Goal: Task Accomplishment & Management: Use online tool/utility

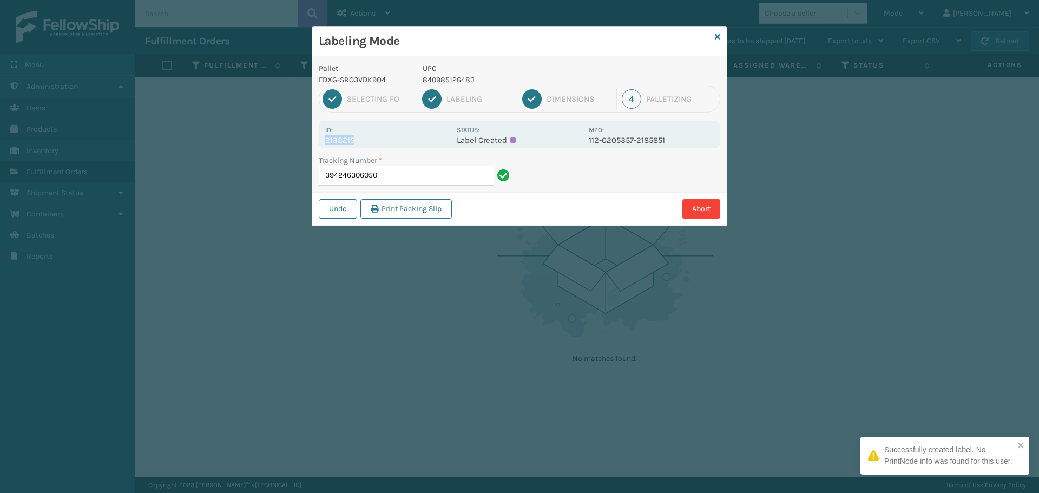
drag, startPoint x: 326, startPoint y: 141, endPoint x: 376, endPoint y: 141, distance: 50.4
click at [376, 141] on p "2138215" at bounding box center [387, 140] width 125 height 10
copy p "2138215"
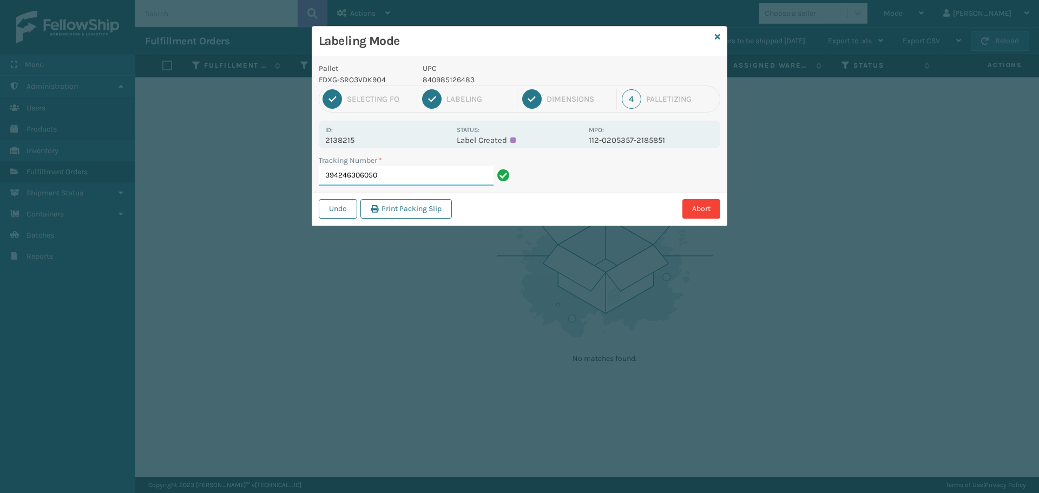
click at [410, 181] on input "394246306050" at bounding box center [406, 175] width 175 height 19
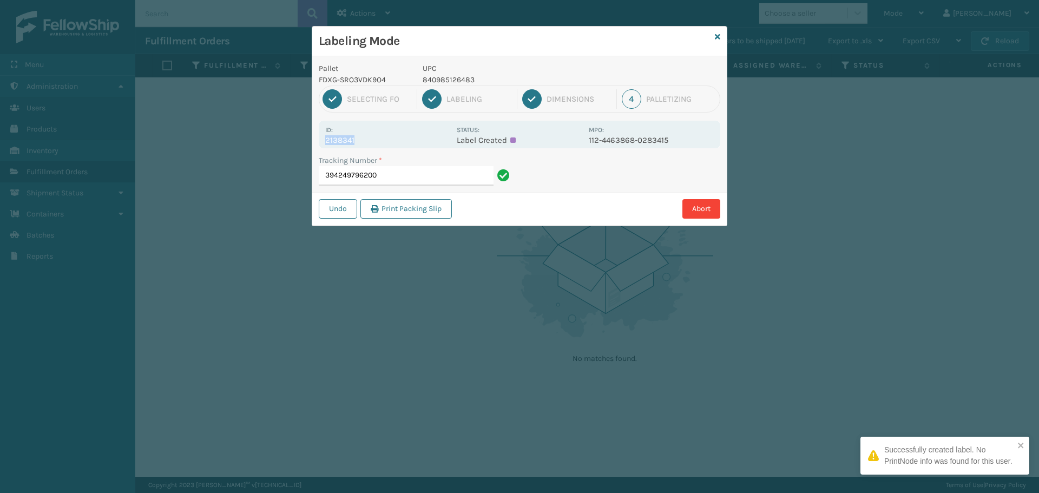
drag, startPoint x: 325, startPoint y: 141, endPoint x: 382, endPoint y: 138, distance: 56.9
click at [382, 138] on div "Id: 2138341 Status: Label Created MPO: 112-4463868-0283415" at bounding box center [520, 135] width 402 height 28
copy p "2138341"
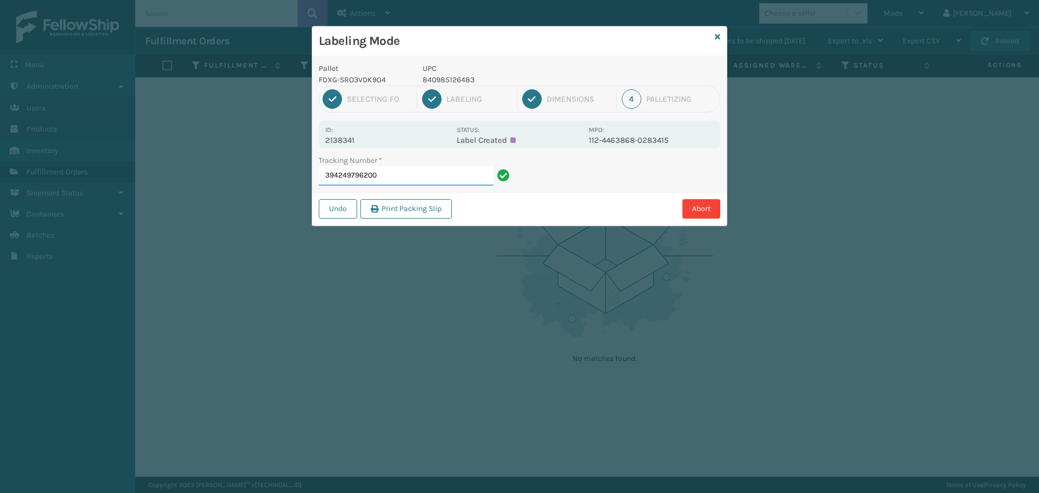
click at [422, 172] on input "394249796200" at bounding box center [406, 175] width 175 height 19
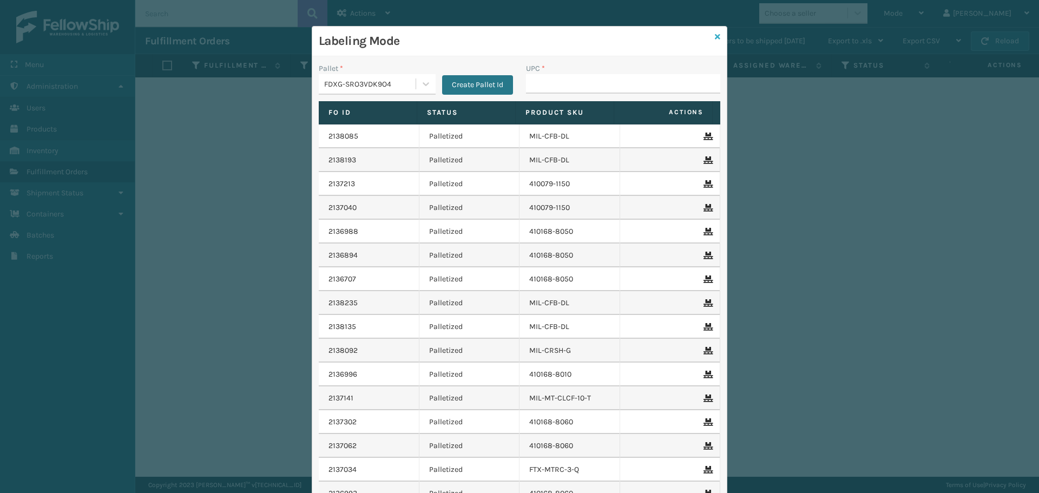
click at [715, 38] on icon at bounding box center [717, 37] width 5 height 8
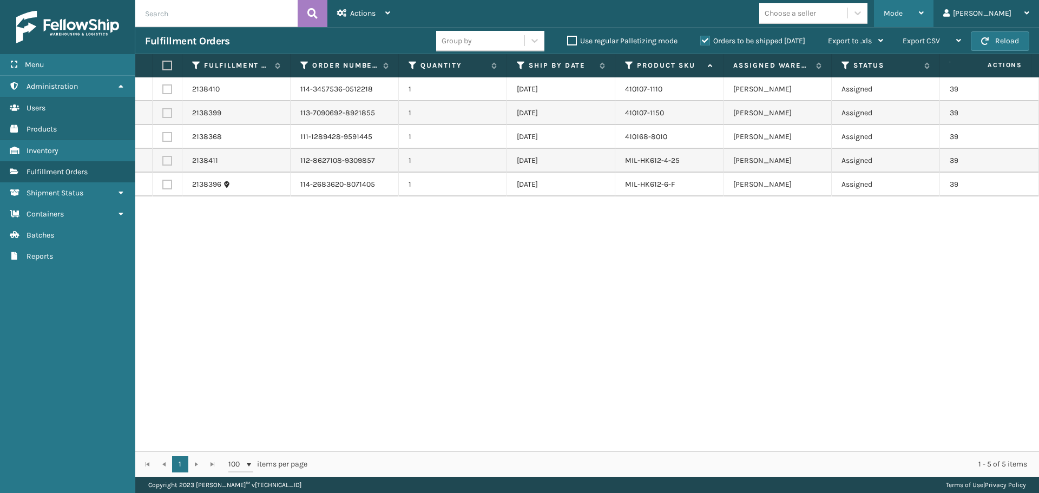
click at [924, 12] on div "Mode" at bounding box center [904, 13] width 40 height 27
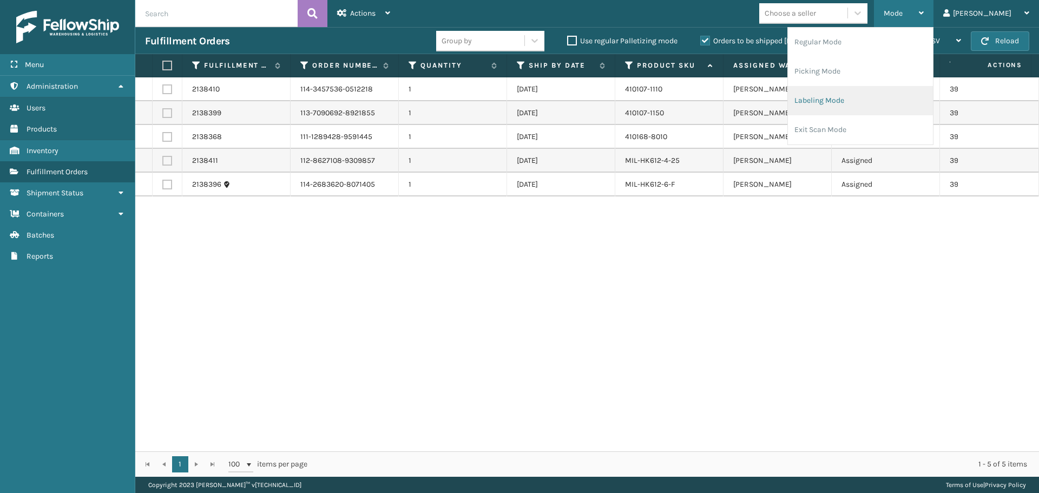
click at [900, 104] on li "Labeling Mode" at bounding box center [860, 100] width 145 height 29
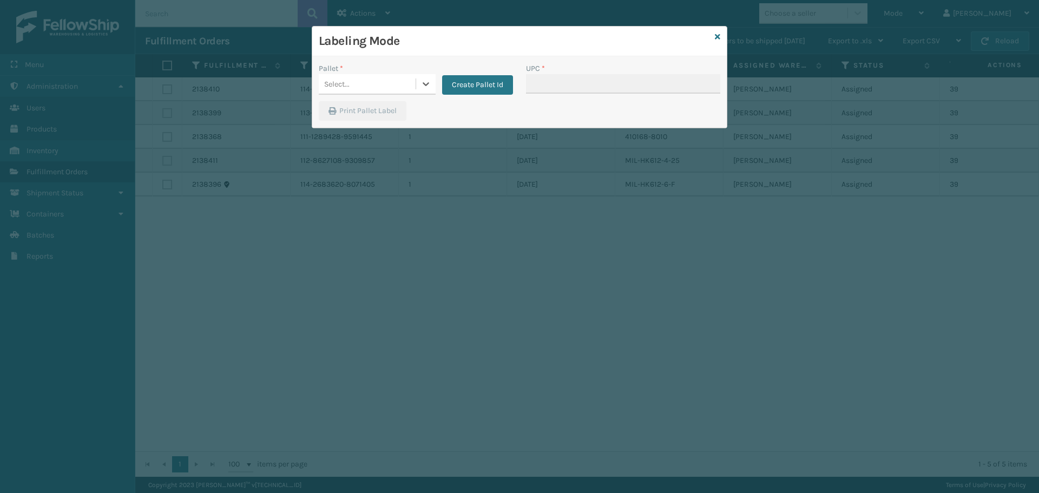
click at [394, 89] on div "Select..." at bounding box center [367, 84] width 97 height 18
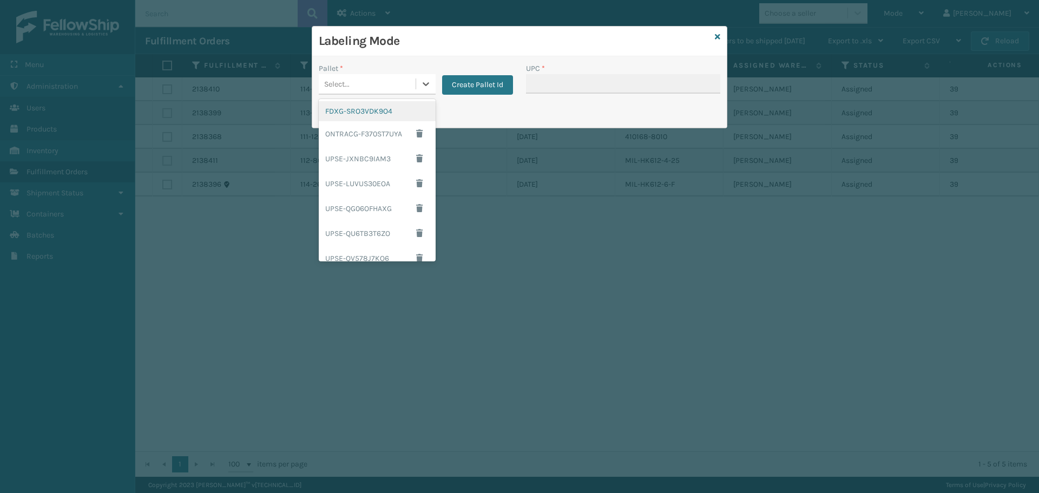
click at [381, 112] on div "FDXG-SRO3VDK9O4" at bounding box center [377, 111] width 117 height 20
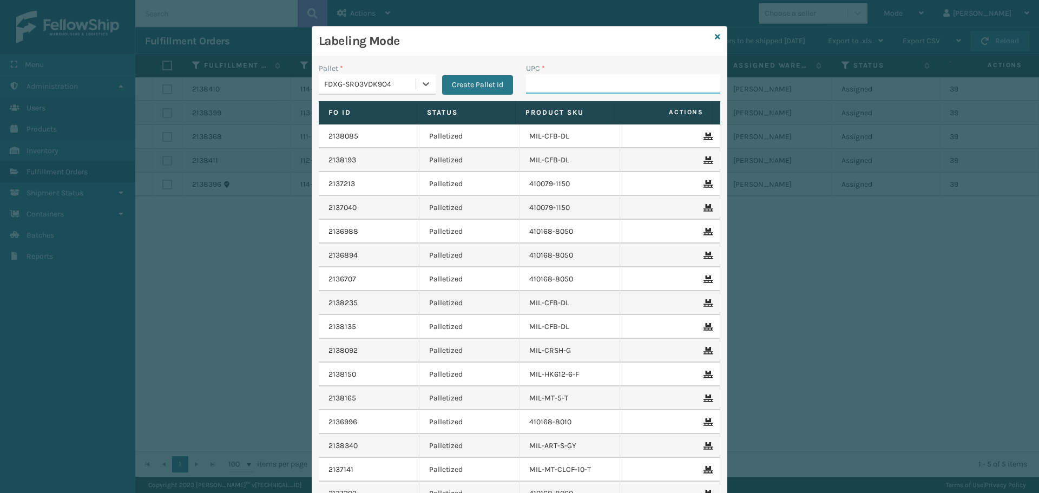
click at [557, 78] on input "UPC *" at bounding box center [623, 83] width 194 height 19
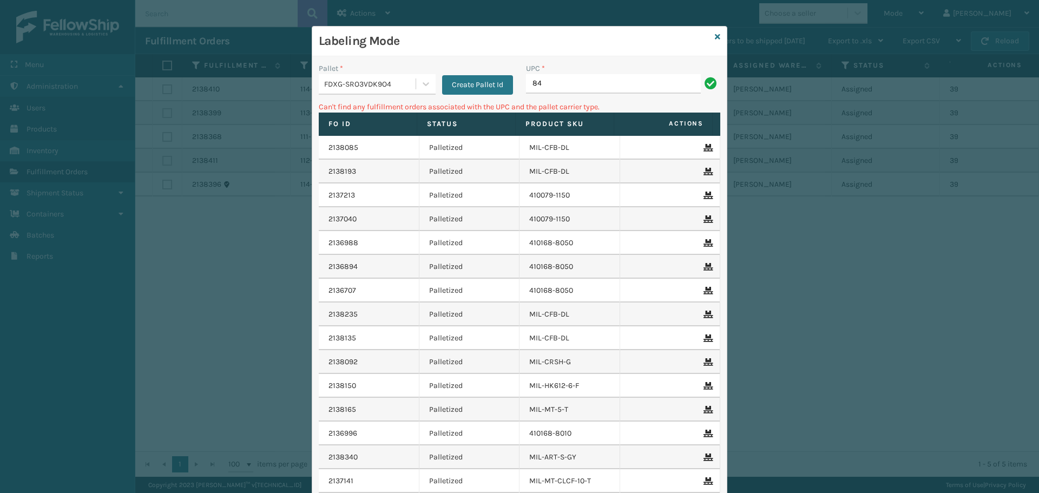
type input "8"
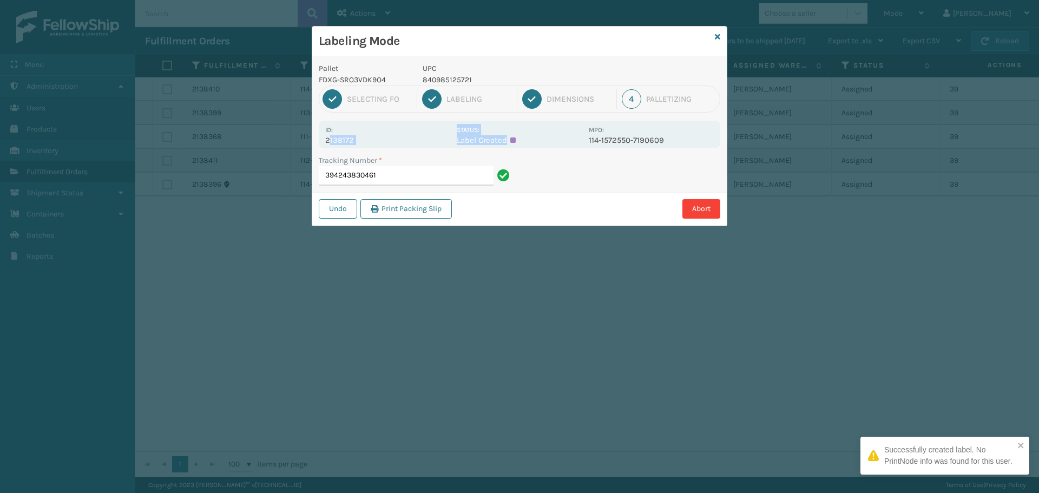
drag, startPoint x: 328, startPoint y: 140, endPoint x: 474, endPoint y: 147, distance: 146.4
click at [474, 147] on div "Id: 2138172 Status: Label Created MPO: 114-1572550-7190609" at bounding box center [520, 135] width 402 height 28
click at [415, 139] on p "2138172" at bounding box center [387, 140] width 125 height 10
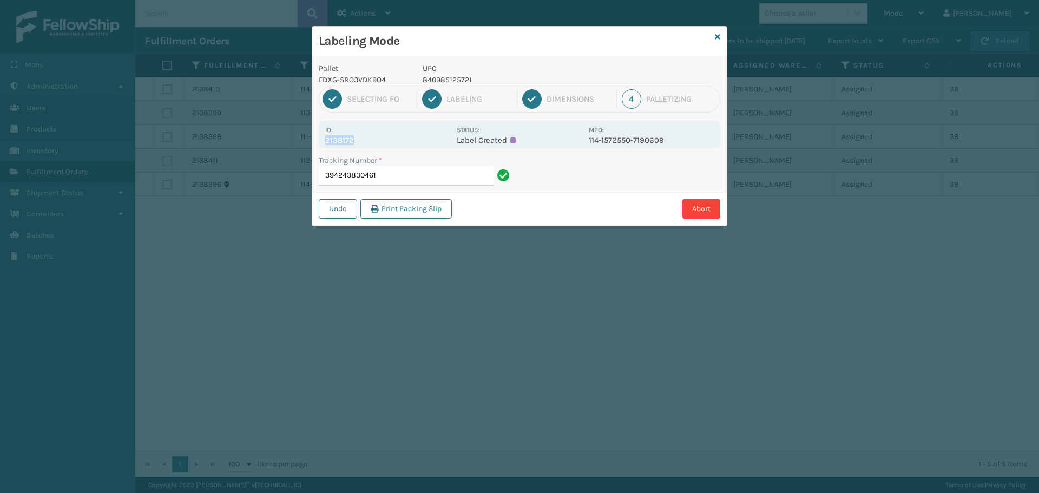
drag, startPoint x: 326, startPoint y: 140, endPoint x: 412, endPoint y: 148, distance: 85.9
click at [412, 148] on div "Id: 2138172 Status: Label Created MPO: 114-1572550-7190609" at bounding box center [520, 135] width 402 height 28
copy p "2138172"
click at [455, 174] on input "394243830461" at bounding box center [406, 175] width 175 height 19
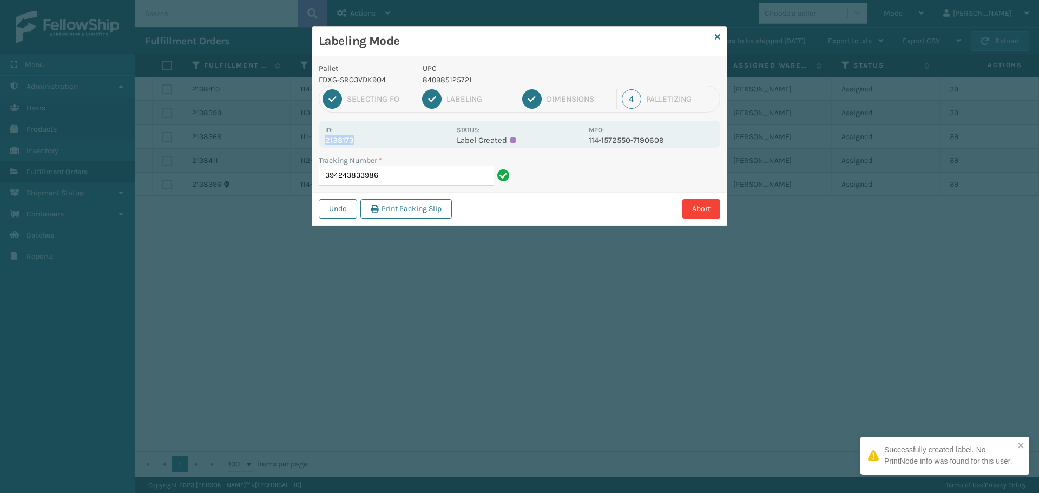
drag, startPoint x: 326, startPoint y: 141, endPoint x: 378, endPoint y: 145, distance: 52.1
click at [378, 145] on div "Id: 2138173 Status: Label Created MPO: 114-1572550-7190609" at bounding box center [520, 135] width 402 height 28
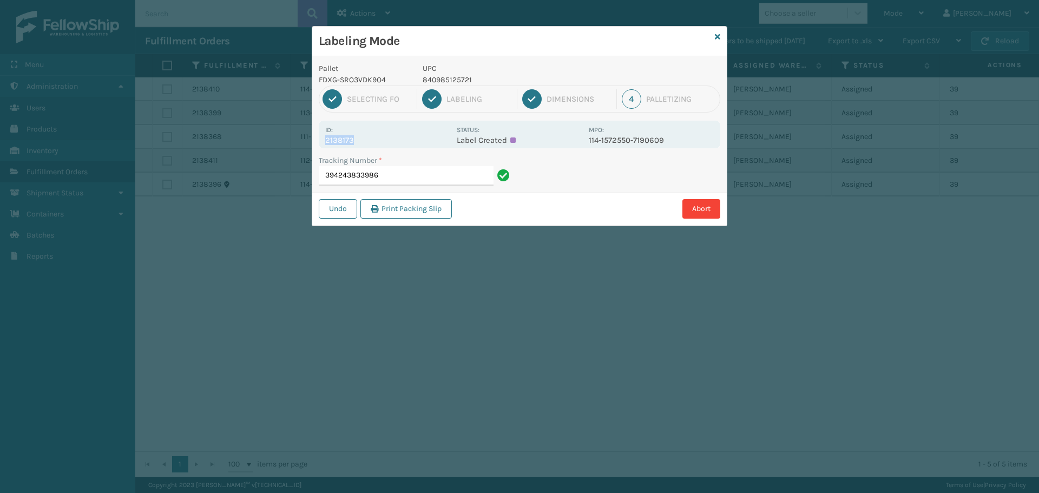
copy p "2138173"
click at [433, 176] on input "394243833986" at bounding box center [406, 175] width 175 height 19
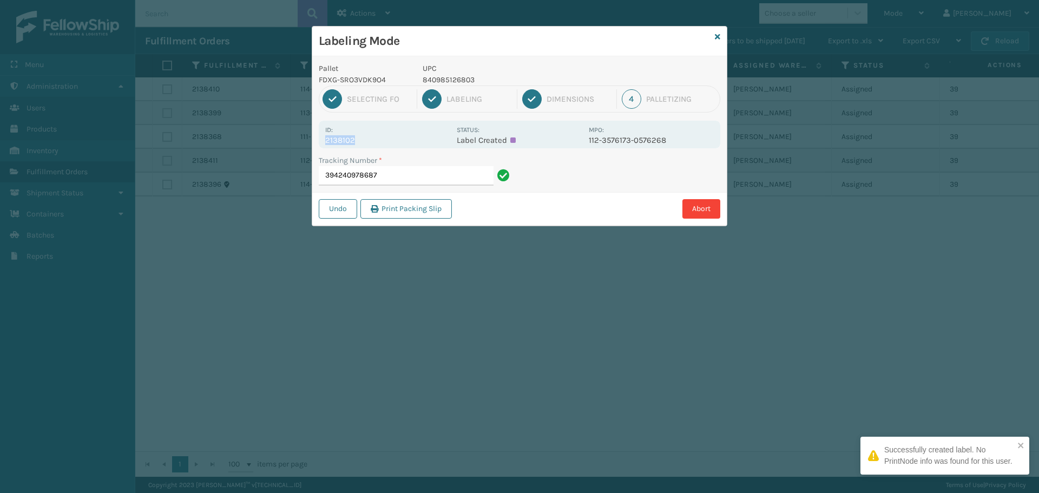
drag, startPoint x: 324, startPoint y: 138, endPoint x: 375, endPoint y: 141, distance: 50.4
click at [375, 141] on div "Id: 2138102 Status: Label Created MPO: 112-3576173-0576268" at bounding box center [520, 135] width 402 height 28
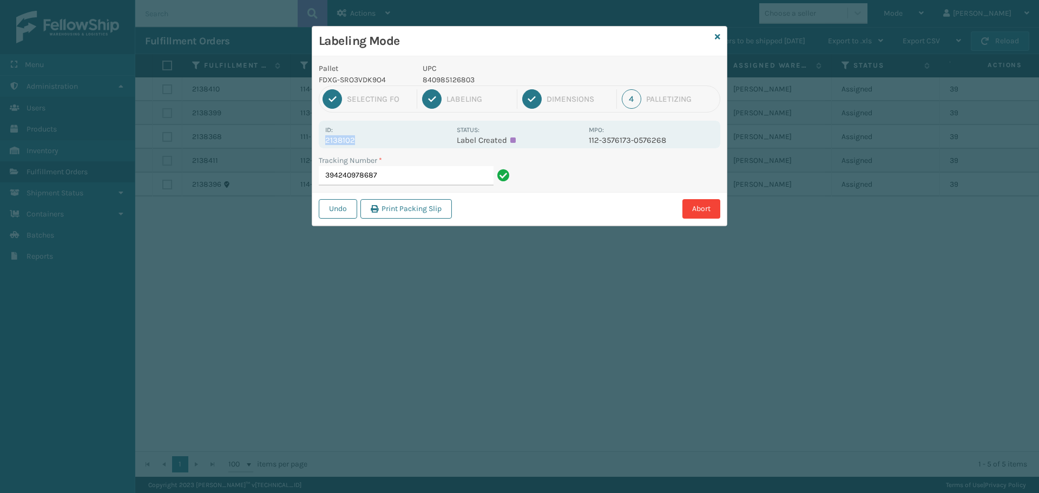
copy p "2138102"
click at [402, 172] on input "394240978687" at bounding box center [406, 175] width 175 height 19
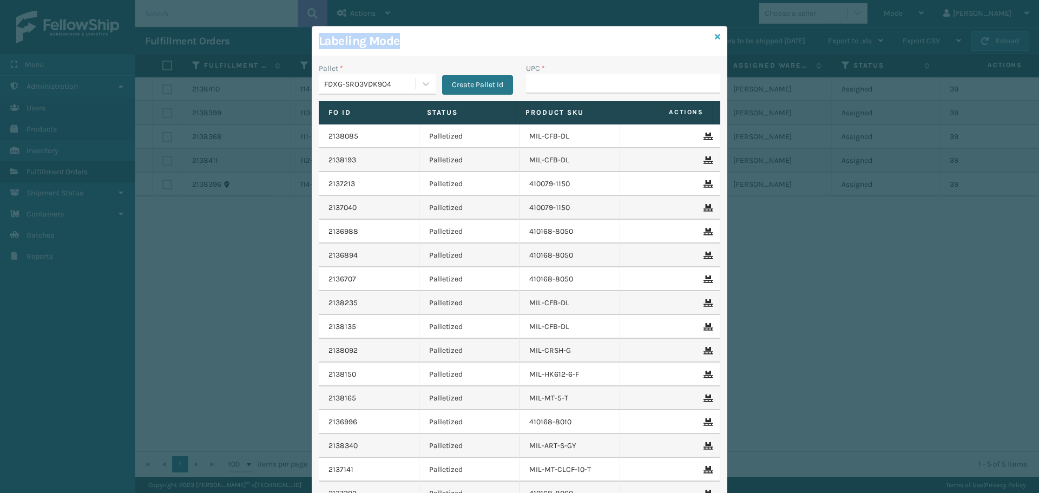
click at [716, 38] on div "Labeling Mode Pallet * FDXG-SRO3VDK9O4 Create Pallet Id UPC * Fo Id Status Prod…" at bounding box center [520, 295] width 416 height 539
click at [715, 37] on icon at bounding box center [717, 37] width 5 height 8
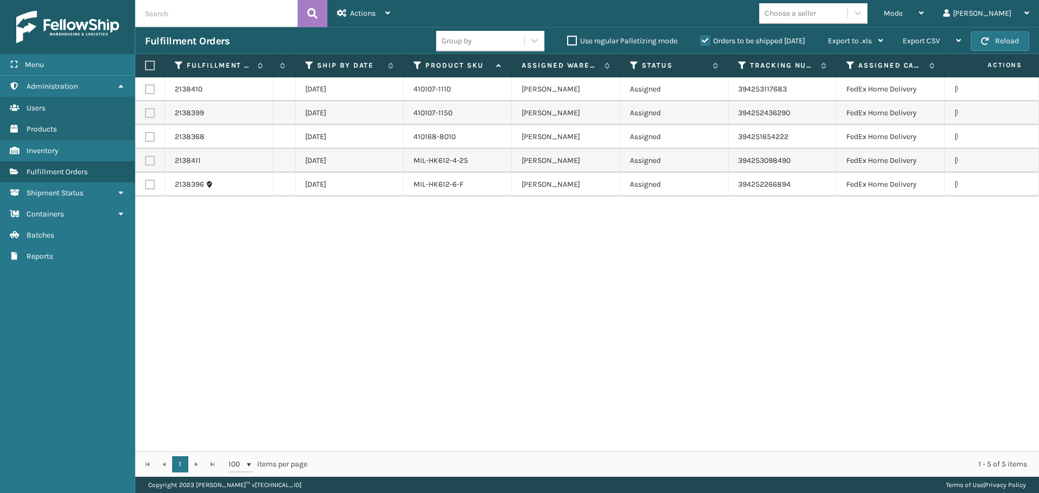
scroll to position [0, 309]
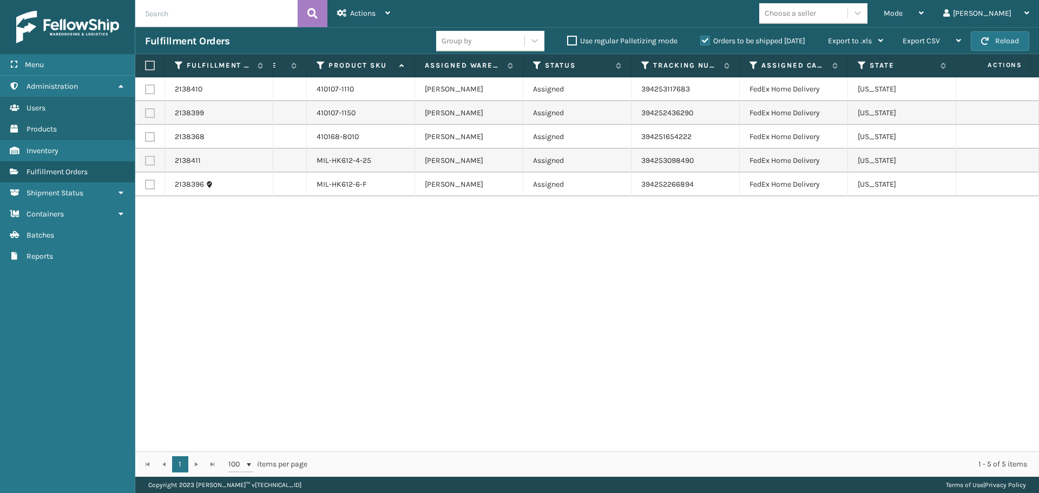
click at [151, 65] on label at bounding box center [148, 66] width 6 height 10
click at [146, 65] on input "checkbox" at bounding box center [145, 65] width 1 height 7
checkbox input "true"
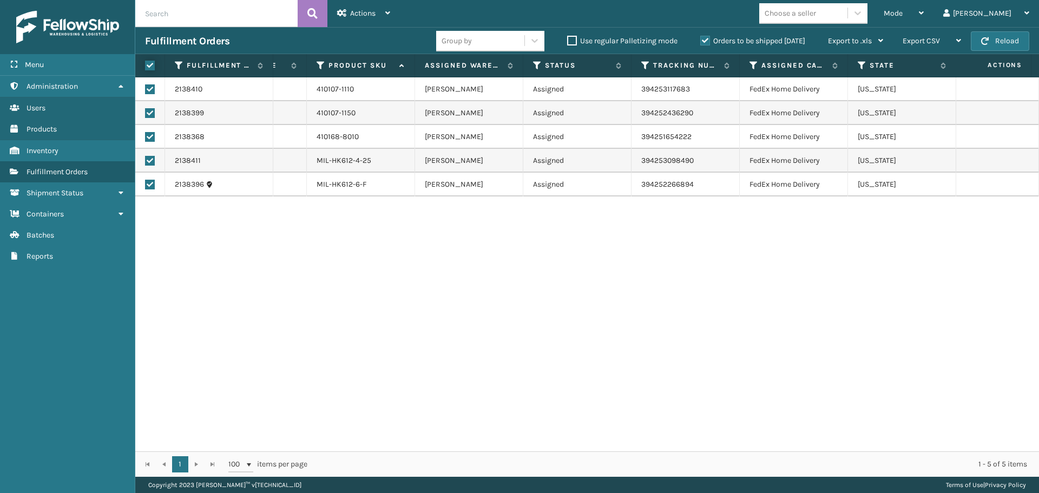
checkbox input "true"
click at [370, 8] on div "Actions" at bounding box center [363, 13] width 53 height 27
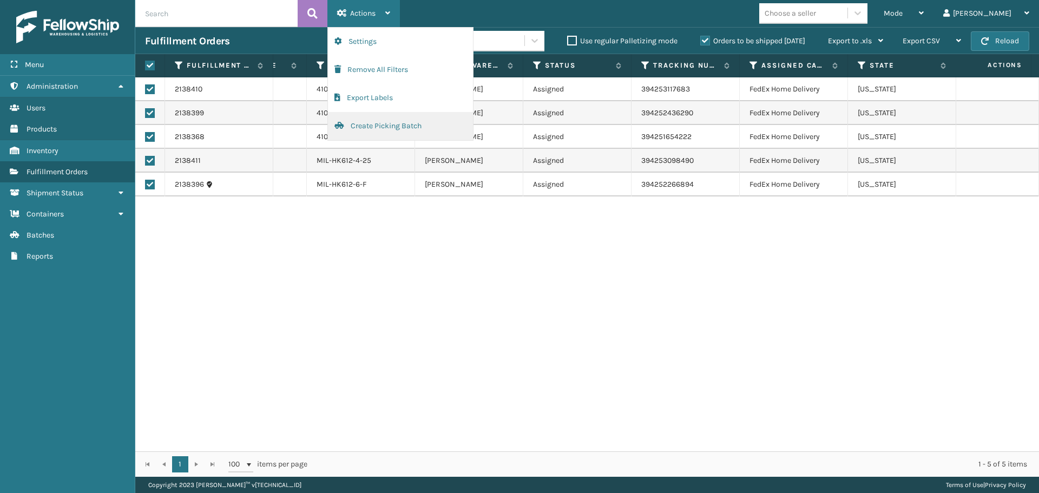
click at [415, 134] on button "Create Picking Batch" at bounding box center [400, 126] width 145 height 28
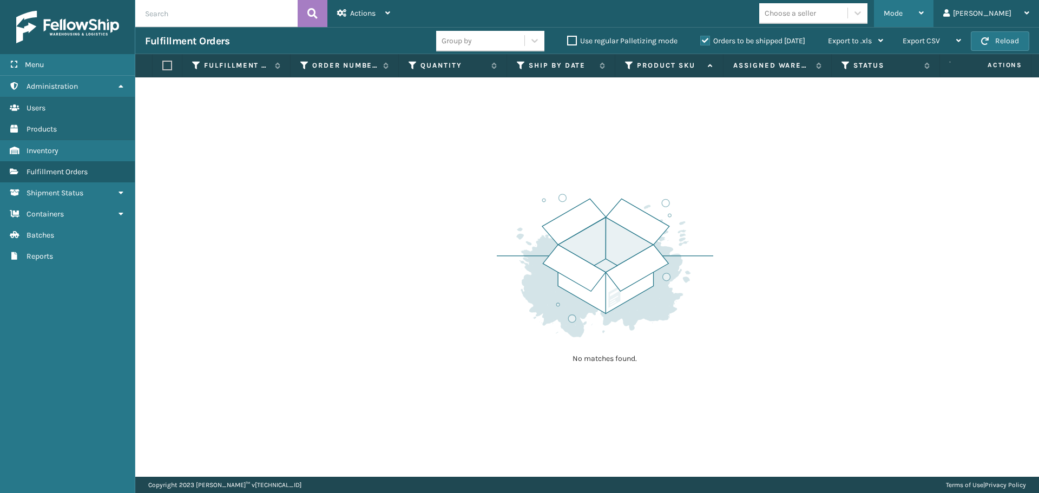
click at [920, 5] on div "Mode" at bounding box center [904, 13] width 40 height 27
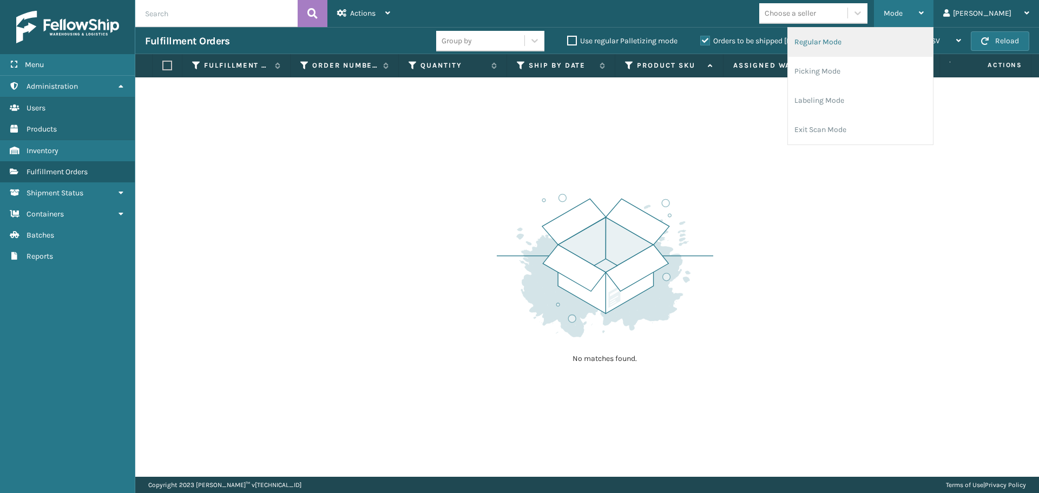
click at [911, 35] on li "Regular Mode" at bounding box center [860, 42] width 145 height 29
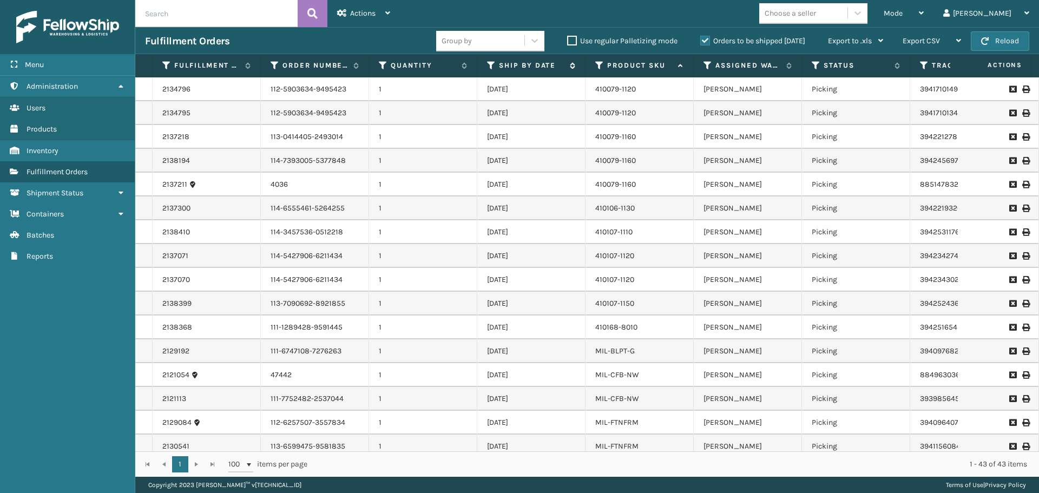
click at [489, 68] on icon at bounding box center [491, 66] width 9 height 10
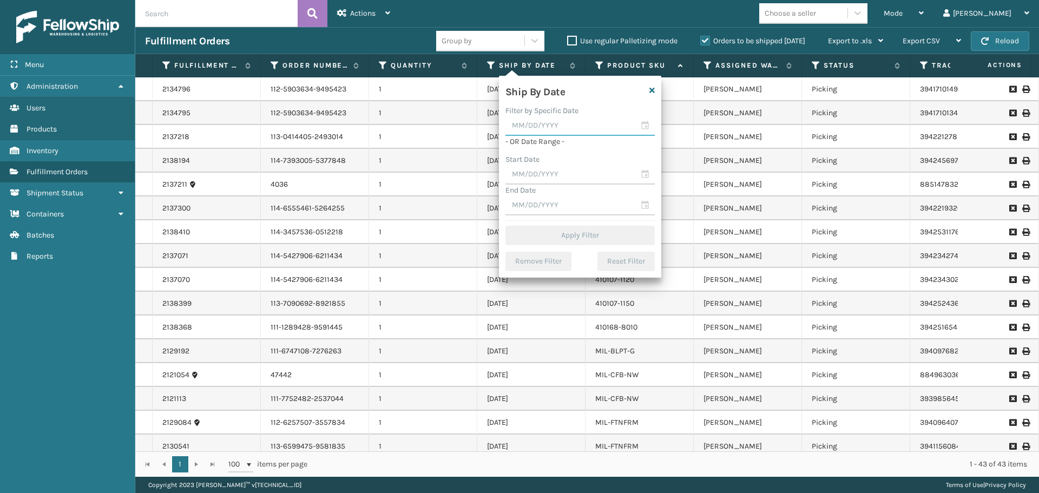
click at [532, 126] on input "text" at bounding box center [580, 125] width 149 height 19
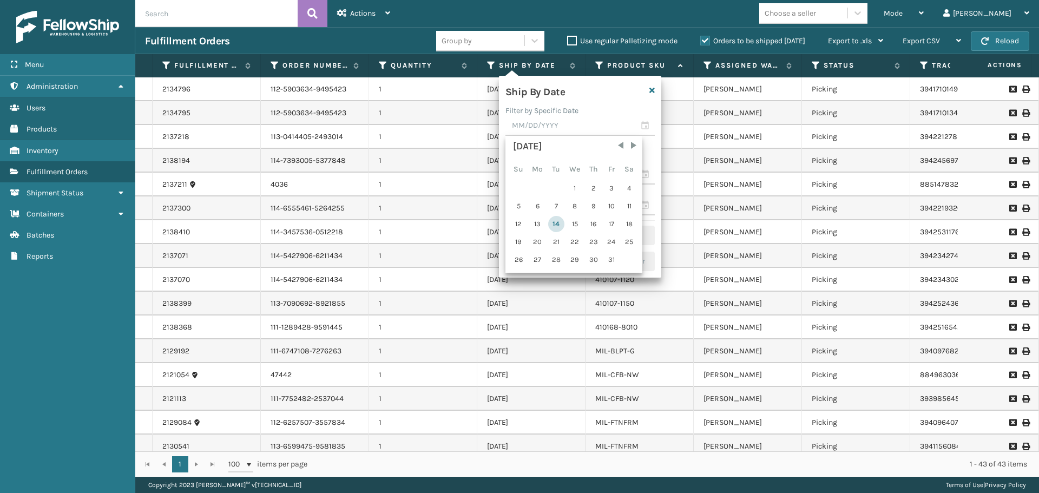
click at [555, 221] on div "14" at bounding box center [556, 224] width 16 height 16
type input "[DATE]"
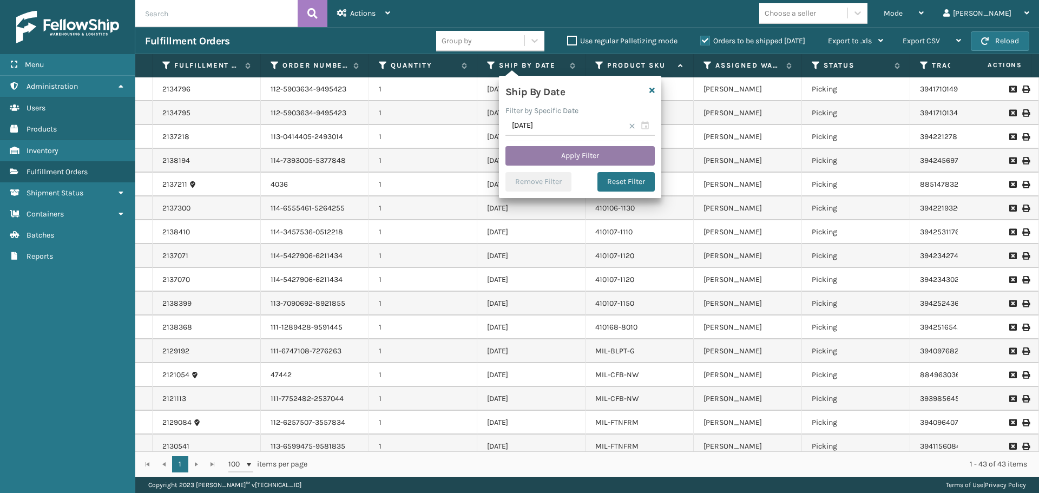
click at [636, 154] on button "Apply Filter" at bounding box center [580, 155] width 149 height 19
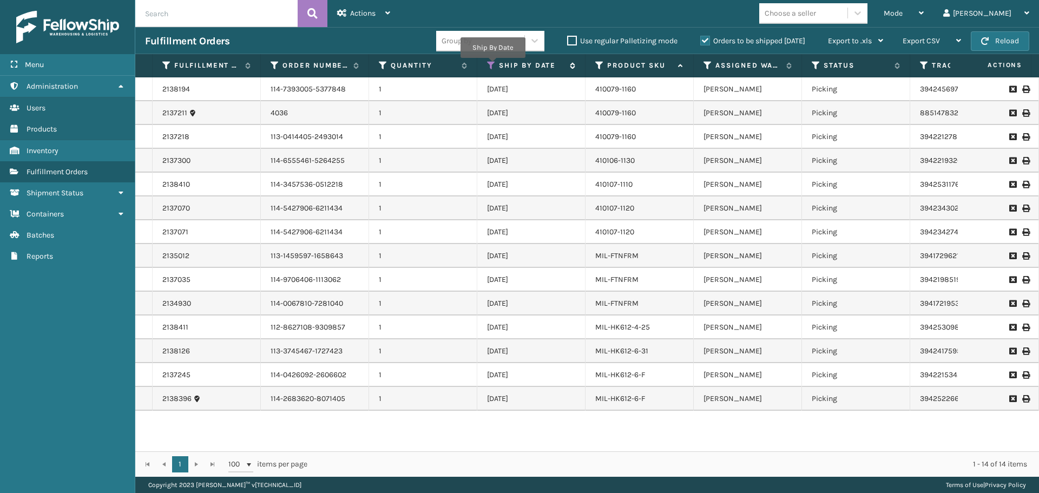
click at [493, 66] on icon at bounding box center [491, 66] width 9 height 10
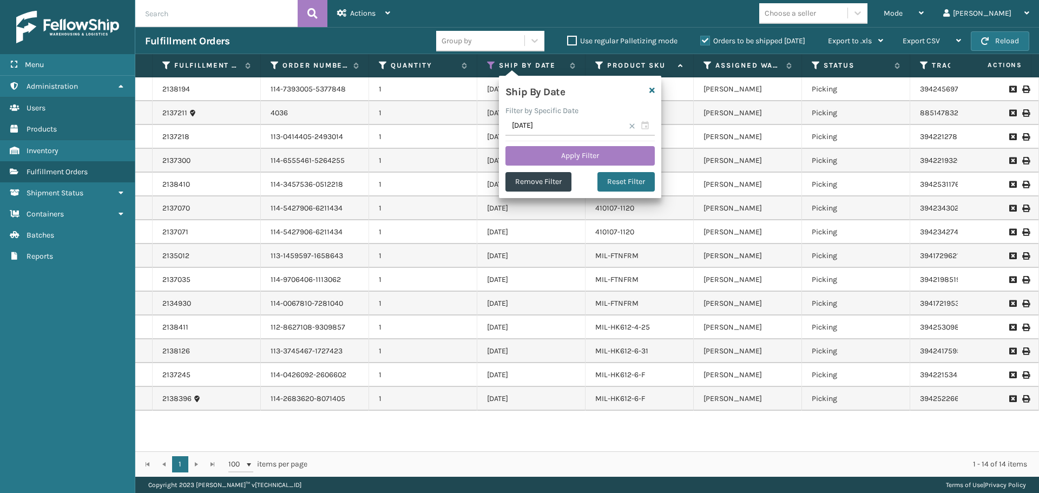
click at [624, 414] on div "2138194 114-7393005-5377848 1 [DATE] 410079-1160 [PERSON_NAME] Picking 39424569…" at bounding box center [587, 264] width 904 height 374
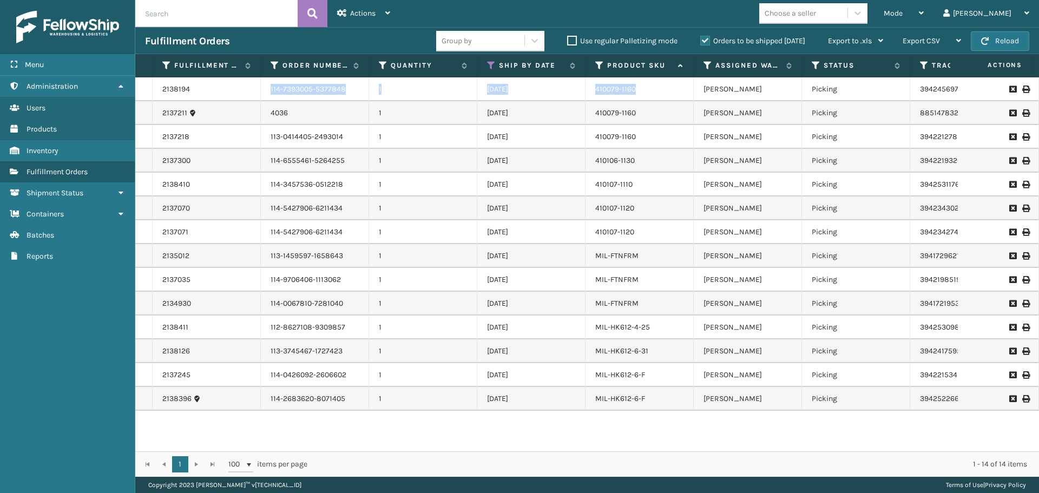
drag, startPoint x: 271, startPoint y: 90, endPoint x: 643, endPoint y: 83, distance: 371.5
click at [643, 83] on tr "2138194 114-7393005-5377848 1 [DATE] 410079-1160 [PERSON_NAME] Picking 39424569…" at bounding box center [780, 89] width 1290 height 24
copy tr "114-7393005-5377848 1 [DATE] 410079-1160"
drag, startPoint x: 271, startPoint y: 114, endPoint x: 650, endPoint y: 115, distance: 379.0
click at [650, 115] on tr "2137211 4036 1 [DATE] 410079-1160 [PERSON_NAME] Picking 885147832650 FedEx Home…" at bounding box center [780, 113] width 1290 height 24
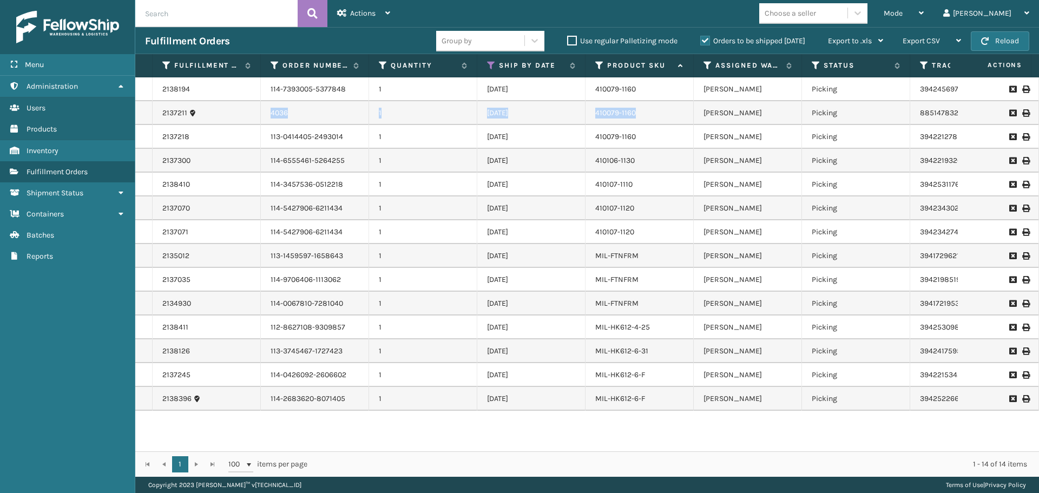
copy tr "4036 1 [DATE] 410079-1160"
drag, startPoint x: 271, startPoint y: 136, endPoint x: 638, endPoint y: 139, distance: 367.1
click at [638, 139] on tr "2137218 113-0414405-2493014 1 [DATE] 410079-1160 [PERSON_NAME] Picking 39422127…" at bounding box center [780, 137] width 1290 height 24
copy tr "113-0414405-2493014 1 [DATE] 410079-1160"
click at [718, 12] on div "Mode Regular Mode Picking Mode Labeling Mode Exit Scan Mode Choose a seller [PE…" at bounding box center [719, 13] width 639 height 27
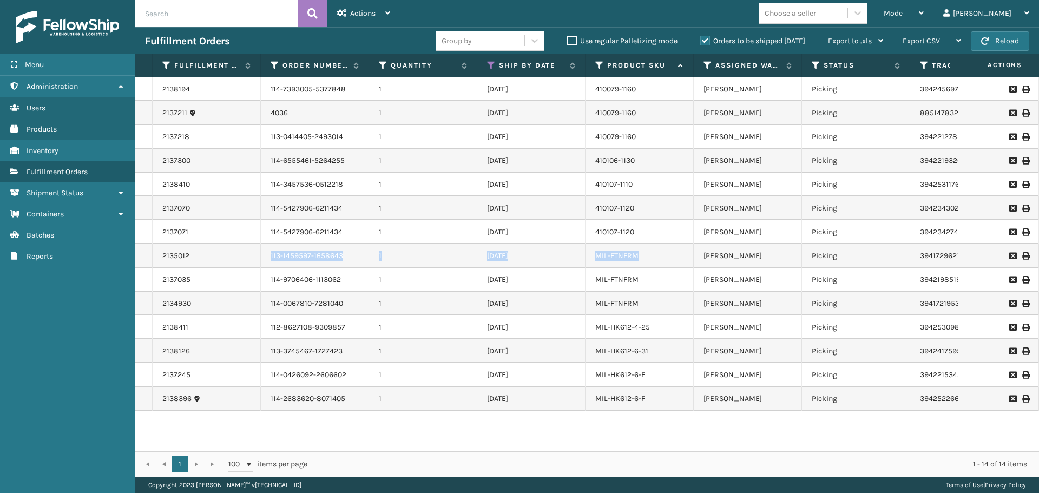
drag, startPoint x: 269, startPoint y: 255, endPoint x: 648, endPoint y: 260, distance: 378.5
click at [648, 260] on tr "2135012 113-1459597-1658643 1 [DATE] MIL-FTNFRM [PERSON_NAME] Picking 394172962…" at bounding box center [780, 256] width 1290 height 24
copy tr "113-1459597-1658643 1 [DATE] MIL-FTNFRM"
drag, startPoint x: 272, startPoint y: 278, endPoint x: 644, endPoint y: 277, distance: 371.9
click at [644, 277] on tr "2137035 114-9706406-1113062 1 [DATE] MIL-FTNFRM [PERSON_NAME] Picking 394219851…" at bounding box center [780, 280] width 1290 height 24
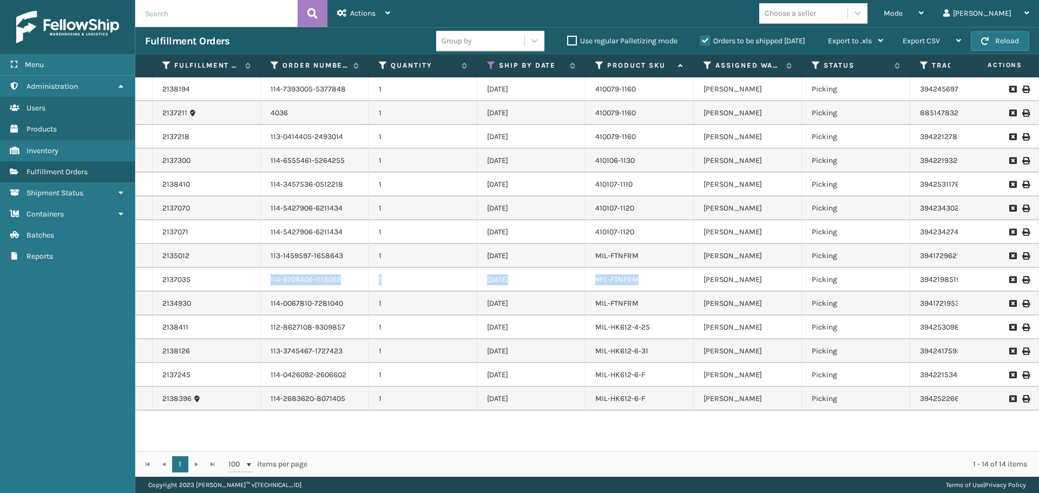
copy tr "114-9706406-1113062 1 [DATE] MIL-FTNFRM"
drag, startPoint x: 271, startPoint y: 306, endPoint x: 640, endPoint y: 305, distance: 369.8
click at [640, 305] on tr "2134930 114-0067810-7281040 1 [DATE] MIL-FTNFRM [PERSON_NAME] Picking 394172195…" at bounding box center [780, 304] width 1290 height 24
click at [720, 15] on div "Mode Regular Mode Picking Mode Labeling Mode Exit Scan Mode Choose a seller [PE…" at bounding box center [719, 13] width 639 height 27
click at [492, 66] on icon at bounding box center [491, 66] width 9 height 10
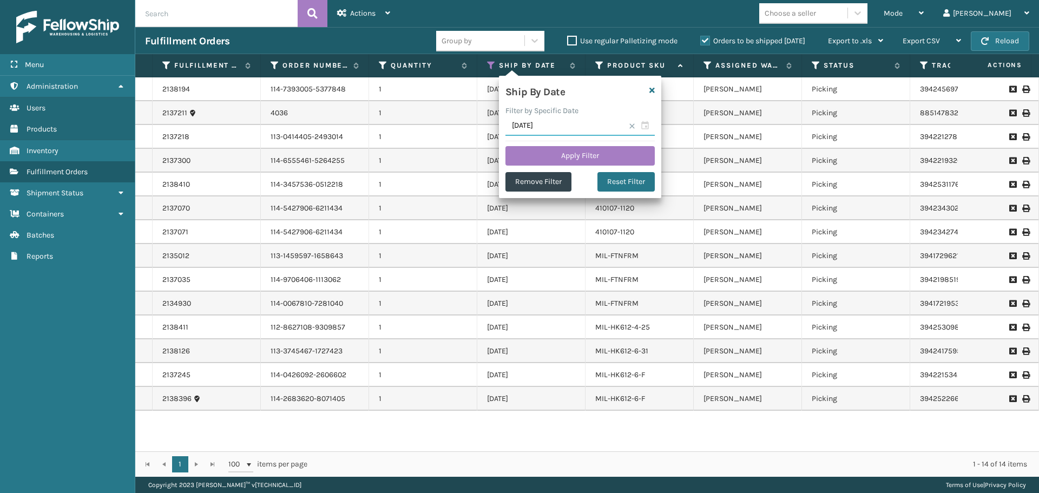
click at [548, 122] on input "[DATE]" at bounding box center [580, 125] width 149 height 19
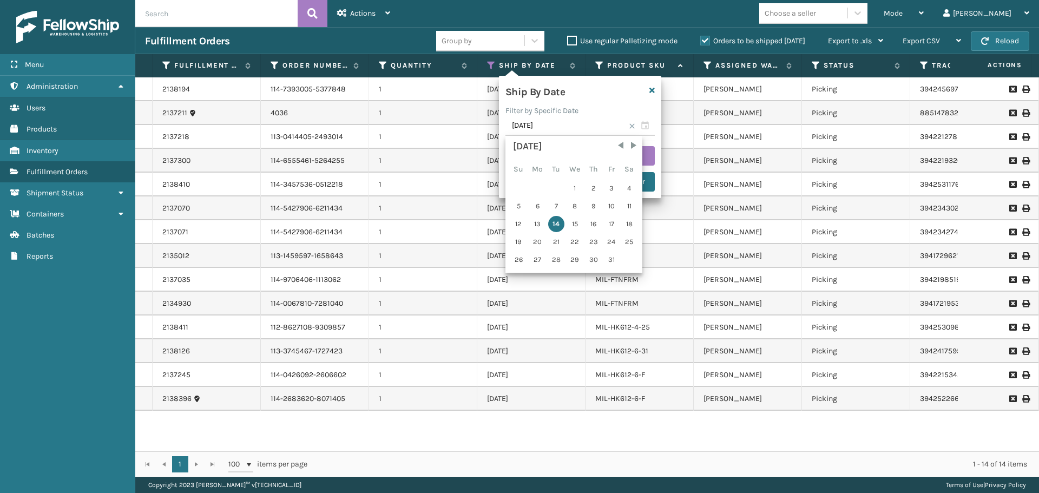
click at [630, 127] on span at bounding box center [632, 126] width 6 height 6
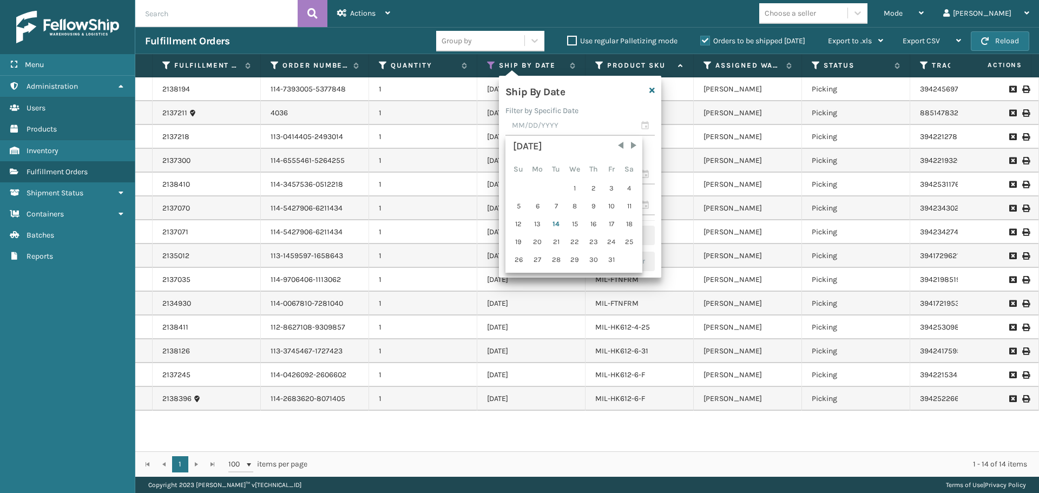
click at [596, 95] on div "Ship By Date" at bounding box center [566, 90] width 135 height 16
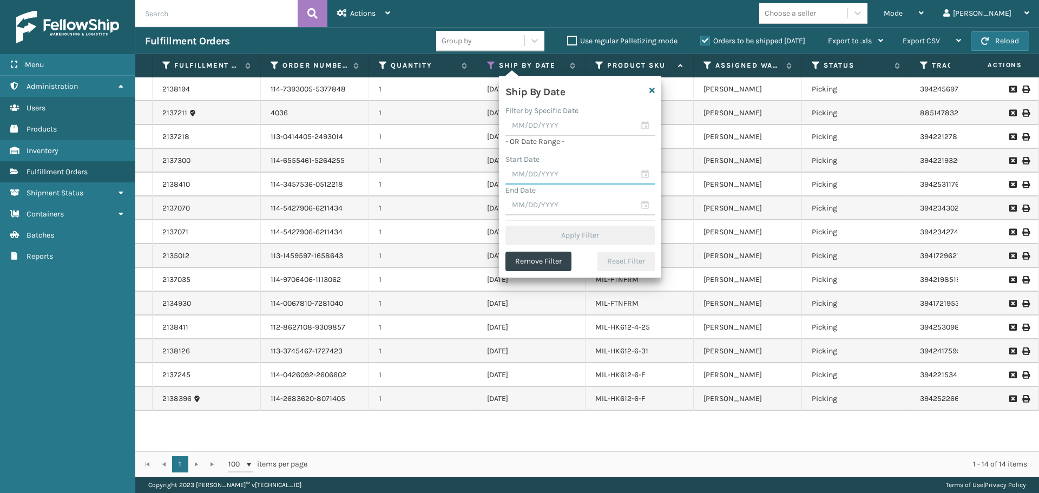
click at [573, 172] on input "text" at bounding box center [580, 174] width 149 height 19
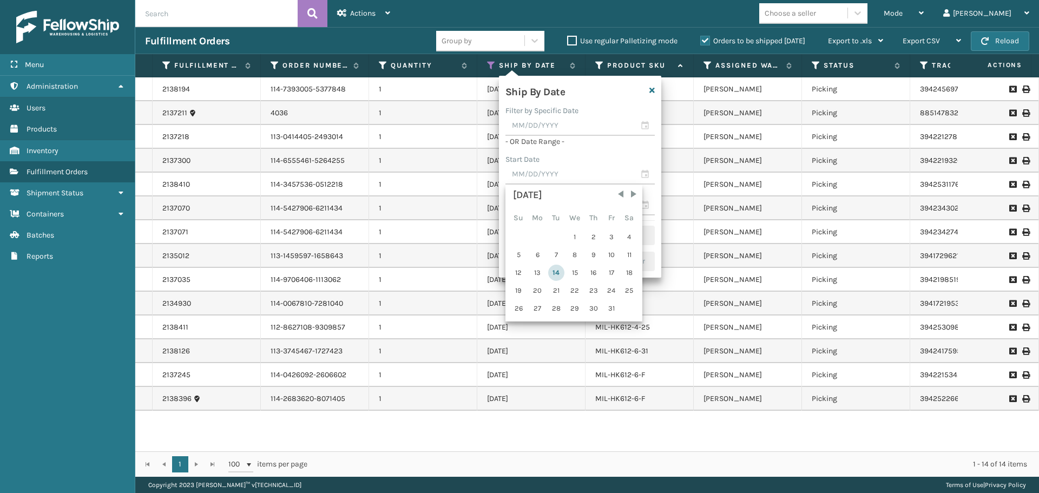
click at [557, 273] on div "14" at bounding box center [556, 273] width 16 height 16
type input "[DATE]"
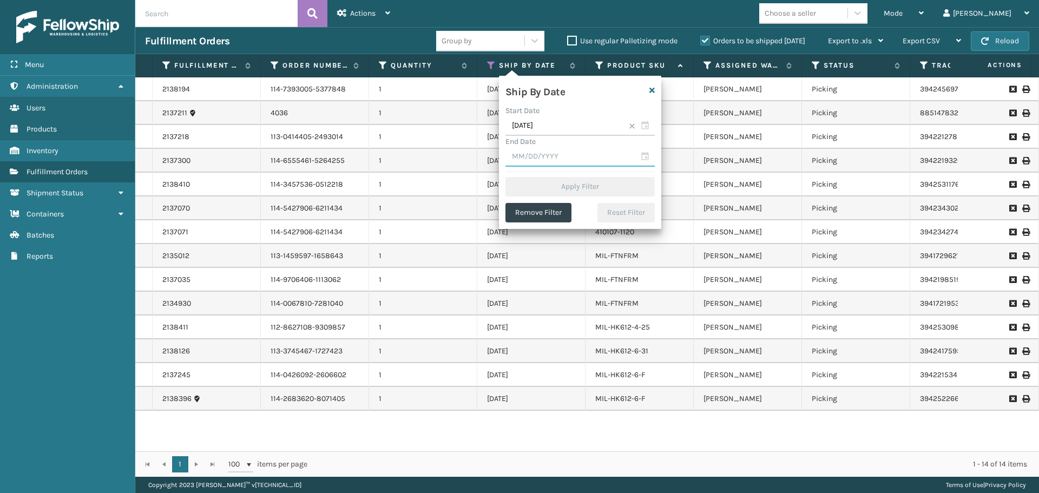
click at [585, 156] on input "text" at bounding box center [580, 156] width 149 height 19
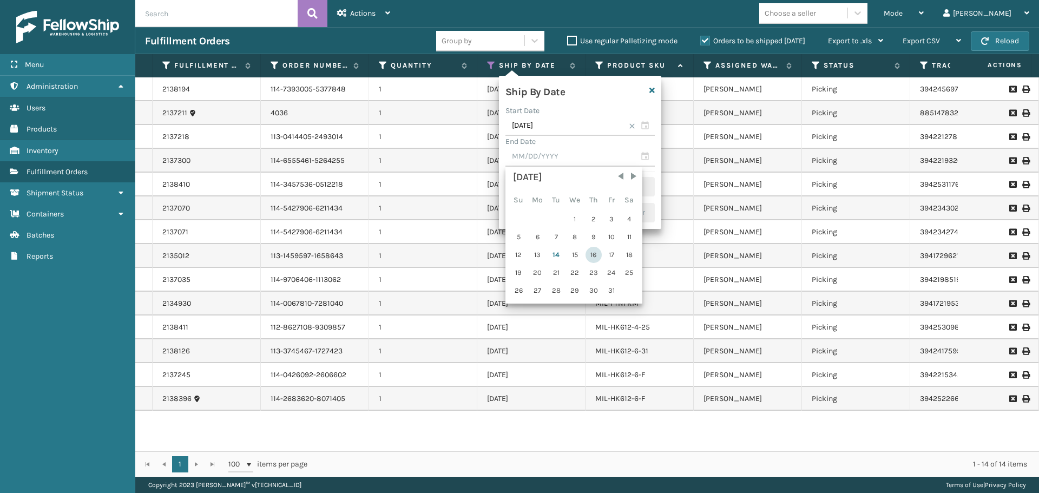
click at [591, 253] on div "16" at bounding box center [594, 255] width 16 height 16
type input "[DATE]"
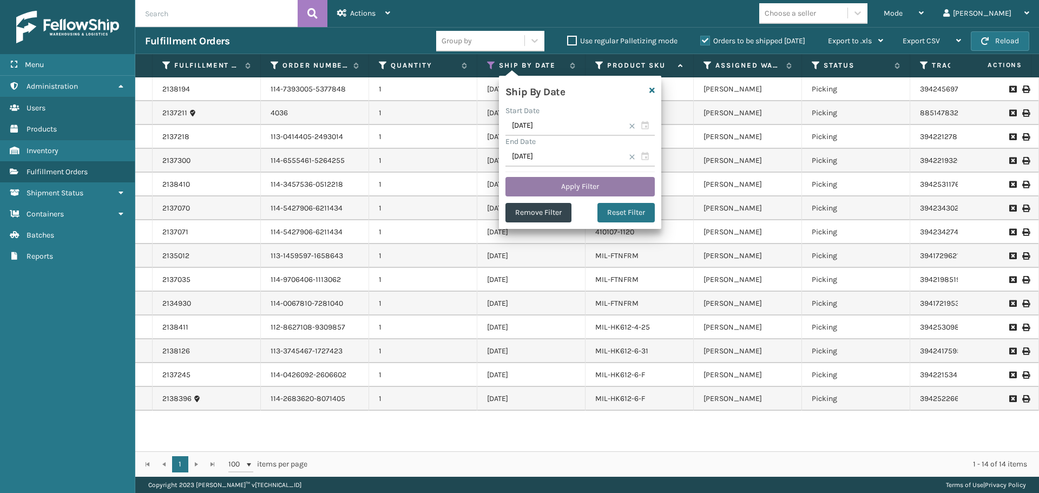
click at [593, 182] on button "Apply Filter" at bounding box center [580, 186] width 149 height 19
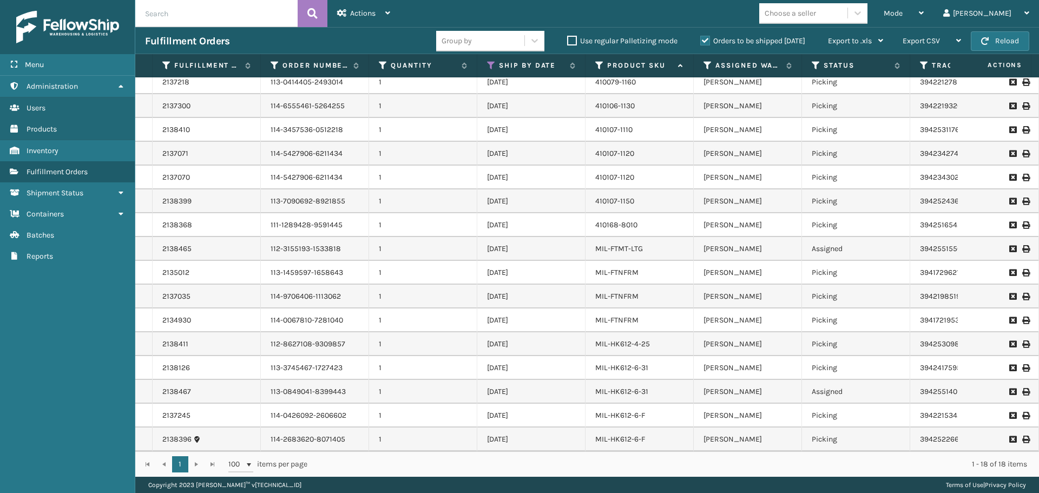
scroll to position [0, 0]
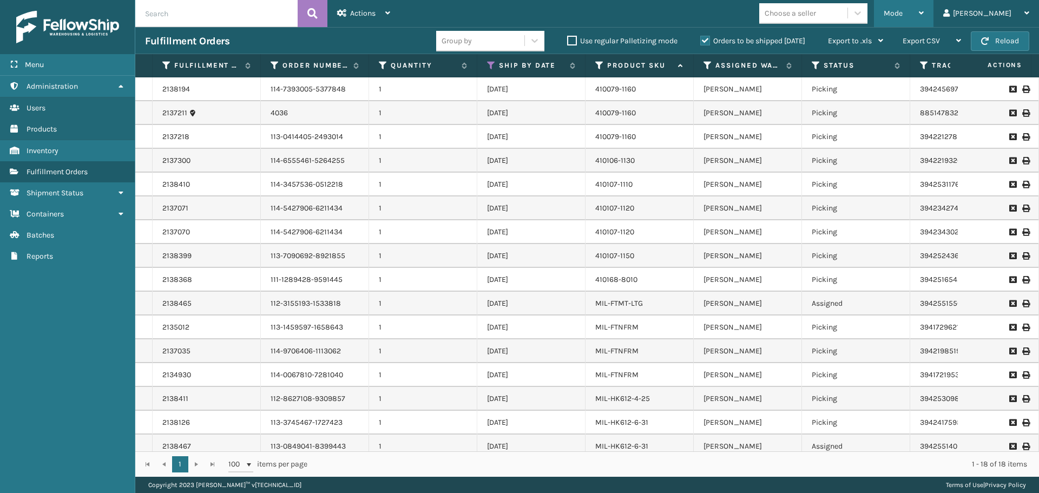
click at [903, 14] on span "Mode" at bounding box center [893, 13] width 19 height 9
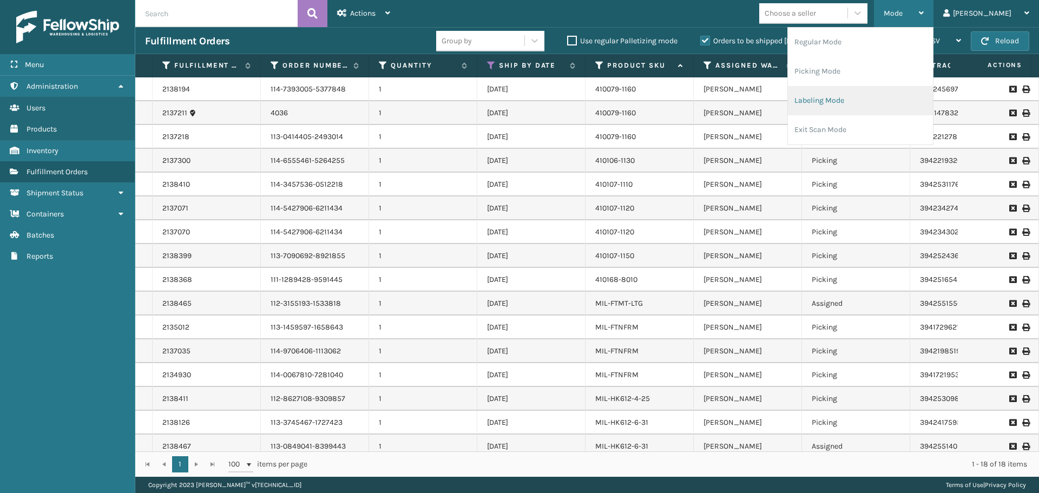
click at [891, 107] on li "Labeling Mode" at bounding box center [860, 100] width 145 height 29
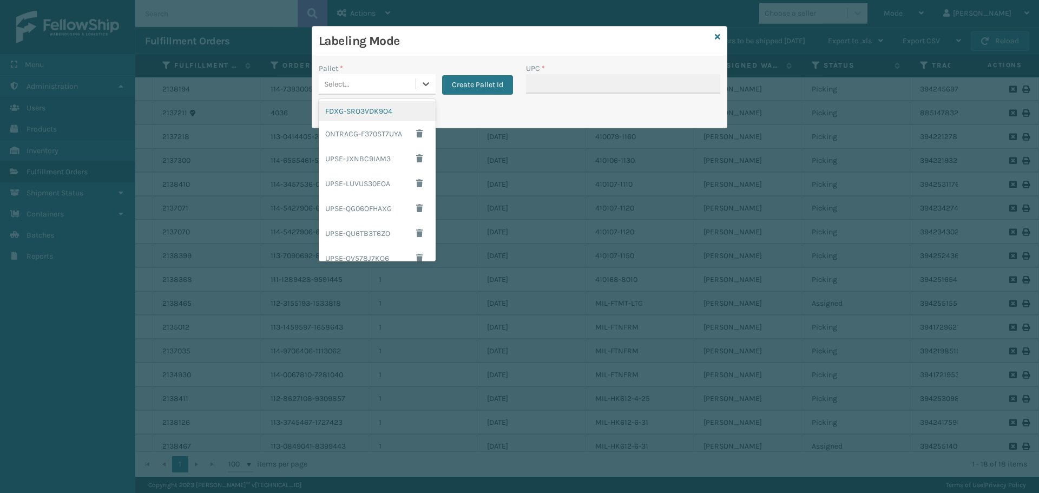
click at [410, 82] on div "Select..." at bounding box center [367, 84] width 97 height 18
click at [391, 113] on div "FDXG-SRO3VDK9O4" at bounding box center [377, 111] width 117 height 20
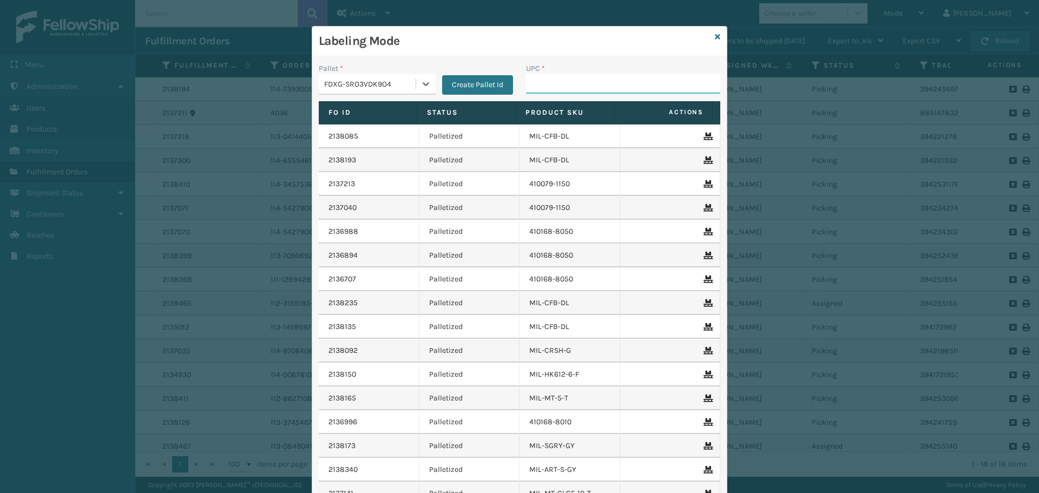
click at [565, 90] on input "UPC *" at bounding box center [623, 83] width 194 height 19
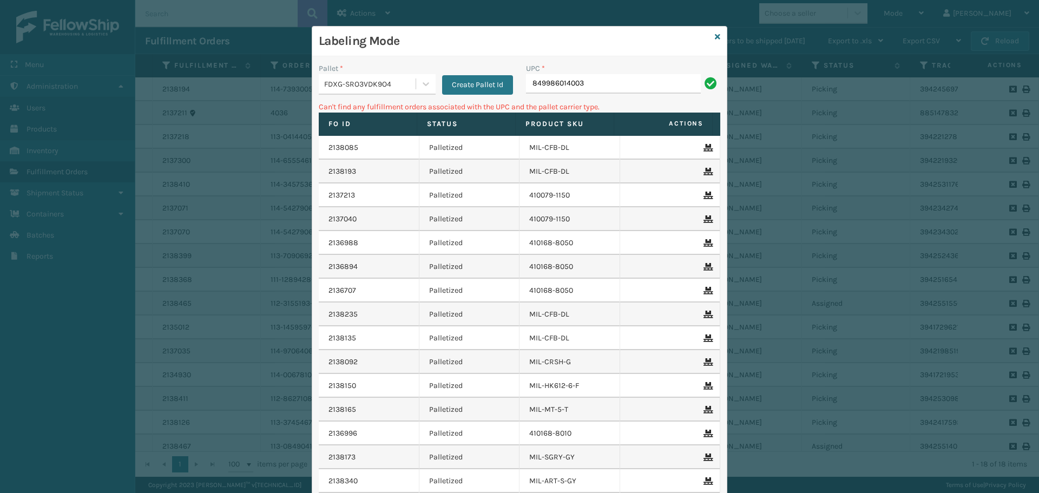
click at [717, 36] on div "Labeling Mode" at bounding box center [519, 42] width 415 height 30
click at [715, 37] on icon at bounding box center [717, 37] width 5 height 8
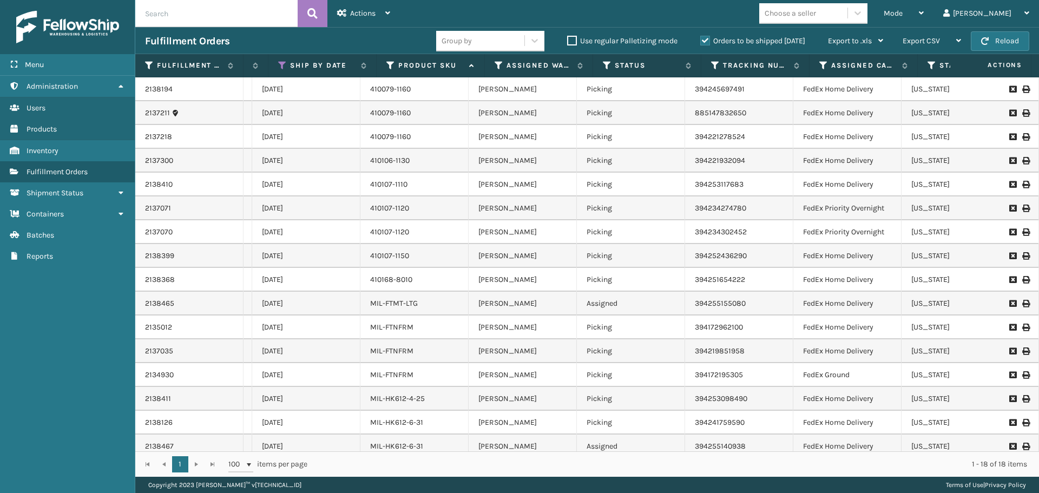
scroll to position [0, 225]
click at [908, 18] on div "Mode Regular Mode Picking Mode Labeling Mode Exit Scan Mode" at bounding box center [904, 13] width 60 height 27
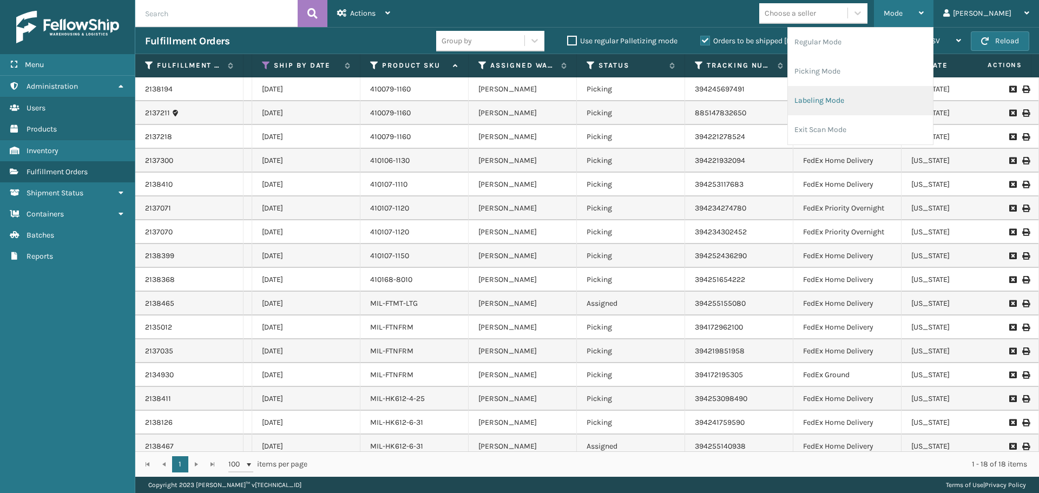
click at [881, 103] on li "Labeling Mode" at bounding box center [860, 100] width 145 height 29
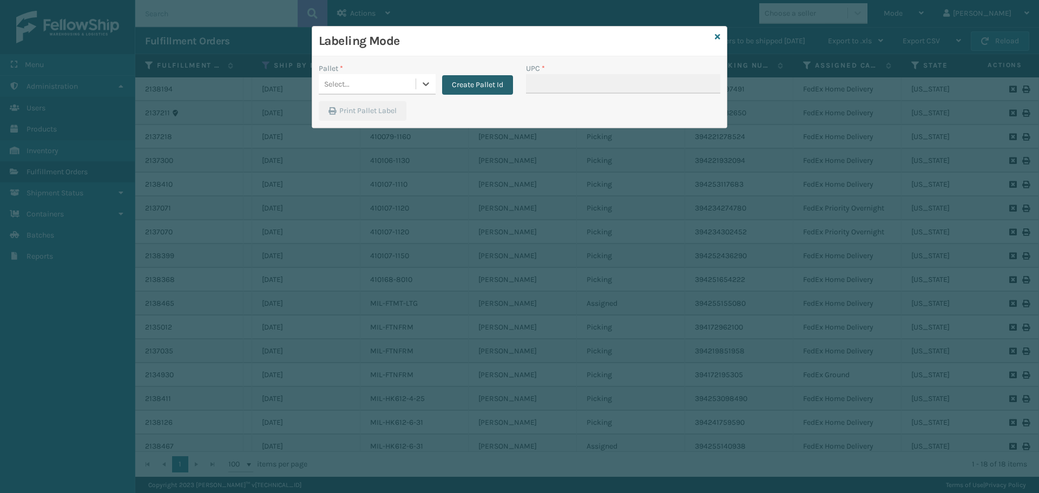
click at [472, 86] on button "Create Pallet Id" at bounding box center [477, 84] width 71 height 19
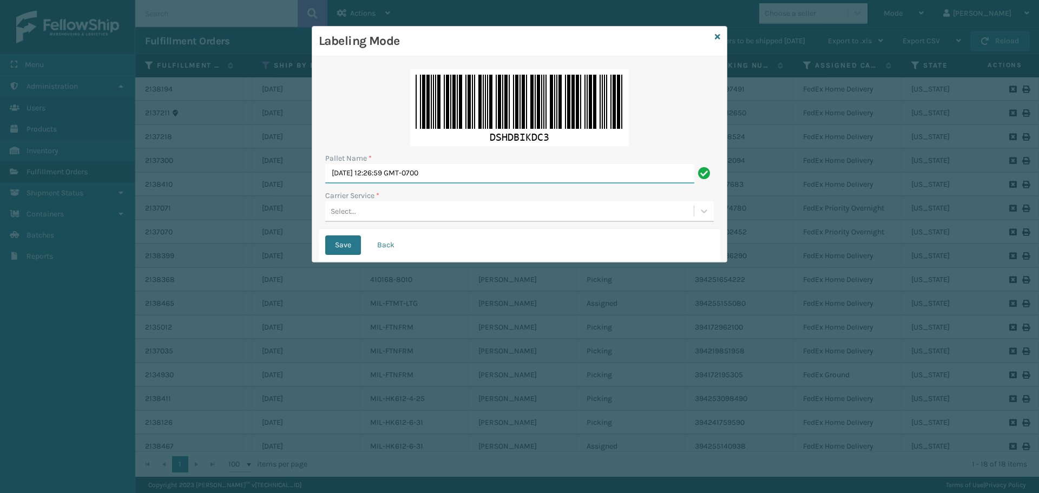
click at [460, 173] on input "[DATE] 12:26:59 GMT-0700" at bounding box center [509, 173] width 369 height 19
type input "T"
click at [415, 225] on div "Pallet Name * Carrier Service * Select..." at bounding box center [520, 146] width 402 height 166
click at [418, 215] on div "Select..." at bounding box center [509, 211] width 369 height 18
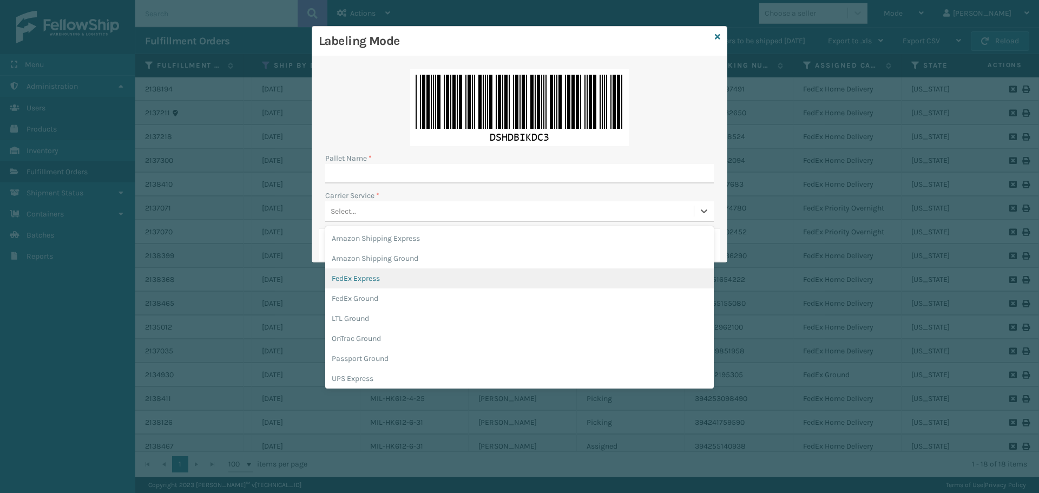
click at [402, 282] on div "FedEx Express" at bounding box center [519, 279] width 389 height 20
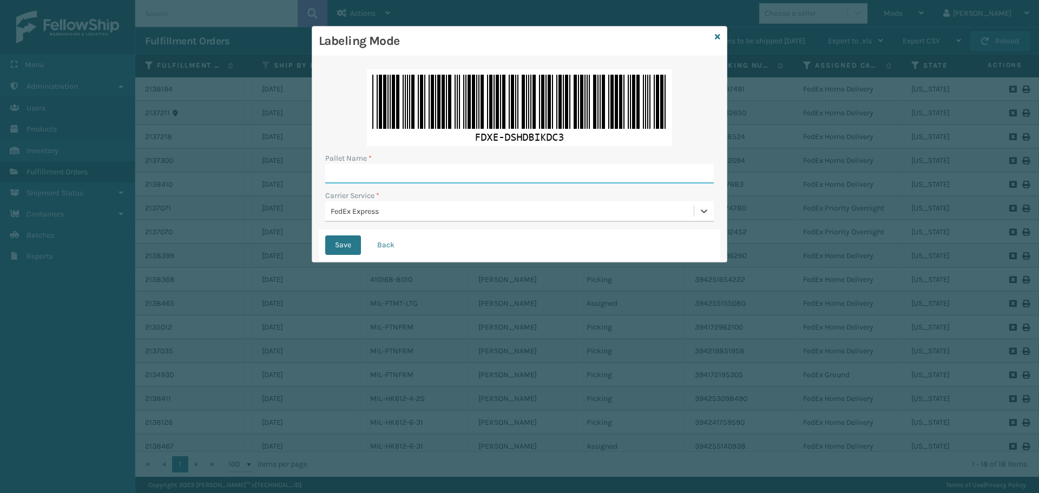
click at [423, 179] on input "Pallet Name *" at bounding box center [519, 173] width 389 height 19
type input "BOX TRUCK"
click at [349, 247] on button "Save" at bounding box center [343, 245] width 36 height 19
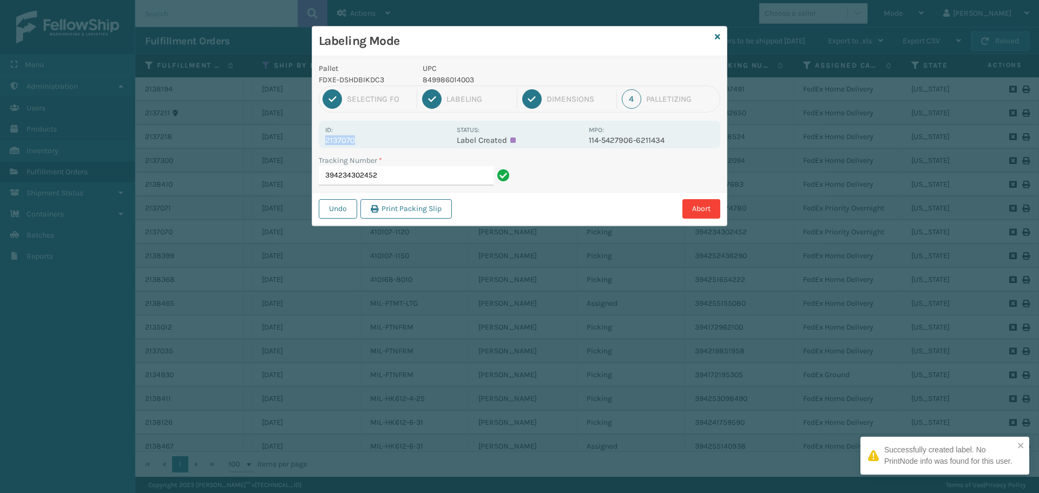
drag, startPoint x: 326, startPoint y: 139, endPoint x: 377, endPoint y: 140, distance: 50.9
click at [377, 140] on p "2137070" at bounding box center [387, 140] width 125 height 10
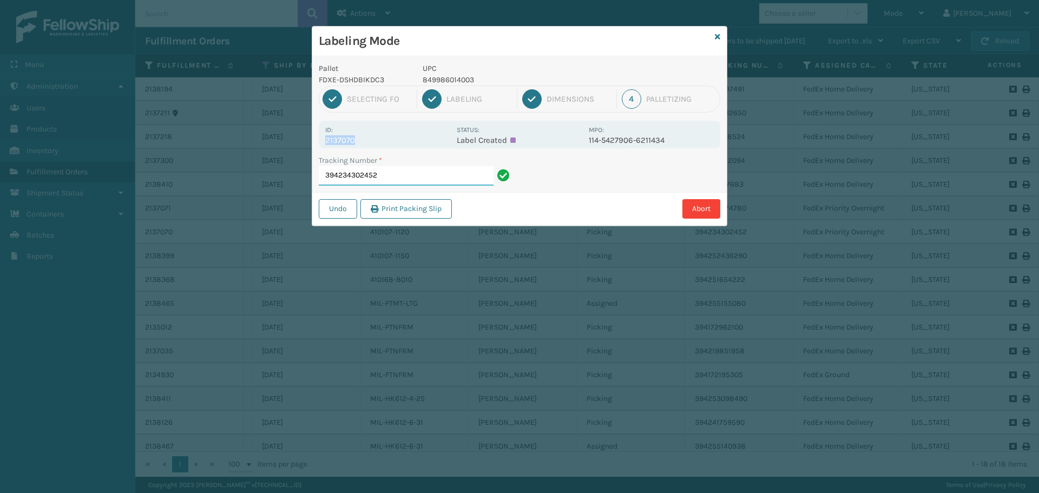
click at [404, 171] on input "394234302452" at bounding box center [406, 175] width 175 height 19
drag, startPoint x: 324, startPoint y: 143, endPoint x: 378, endPoint y: 138, distance: 53.9
click at [378, 138] on div "Id: 2137071 Status: Label Created MPO: 114-5427906-6211434" at bounding box center [520, 135] width 402 height 28
click at [414, 175] on input "394234274780" at bounding box center [406, 175] width 175 height 19
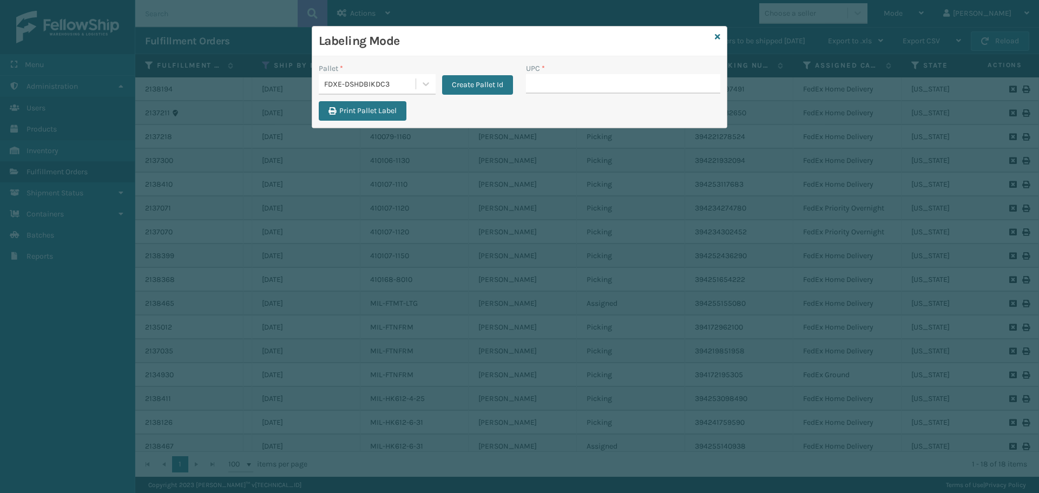
click at [403, 82] on div "FDXE-DSHDBIKDC3" at bounding box center [370, 84] width 93 height 11
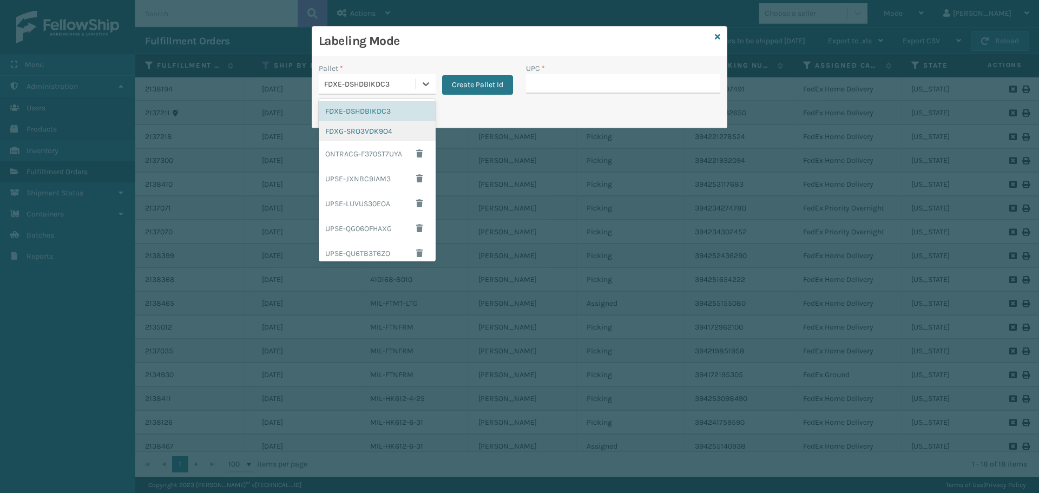
click at [374, 125] on div "FDXG-SRO3VDK9O4" at bounding box center [377, 131] width 117 height 20
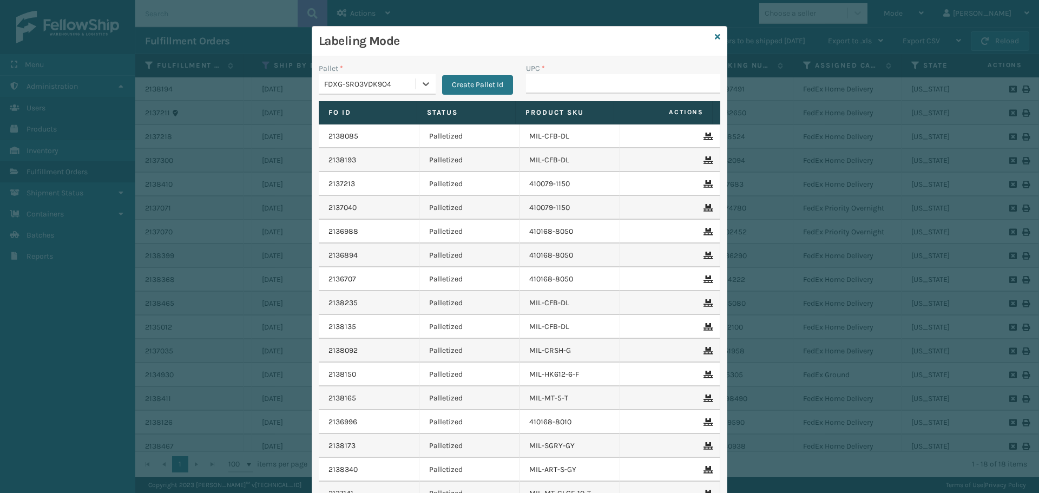
click at [382, 89] on div "FDXG-SRO3VDK9O4" at bounding box center [370, 84] width 93 height 11
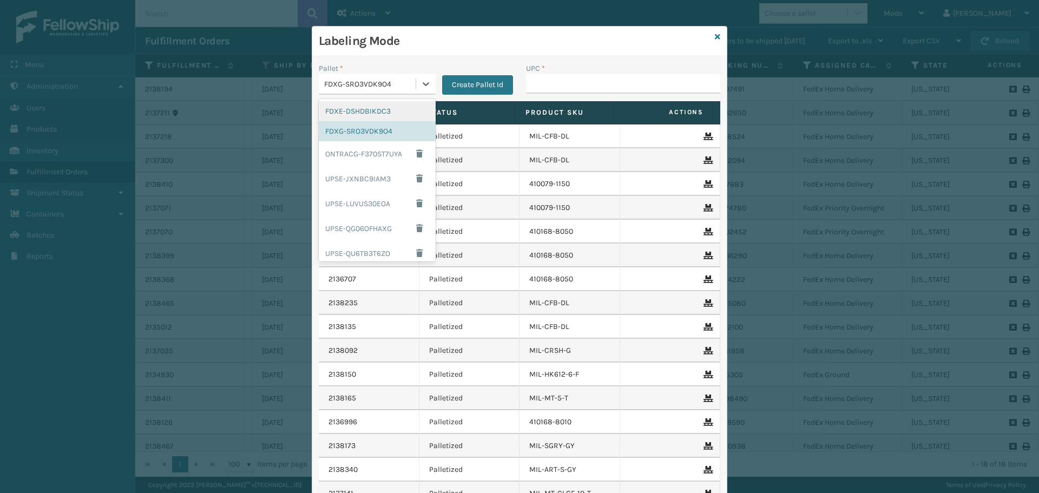
click at [380, 108] on div "FDXE-DSHDBIKDC3" at bounding box center [377, 111] width 117 height 20
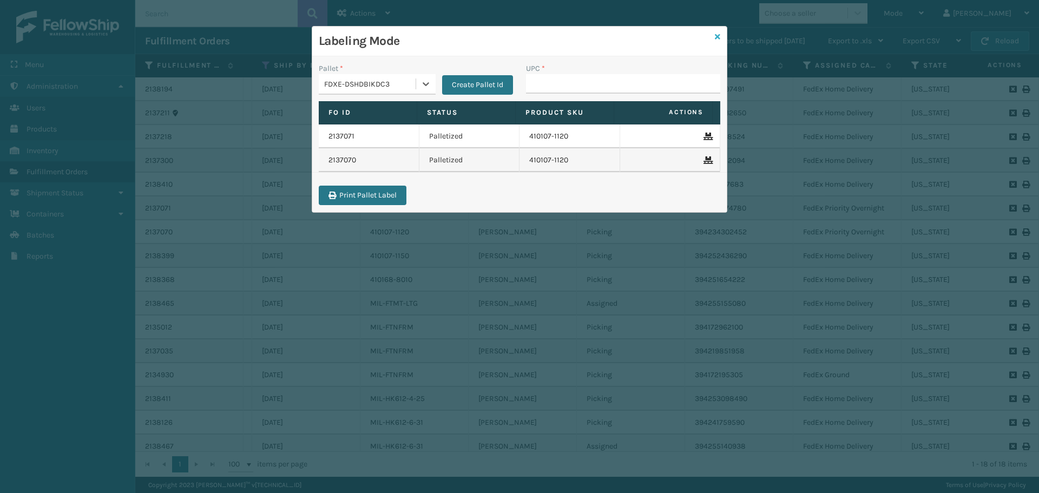
click at [720, 37] on icon at bounding box center [717, 37] width 5 height 8
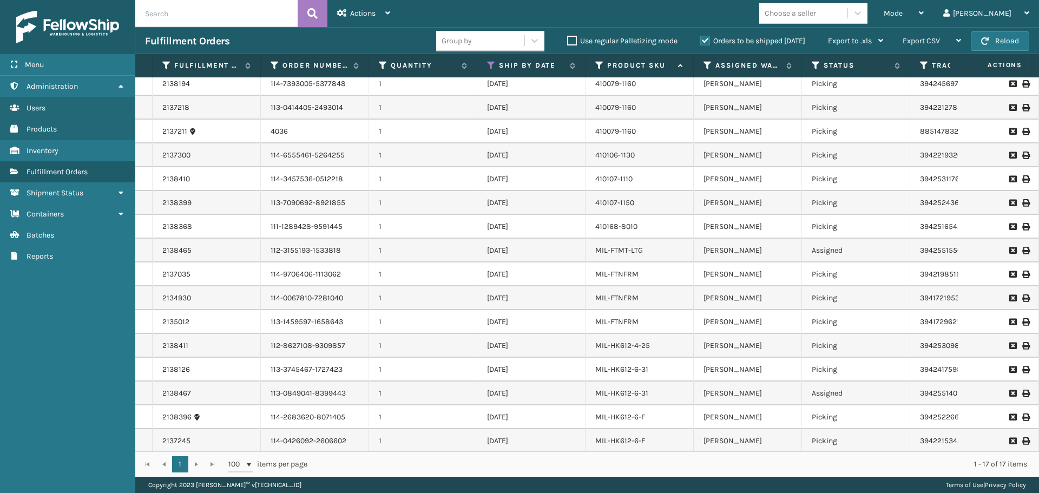
scroll to position [0, 0]
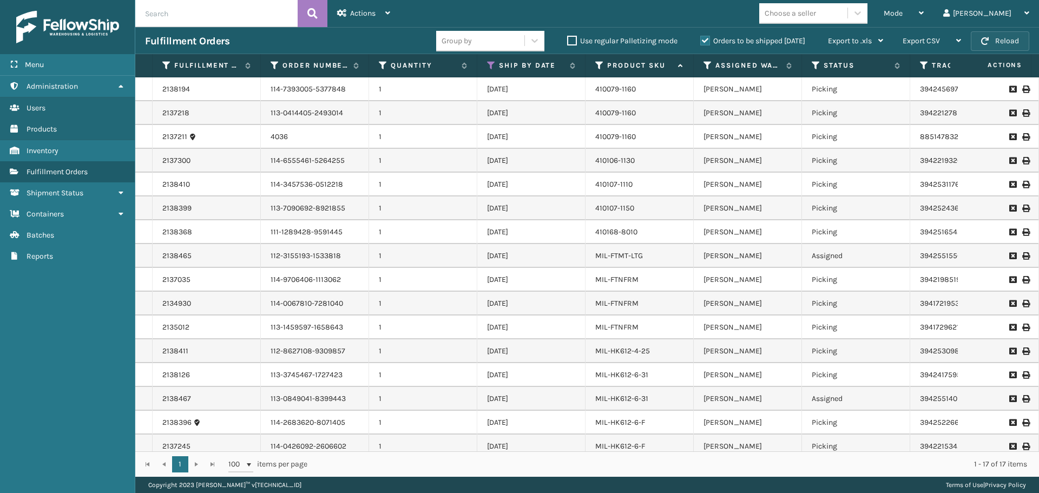
click at [983, 42] on span "button" at bounding box center [986, 41] width 8 height 8
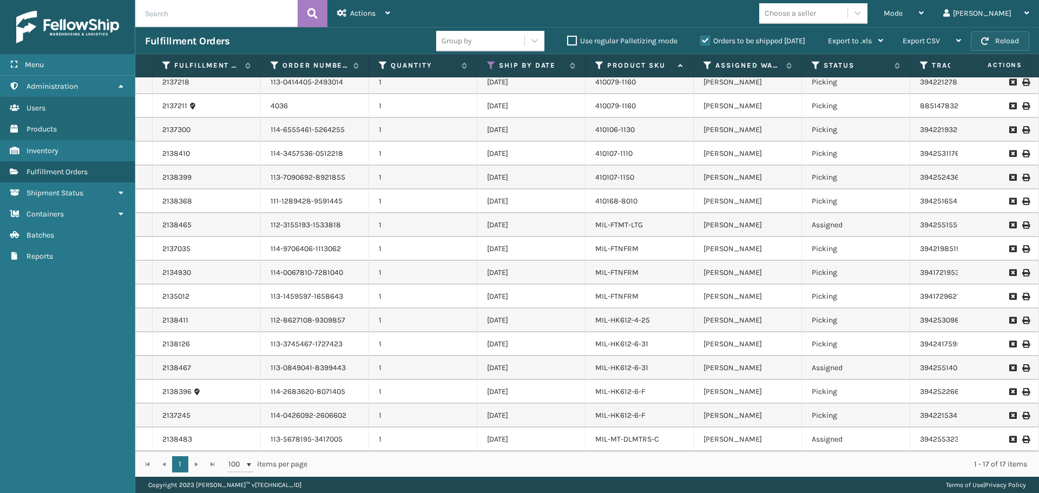
click at [1014, 45] on button "Reload" at bounding box center [1000, 40] width 58 height 19
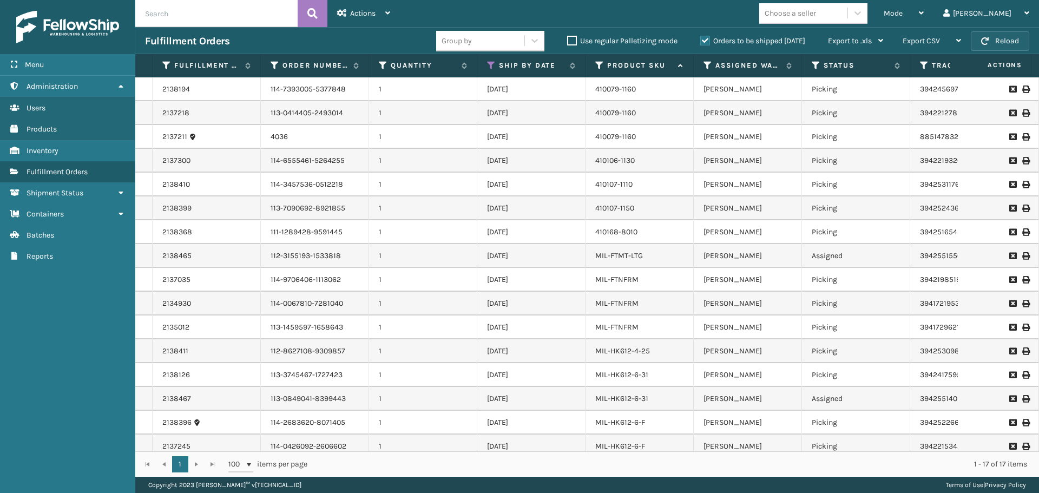
click at [1006, 45] on button "Reload" at bounding box center [1000, 40] width 58 height 19
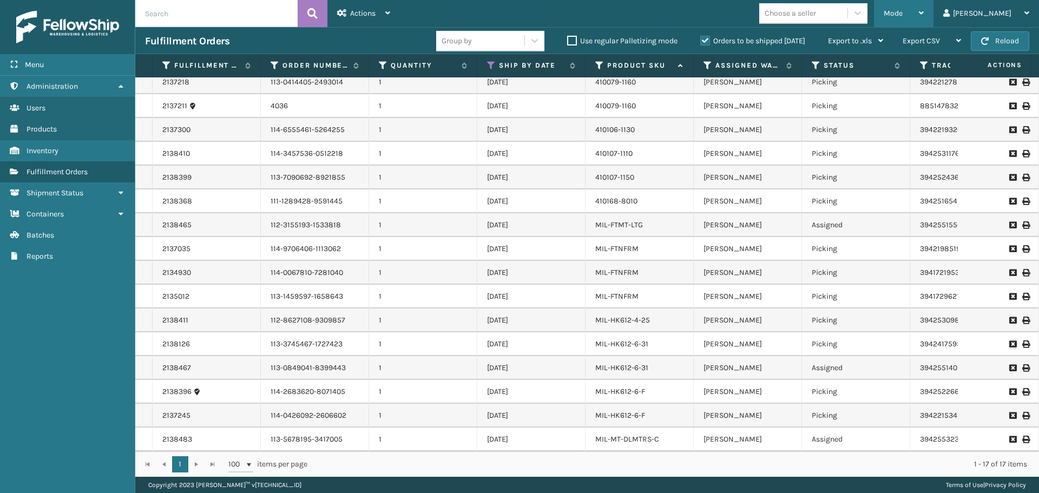
click at [917, 19] on div "Mode" at bounding box center [904, 13] width 40 height 27
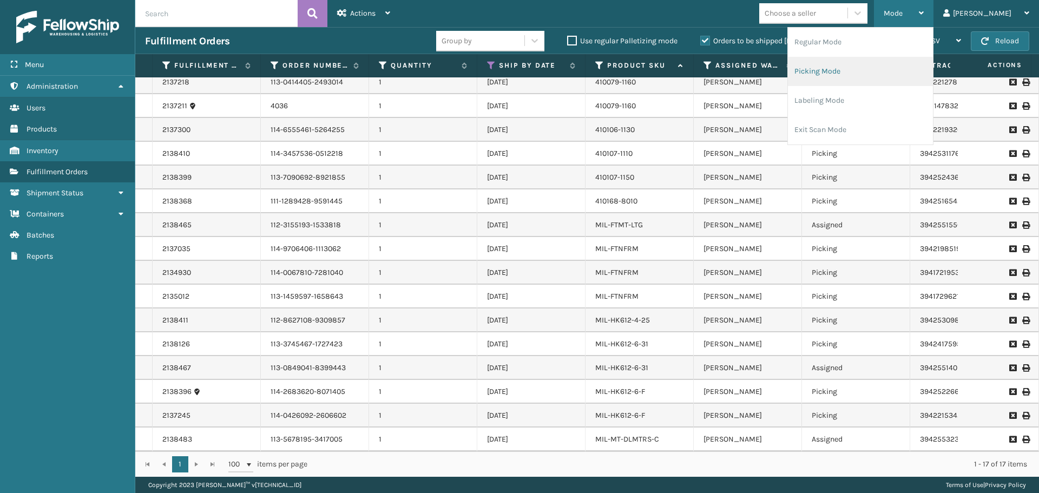
click at [891, 66] on li "Picking Mode" at bounding box center [860, 71] width 145 height 29
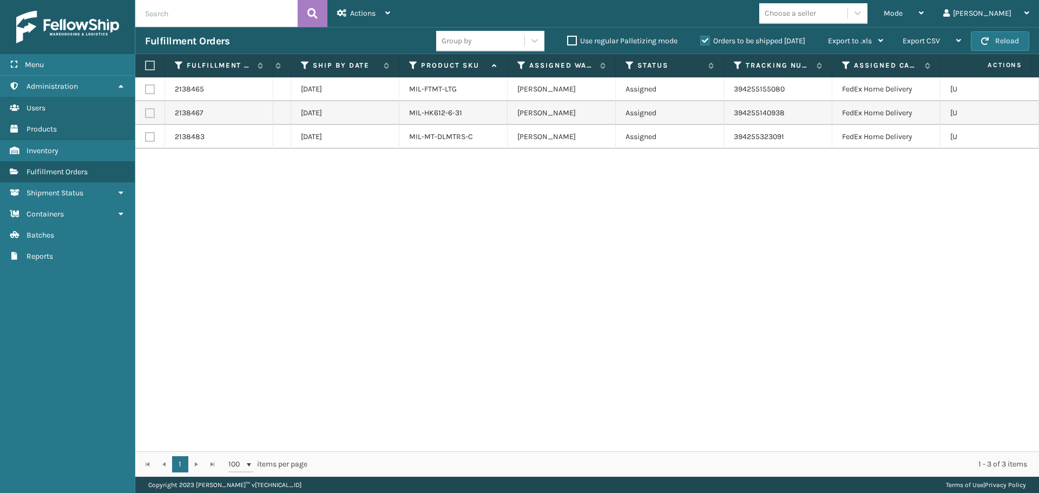
scroll to position [0, 0]
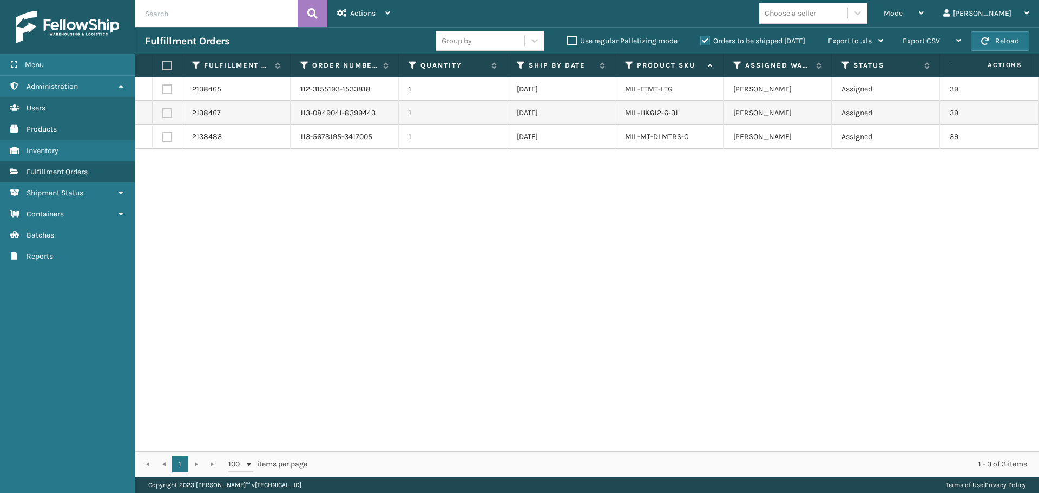
click at [163, 62] on label at bounding box center [165, 66] width 6 height 10
click at [163, 62] on input "checkbox" at bounding box center [162, 65] width 1 height 7
checkbox input "true"
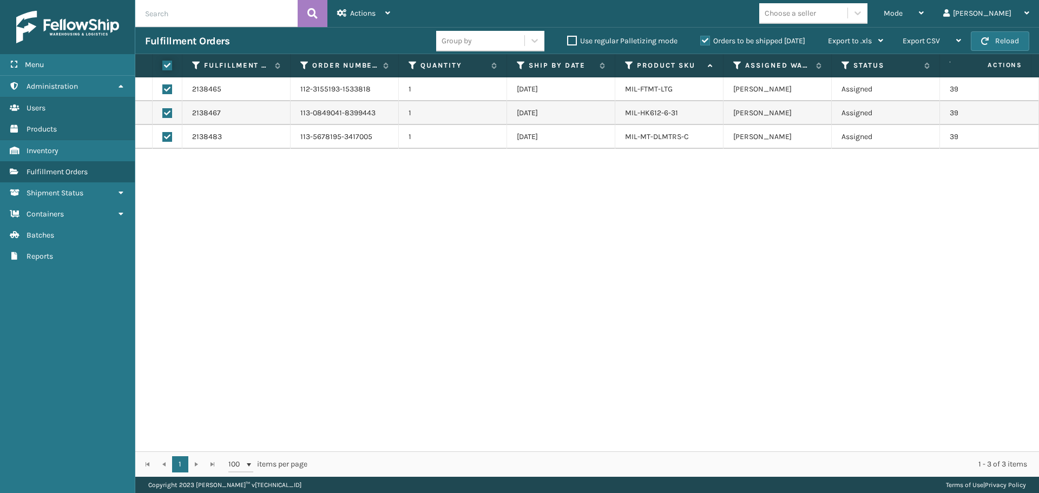
checkbox input "true"
click at [352, 18] on div "Actions" at bounding box center [363, 13] width 53 height 27
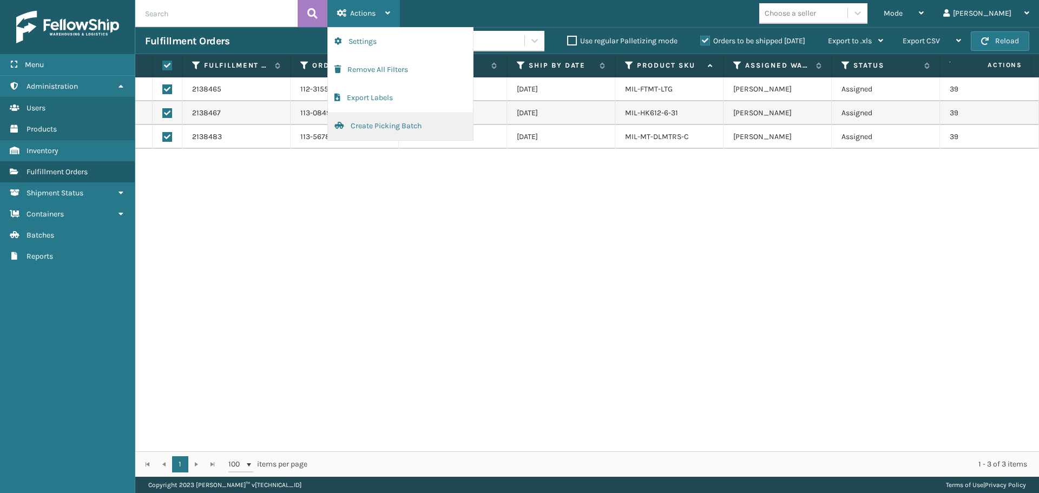
click at [379, 122] on button "Create Picking Batch" at bounding box center [400, 126] width 145 height 28
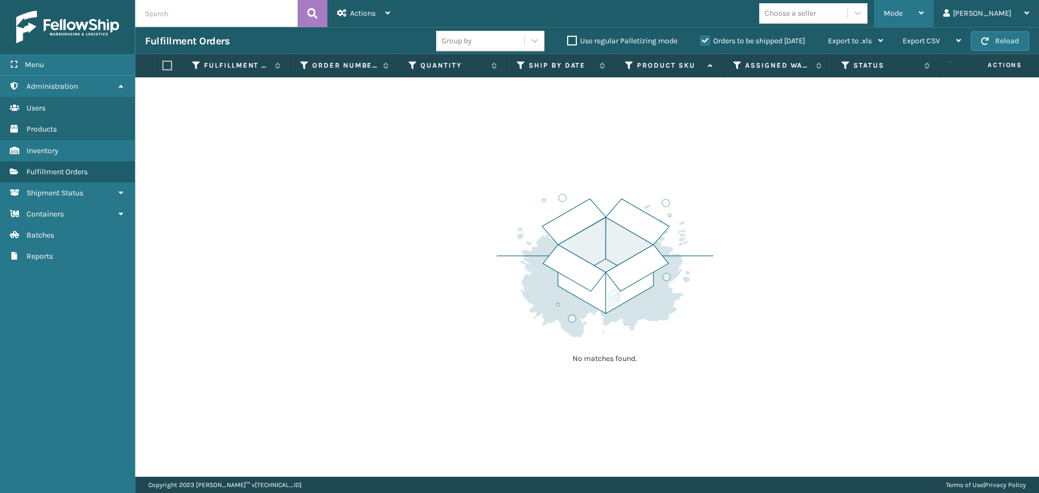
click at [914, 8] on div "Mode Regular Mode Picking Mode Labeling Mode Exit Scan Mode" at bounding box center [904, 13] width 60 height 27
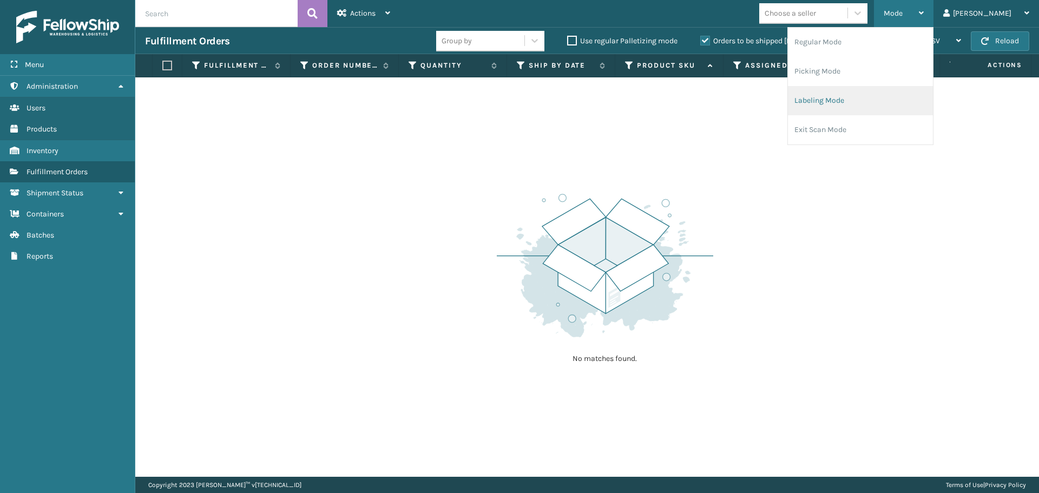
click at [883, 109] on li "Labeling Mode" at bounding box center [860, 100] width 145 height 29
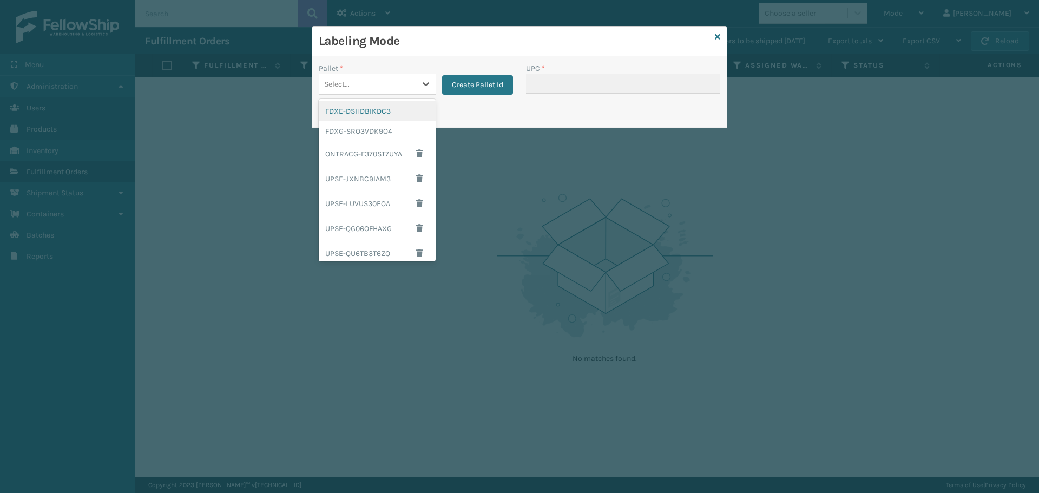
click at [396, 93] on div "Select..." at bounding box center [377, 84] width 117 height 21
click at [354, 134] on div "FDXG-SRO3VDK9O4" at bounding box center [377, 131] width 117 height 20
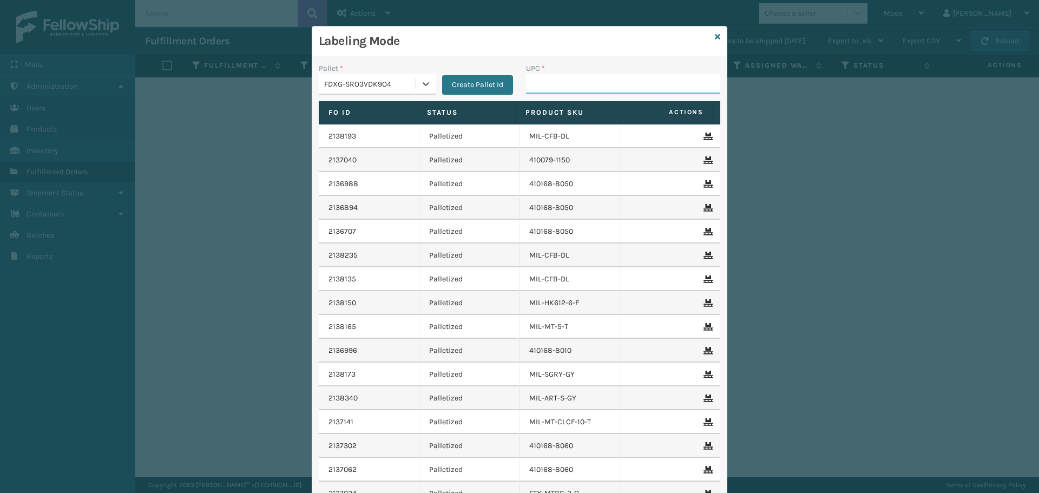
click at [572, 78] on input "UPC *" at bounding box center [623, 83] width 194 height 19
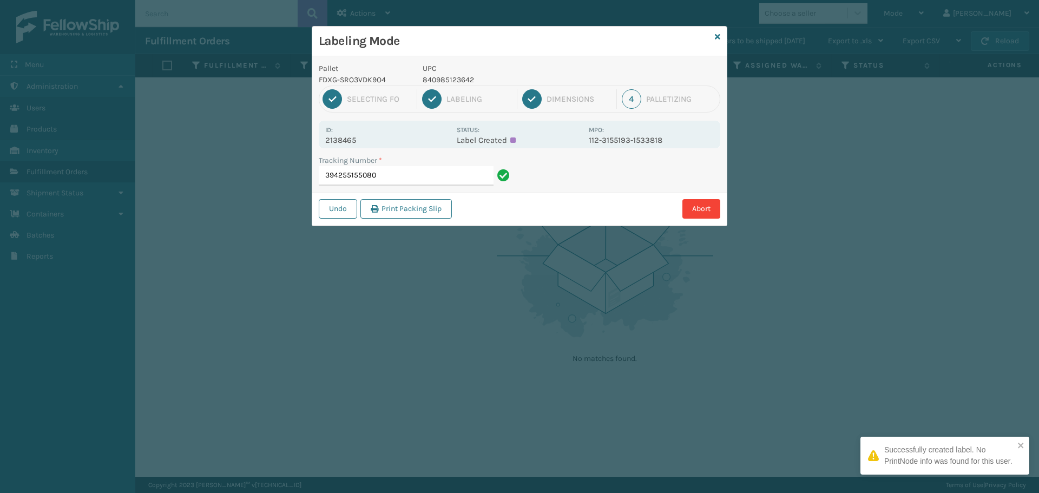
drag, startPoint x: 340, startPoint y: 140, endPoint x: 378, endPoint y: 135, distance: 38.3
click at [378, 135] on div "Id: 2138465" at bounding box center [387, 134] width 125 height 21
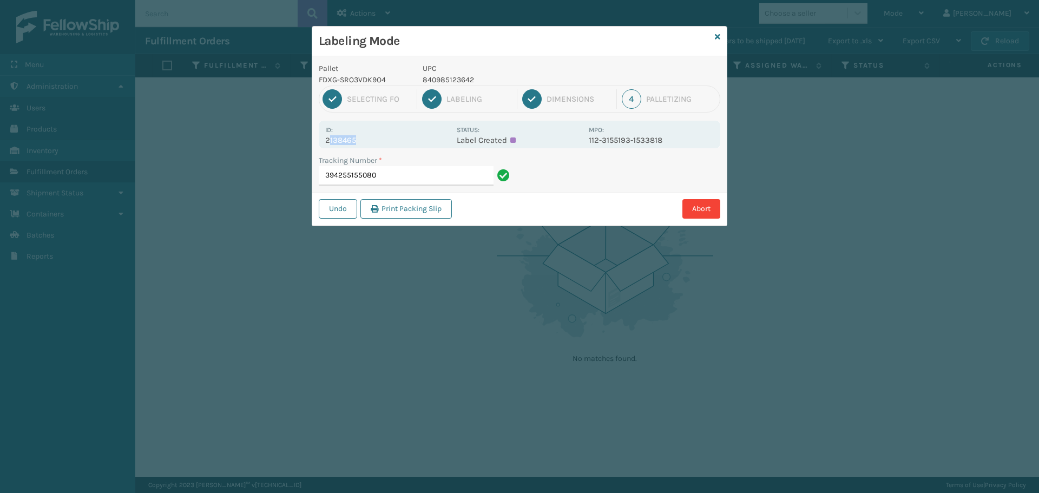
drag, startPoint x: 331, startPoint y: 141, endPoint x: 355, endPoint y: 141, distance: 24.4
click at [356, 142] on p "2138465" at bounding box center [387, 140] width 125 height 10
click at [351, 140] on p "2138465" at bounding box center [387, 140] width 125 height 10
drag, startPoint x: 325, startPoint y: 138, endPoint x: 375, endPoint y: 143, distance: 50.0
click at [374, 143] on p "2138465" at bounding box center [387, 140] width 125 height 10
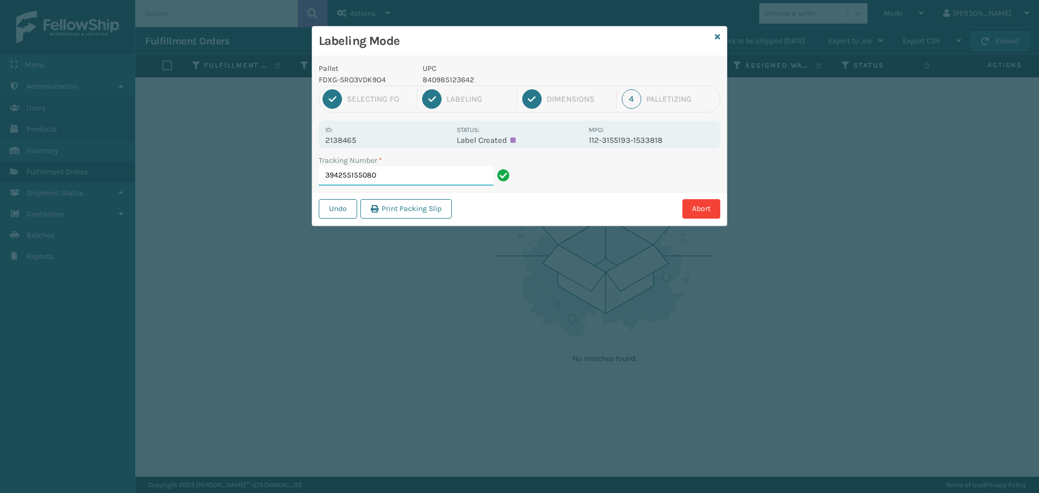
click at [411, 175] on input "394255155080" at bounding box center [406, 175] width 175 height 19
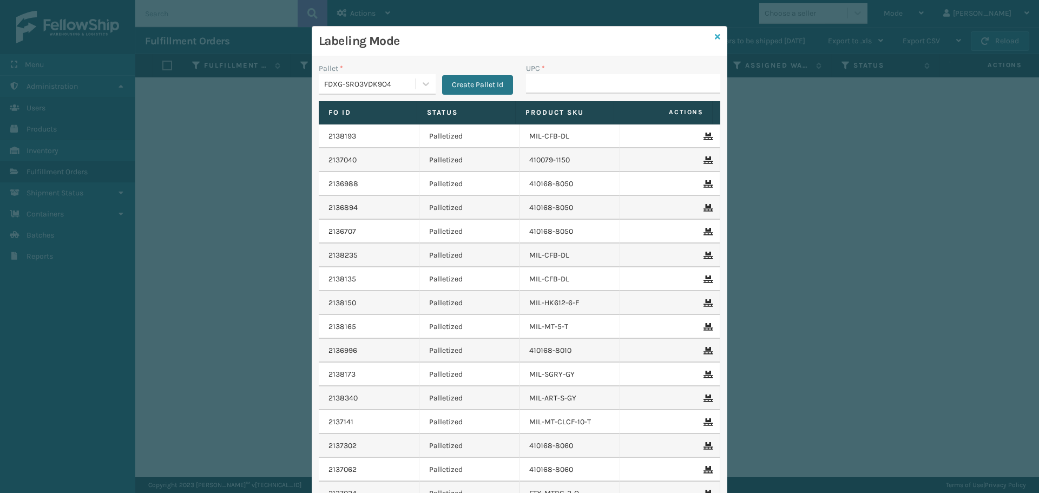
click at [715, 40] on icon at bounding box center [717, 37] width 5 height 8
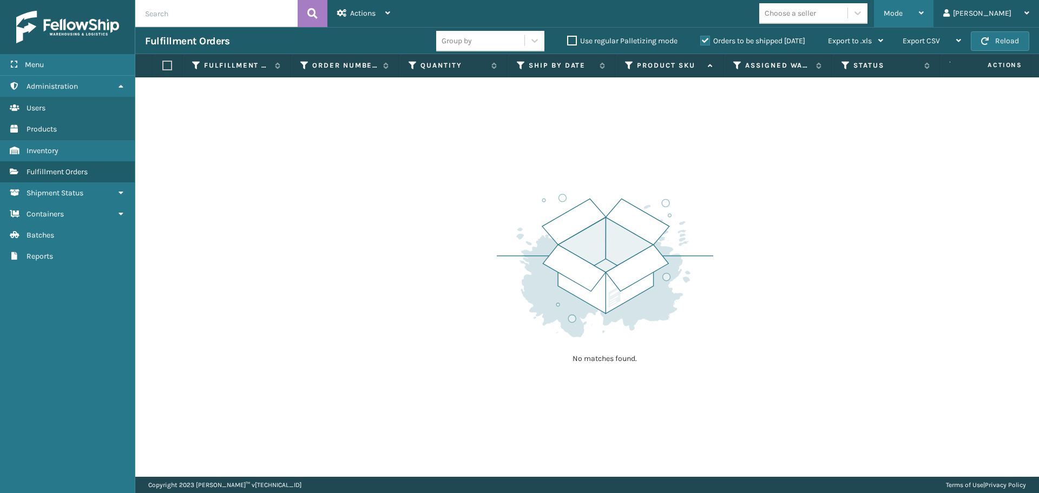
click at [914, 16] on div "Mode Regular Mode Picking Mode Labeling Mode Exit Scan Mode" at bounding box center [904, 13] width 60 height 27
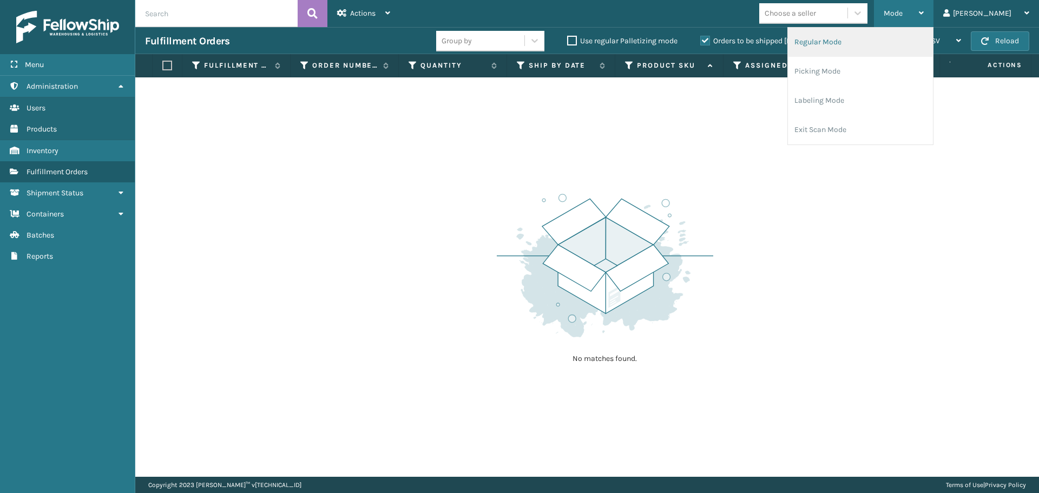
click at [893, 45] on li "Regular Mode" at bounding box center [860, 42] width 145 height 29
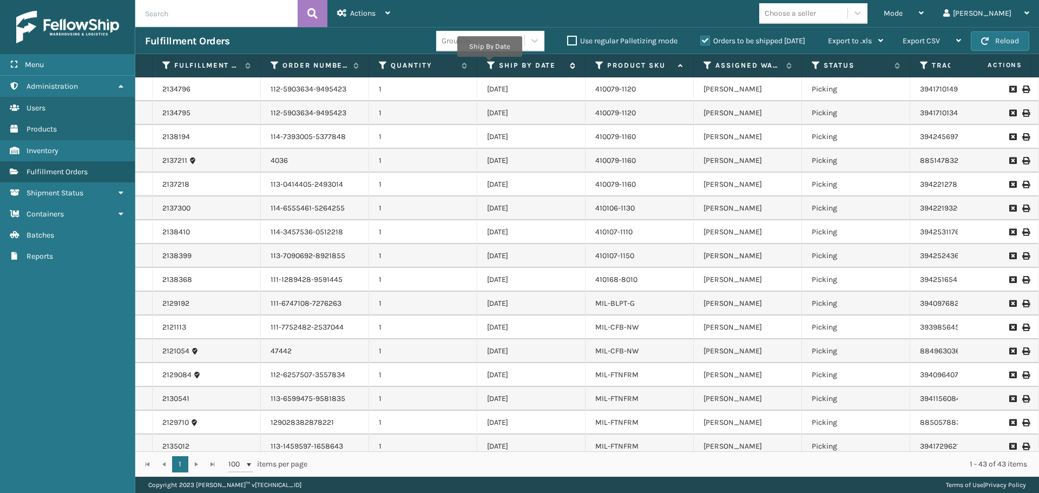
click at [490, 64] on icon at bounding box center [491, 66] width 9 height 10
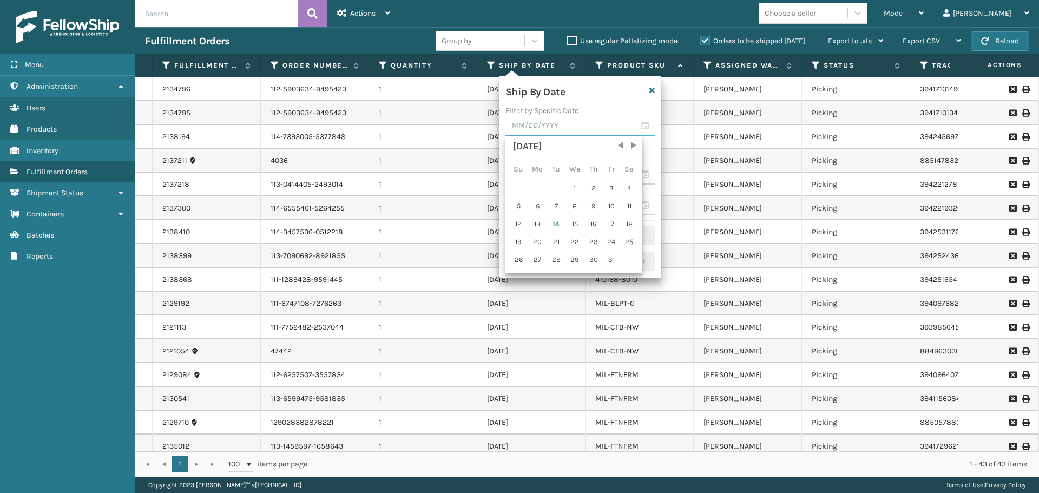
click at [561, 125] on input "text" at bounding box center [580, 125] width 149 height 19
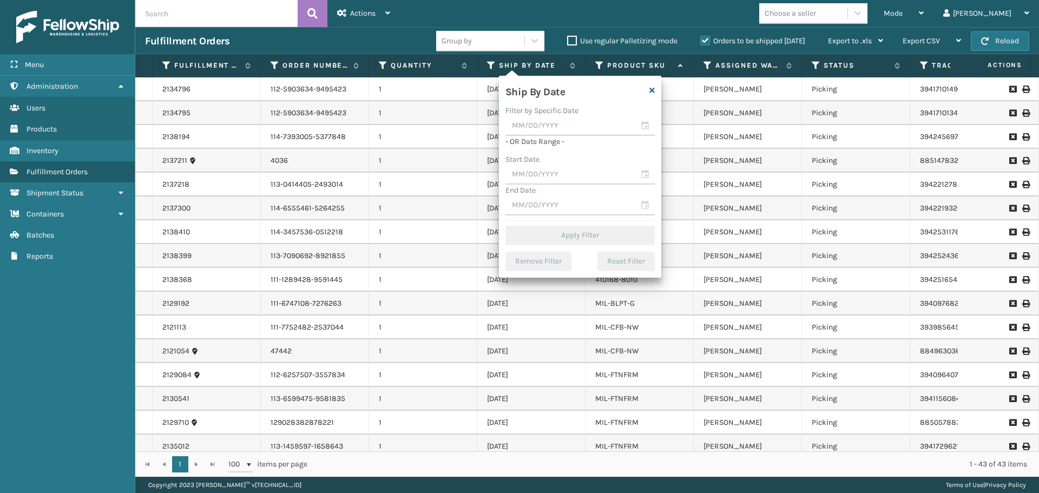
click at [594, 93] on div "Ship By Date" at bounding box center [566, 90] width 135 height 16
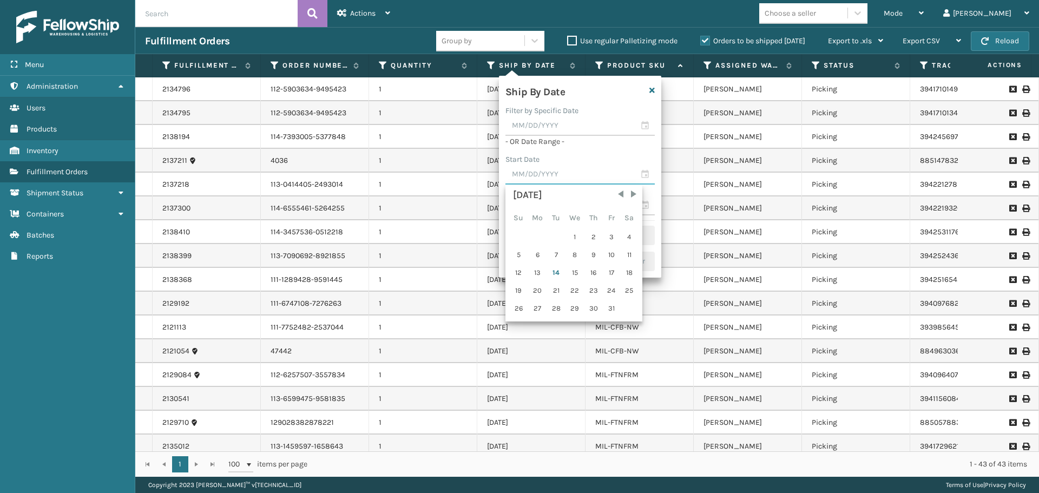
click at [586, 172] on input "text" at bounding box center [580, 174] width 149 height 19
click at [555, 268] on div "14" at bounding box center [556, 273] width 16 height 16
type input "[DATE]"
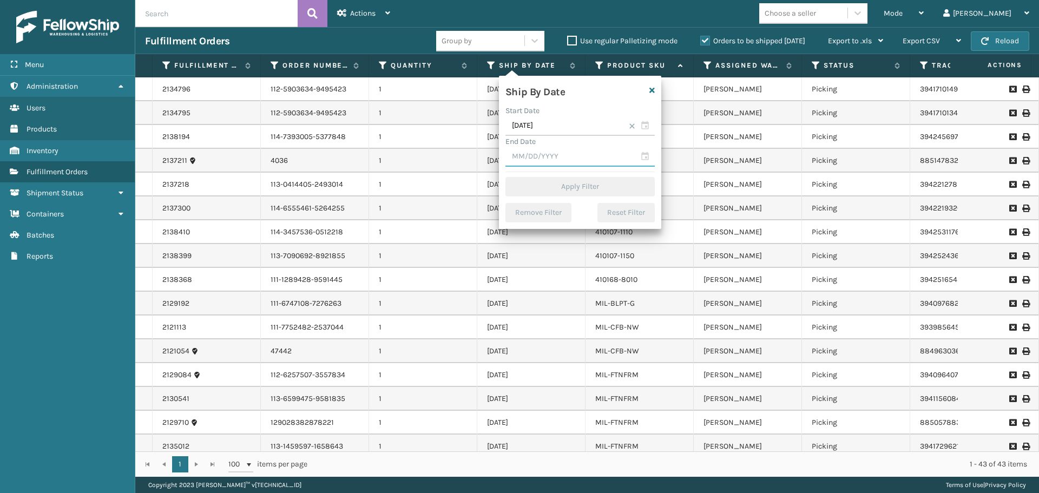
click at [590, 158] on input "text" at bounding box center [580, 156] width 149 height 19
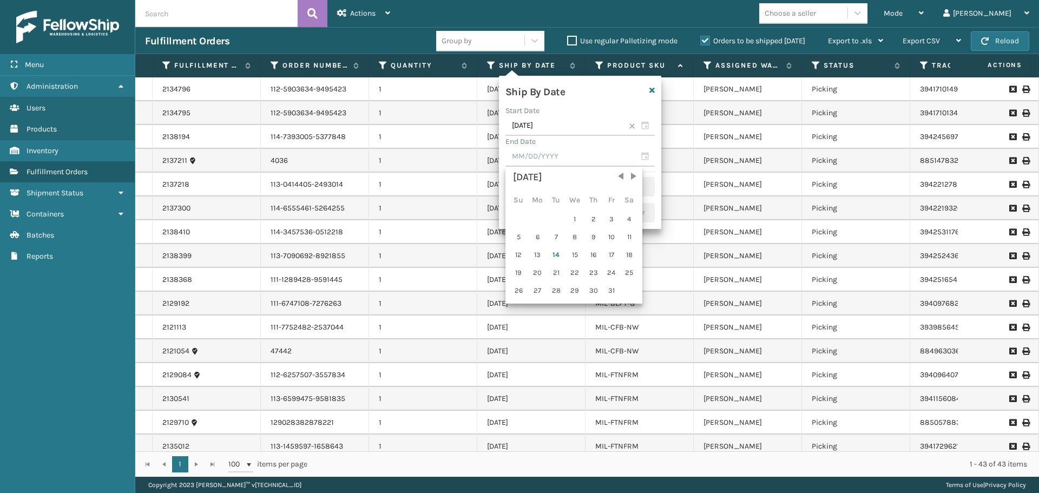
drag, startPoint x: 590, startPoint y: 257, endPoint x: 589, endPoint y: 246, distance: 10.3
click at [591, 257] on div "16" at bounding box center [594, 255] width 16 height 16
type input "[DATE]"
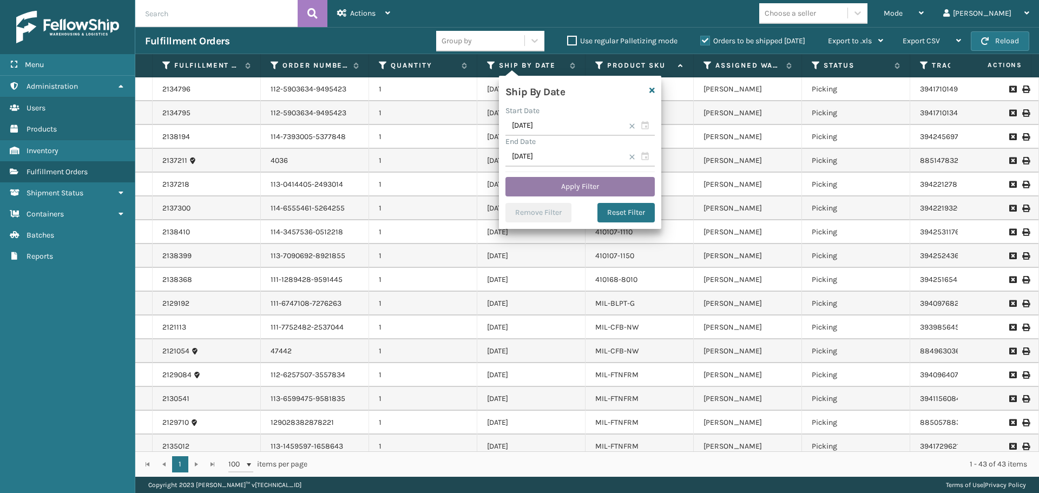
click at [600, 178] on button "Apply Filter" at bounding box center [580, 186] width 149 height 19
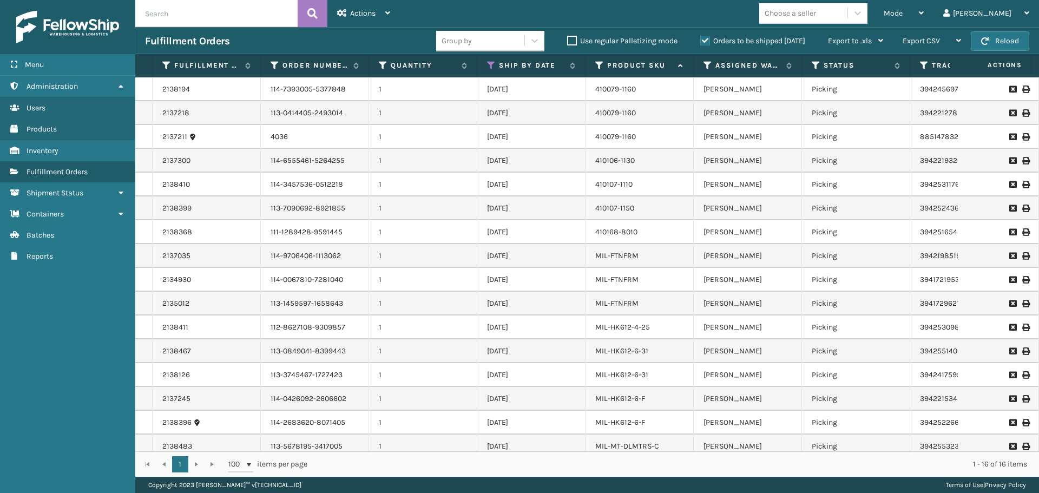
scroll to position [15, 0]
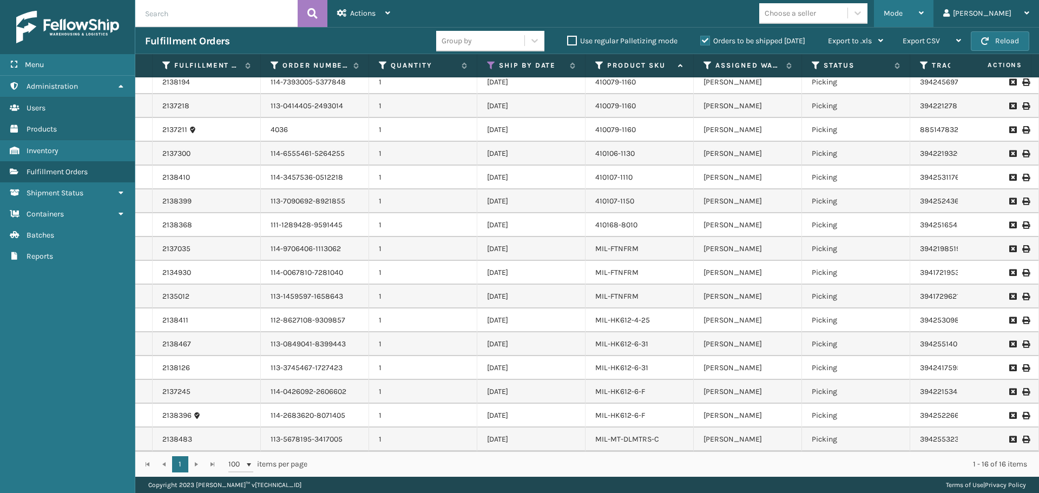
click at [924, 18] on div "Mode" at bounding box center [904, 13] width 40 height 27
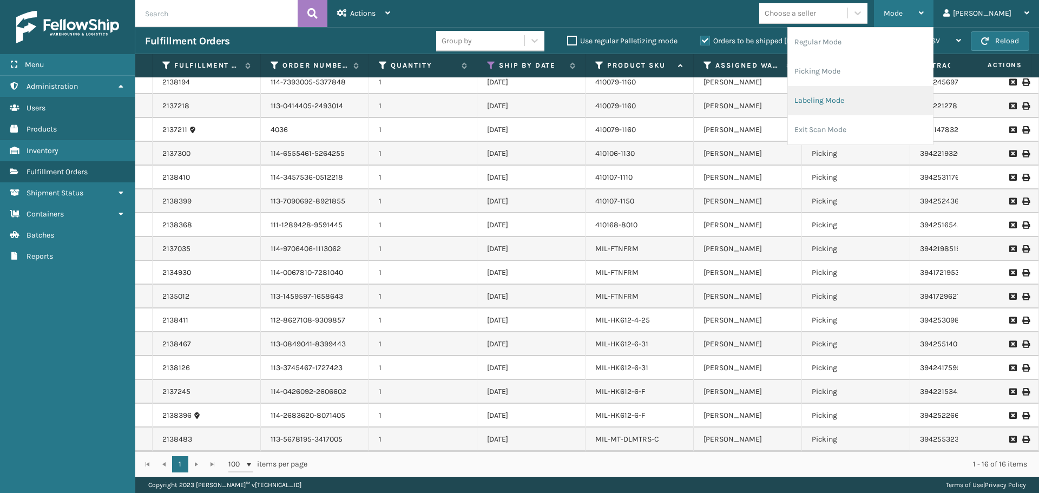
click at [876, 97] on li "Labeling Mode" at bounding box center [860, 100] width 145 height 29
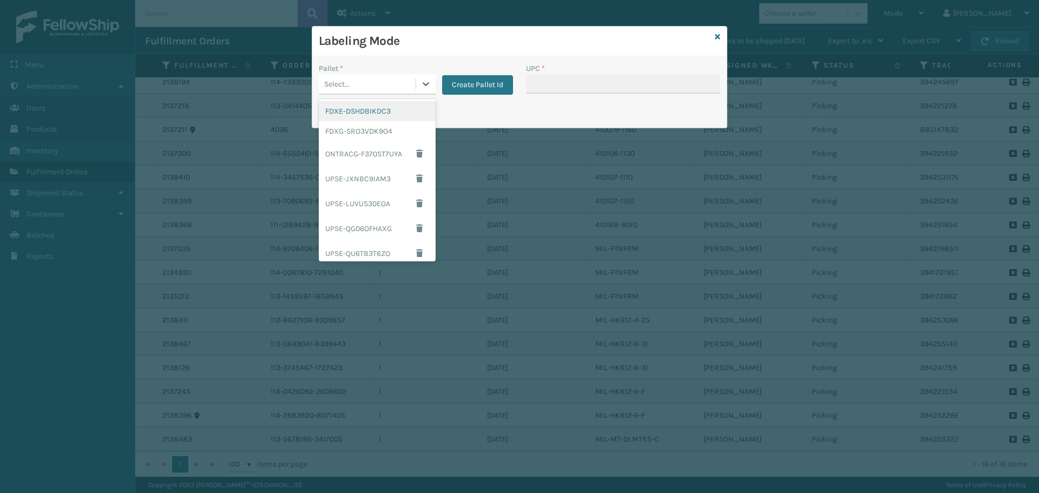
click at [392, 84] on div "Select..." at bounding box center [367, 84] width 97 height 18
click at [358, 134] on div "FDXG-SRO3VDK9O4" at bounding box center [377, 131] width 117 height 20
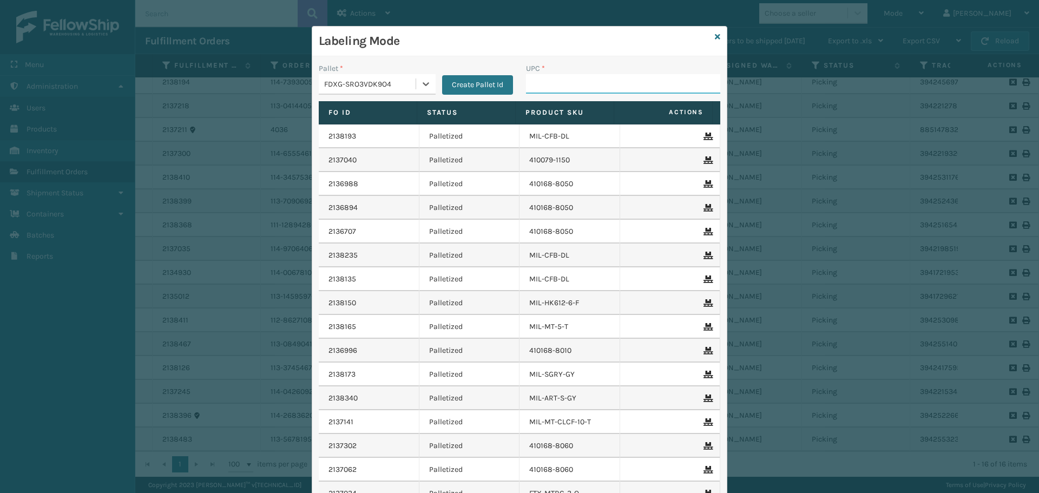
click at [593, 83] on input "UPC *" at bounding box center [623, 83] width 194 height 19
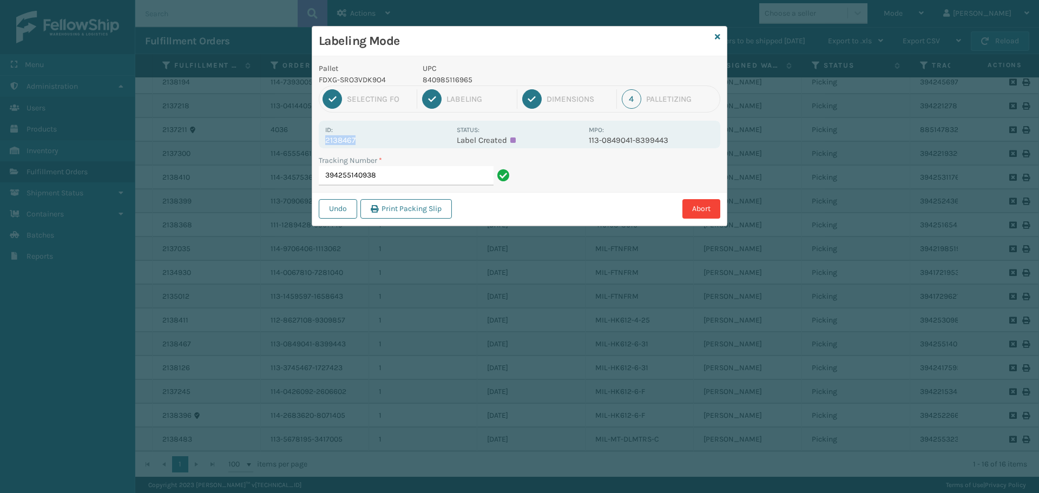
drag, startPoint x: 325, startPoint y: 140, endPoint x: 411, endPoint y: 140, distance: 85.5
click at [411, 140] on p "2138467" at bounding box center [387, 140] width 125 height 10
click at [418, 179] on input "394255140938" at bounding box center [406, 175] width 175 height 19
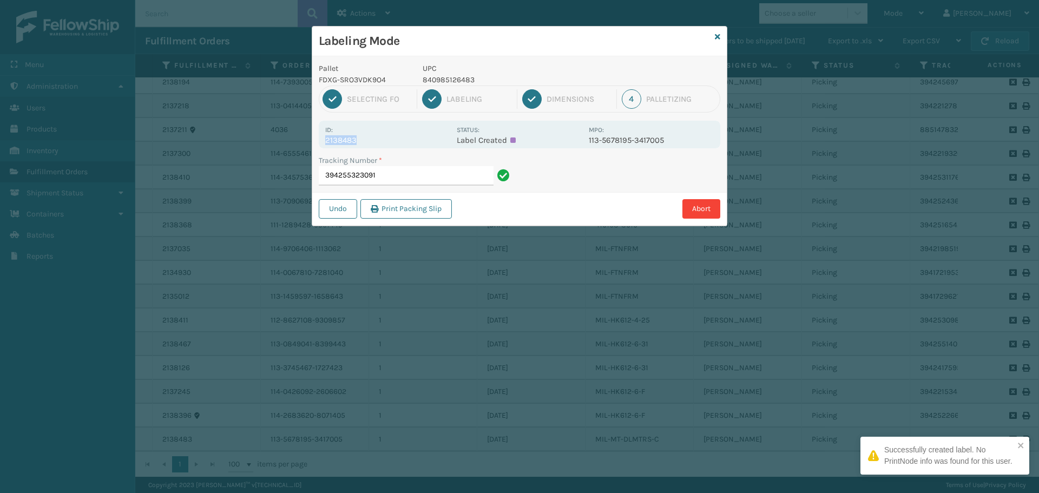
drag, startPoint x: 325, startPoint y: 143, endPoint x: 357, endPoint y: 139, distance: 32.8
click at [357, 139] on div "Id: 2138483 Status: Label Created MPO: 113-5678195-3417005" at bounding box center [520, 135] width 402 height 28
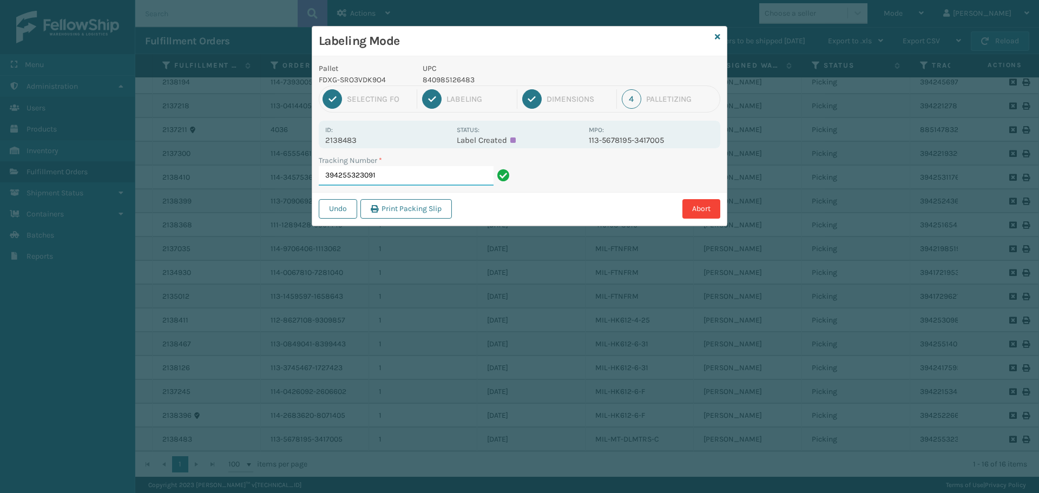
click at [404, 167] on input "394255323091" at bounding box center [406, 175] width 175 height 19
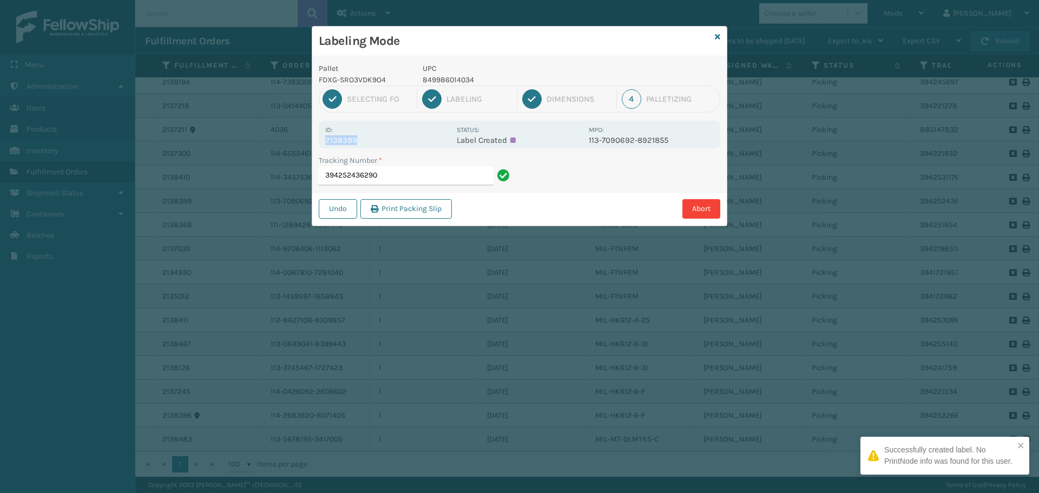
drag, startPoint x: 383, startPoint y: 140, endPoint x: 311, endPoint y: 142, distance: 71.5
click at [311, 142] on div "Labeling Mode Pallet FDXG-SRO3VDK9O4 UPC 849986014034 1 Selecting FO 2 Labeling…" at bounding box center [519, 246] width 1039 height 493
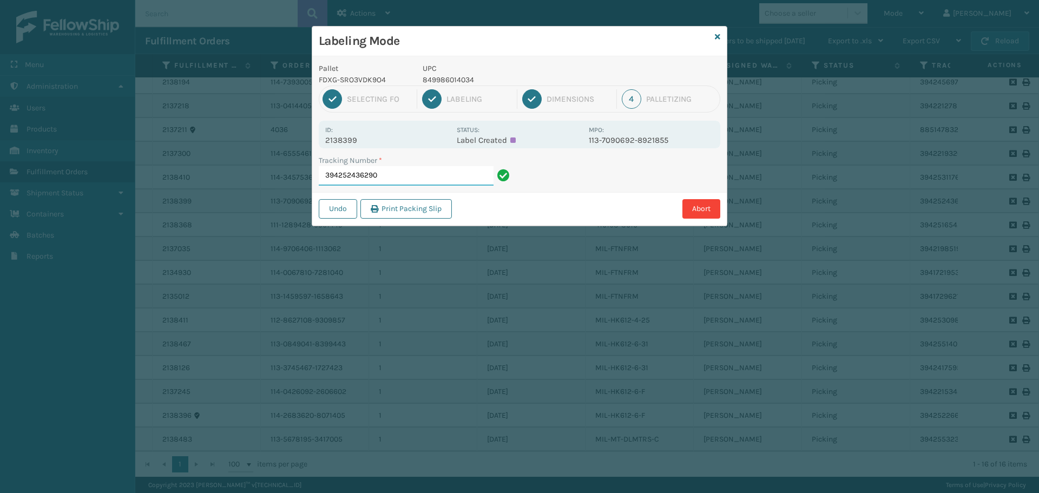
click at [398, 173] on input "394252436290" at bounding box center [406, 175] width 175 height 19
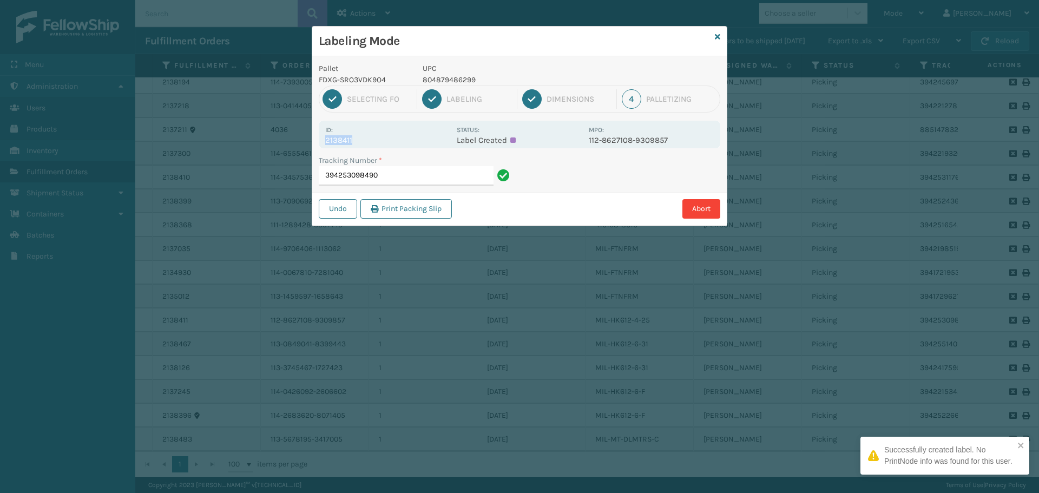
drag, startPoint x: 370, startPoint y: 141, endPoint x: 313, endPoint y: 147, distance: 56.7
click at [313, 147] on div "Pallet FDXG-SRO3VDK9O4 UPC 804879486299 1 Selecting FO 2 Labeling 3 Dimensions …" at bounding box center [519, 140] width 415 height 169
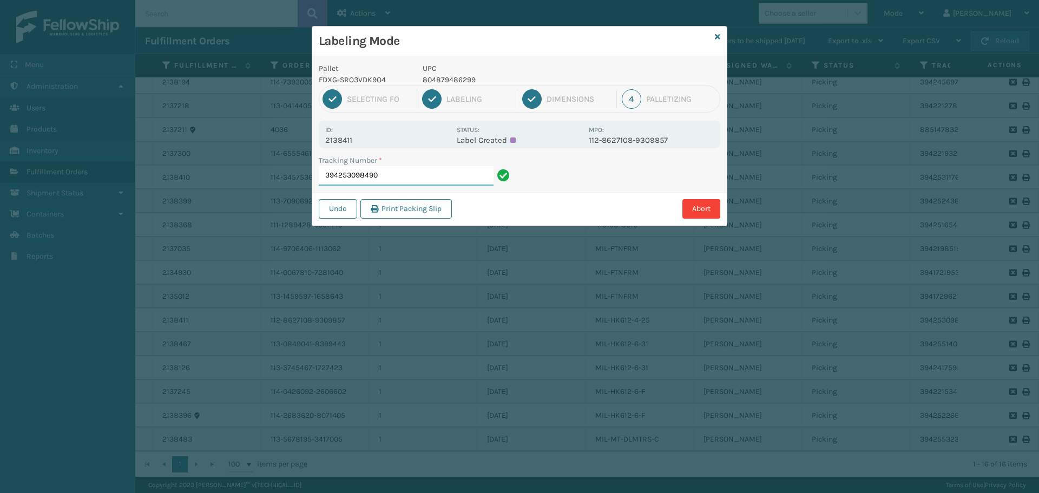
drag, startPoint x: 376, startPoint y: 174, endPoint x: 387, endPoint y: 180, distance: 13.1
click at [378, 175] on input "394253098490" at bounding box center [406, 175] width 175 height 19
click at [387, 180] on input "394253098490" at bounding box center [406, 175] width 175 height 19
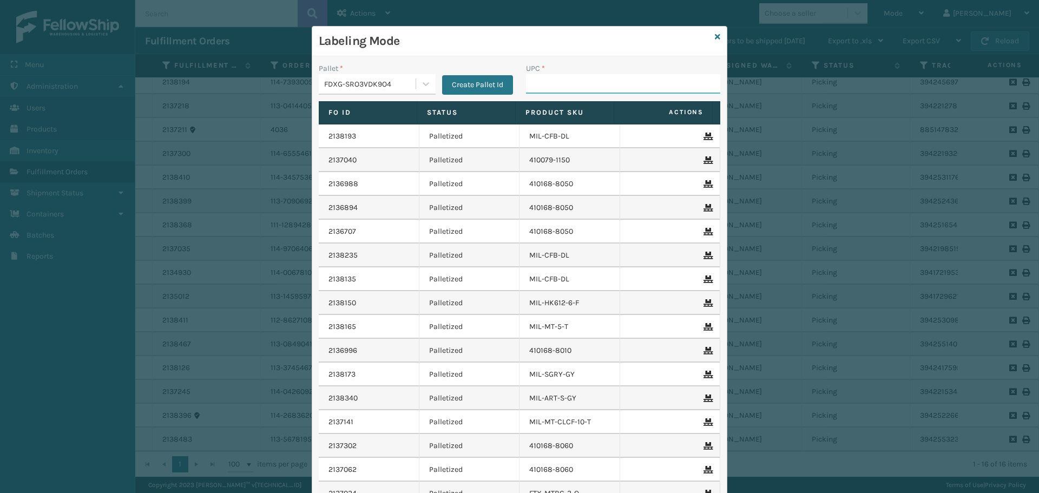
click at [539, 83] on input "UPC *" at bounding box center [623, 83] width 194 height 19
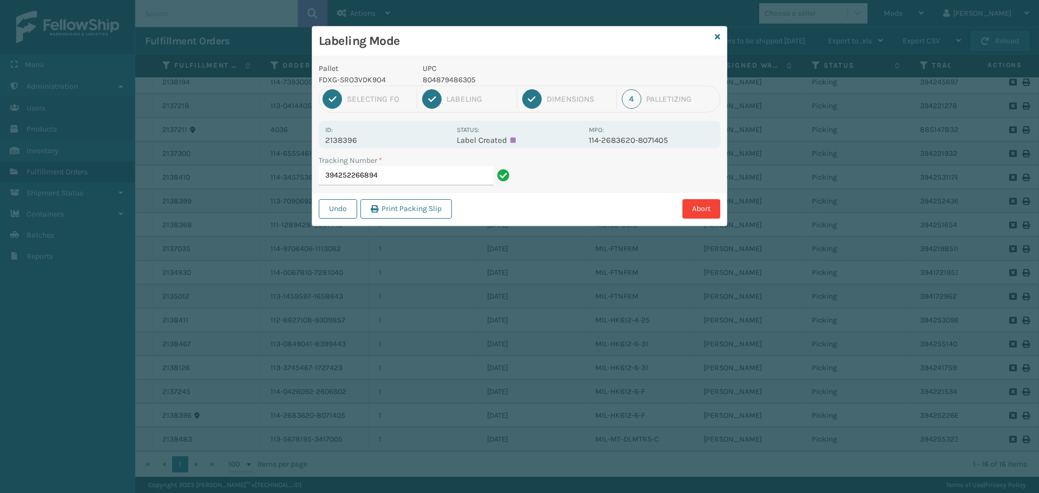
click at [380, 138] on p "2138396" at bounding box center [387, 140] width 125 height 10
drag, startPoint x: 371, startPoint y: 138, endPoint x: 321, endPoint y: 146, distance: 50.9
click at [321, 146] on div "Id: 2138396 Status: Label Created MPO: 114-2683620-8071405" at bounding box center [520, 135] width 402 height 28
click at [381, 173] on input "394252266894" at bounding box center [406, 175] width 175 height 19
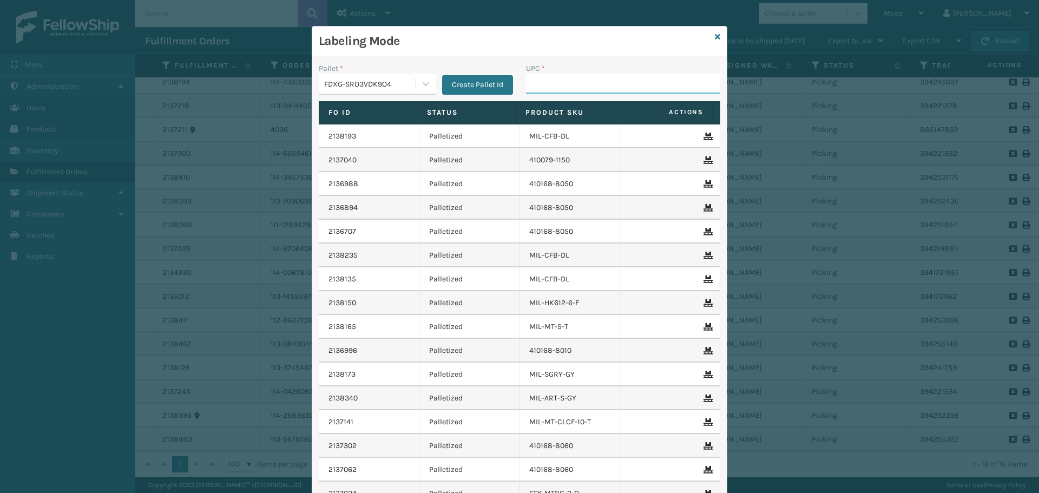
click at [599, 87] on input "UPC *" at bounding box center [623, 83] width 194 height 19
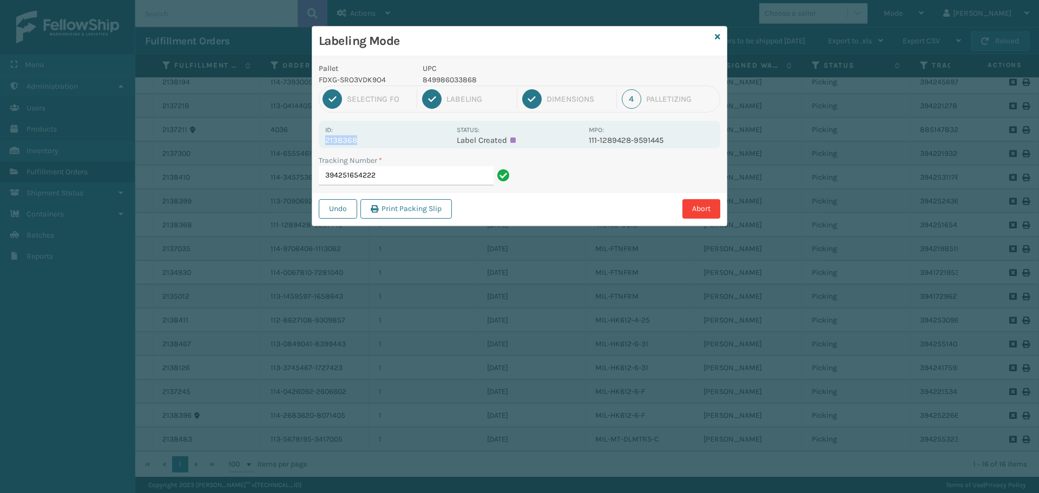
drag, startPoint x: 372, startPoint y: 139, endPoint x: 323, endPoint y: 143, distance: 49.5
click at [323, 143] on div "Id: 2138368 Status: Label Created MPO: 111-1289428-9591445" at bounding box center [520, 135] width 402 height 28
click at [390, 174] on input "394251654222" at bounding box center [406, 175] width 175 height 19
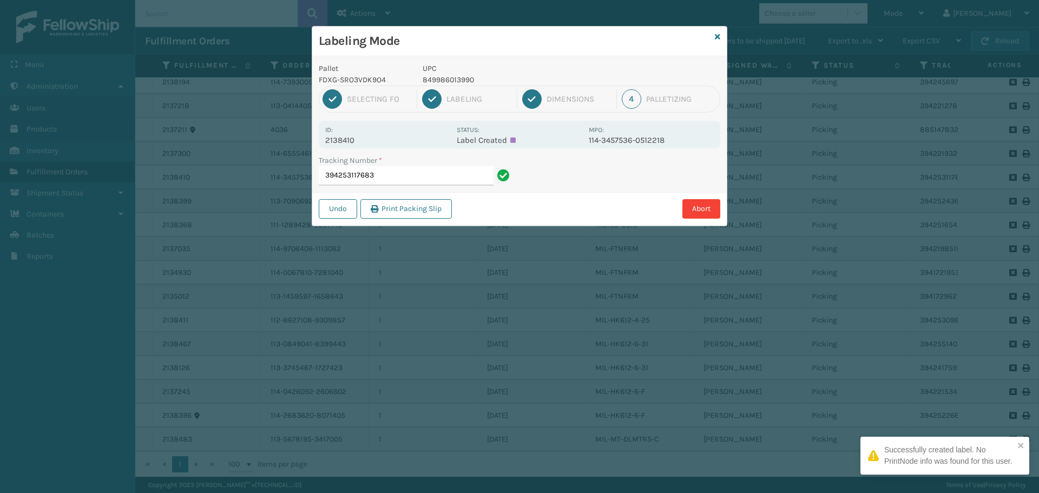
click at [365, 136] on p "2138410" at bounding box center [387, 140] width 125 height 10
click at [362, 138] on p "2138410" at bounding box center [387, 140] width 125 height 10
drag, startPoint x: 361, startPoint y: 139, endPoint x: 302, endPoint y: 143, distance: 59.1
click at [301, 143] on div "Labeling Mode Pallet FDXG-SRO3VDK9O4 UPC 849986013990 1 Selecting FO 2 Labeling…" at bounding box center [519, 246] width 1039 height 493
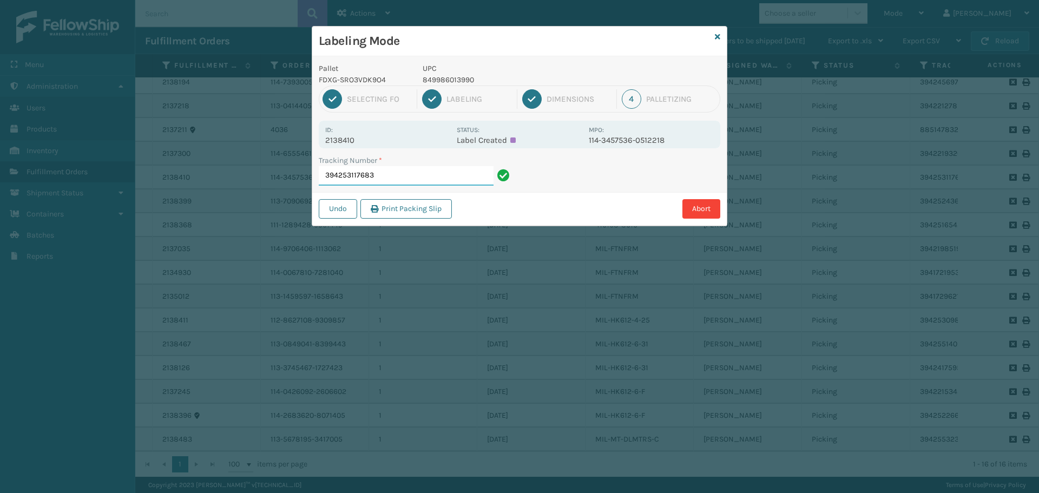
click at [401, 175] on input "394253117683" at bounding box center [406, 175] width 175 height 19
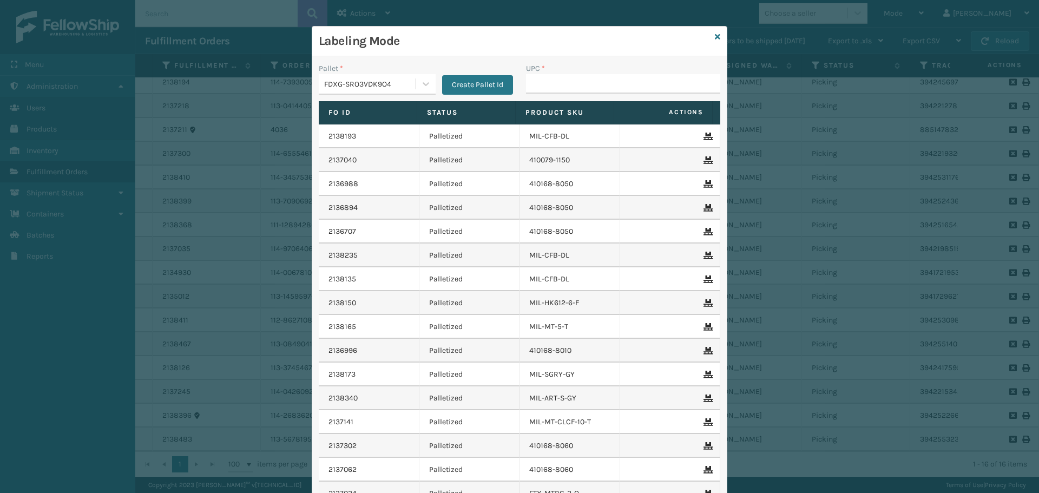
click at [607, 89] on input "UPC *" at bounding box center [623, 83] width 194 height 19
click at [715, 34] on icon at bounding box center [717, 37] width 5 height 8
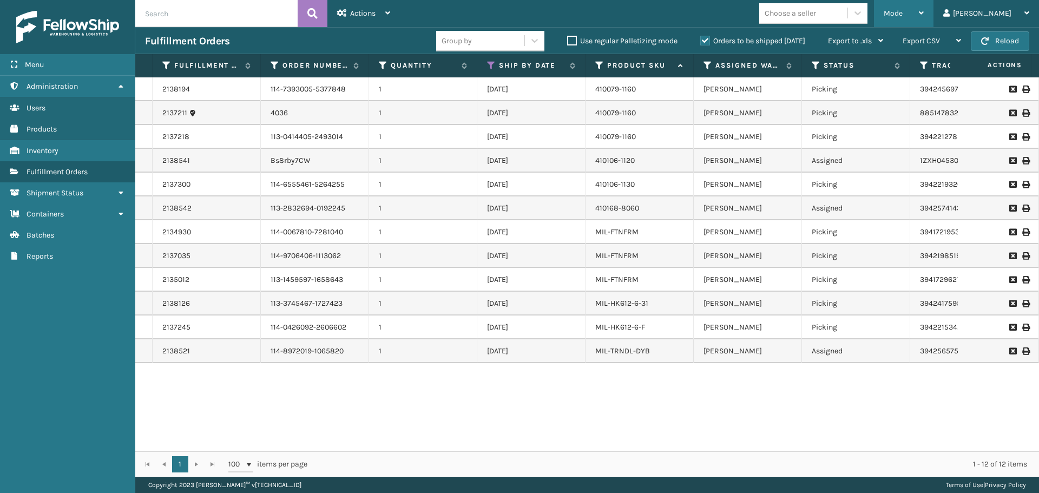
click at [924, 12] on div "Mode" at bounding box center [904, 13] width 40 height 27
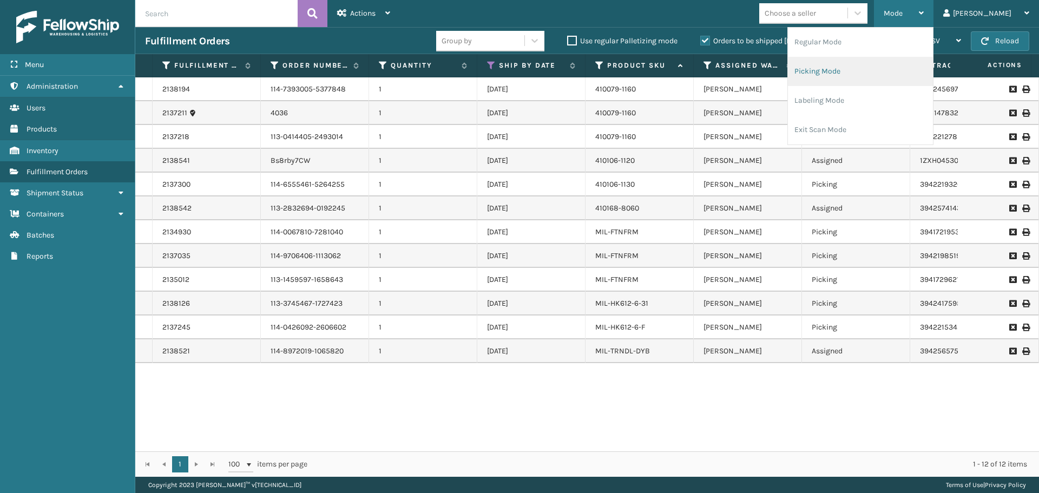
click at [898, 60] on li "Picking Mode" at bounding box center [860, 71] width 145 height 29
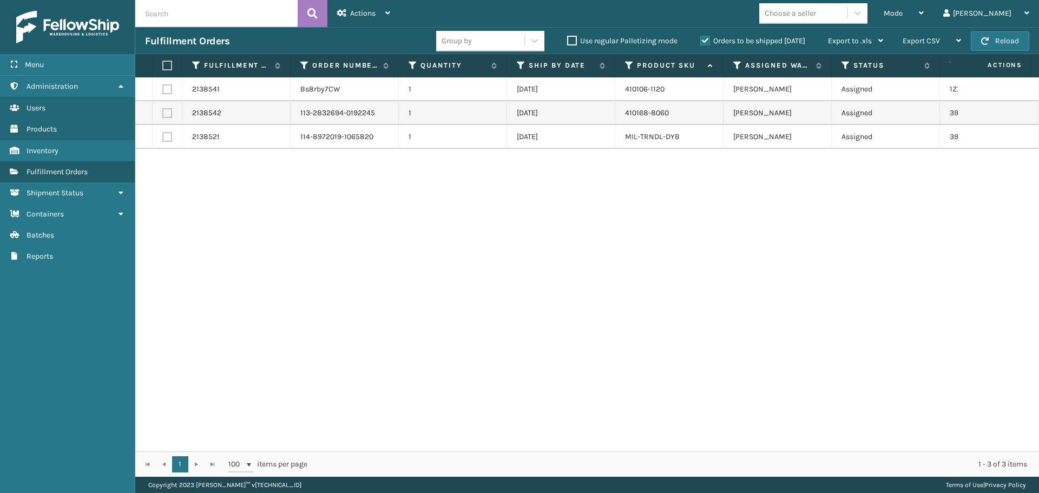
click at [166, 87] on label at bounding box center [167, 89] width 10 height 10
click at [163, 87] on input "checkbox" at bounding box center [162, 87] width 1 height 7
checkbox input "true"
click at [917, 18] on div "Mode" at bounding box center [904, 13] width 40 height 27
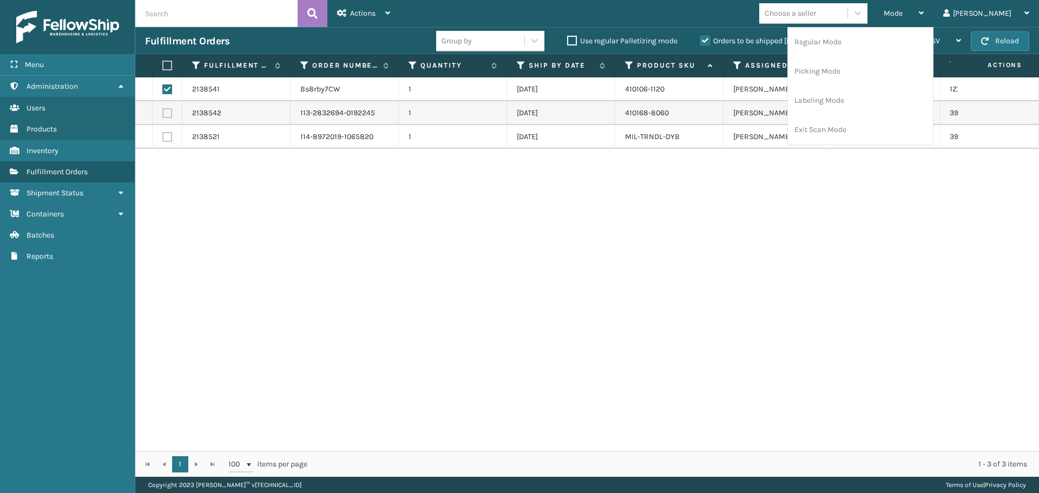
drag, startPoint x: 284, startPoint y: 247, endPoint x: 297, endPoint y: 149, distance: 98.2
click at [285, 244] on div "2138541 Bs8rby7CW 1 [DATE] 410106-1120 [PERSON_NAME] Assigned 1ZXH0453038423836…" at bounding box center [587, 264] width 904 height 374
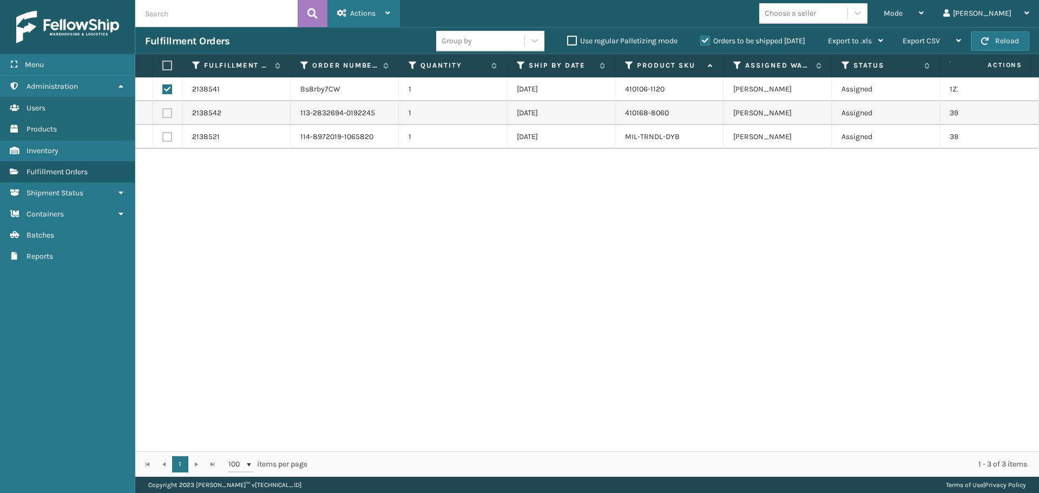
click at [360, 12] on span "Actions" at bounding box center [362, 13] width 25 height 9
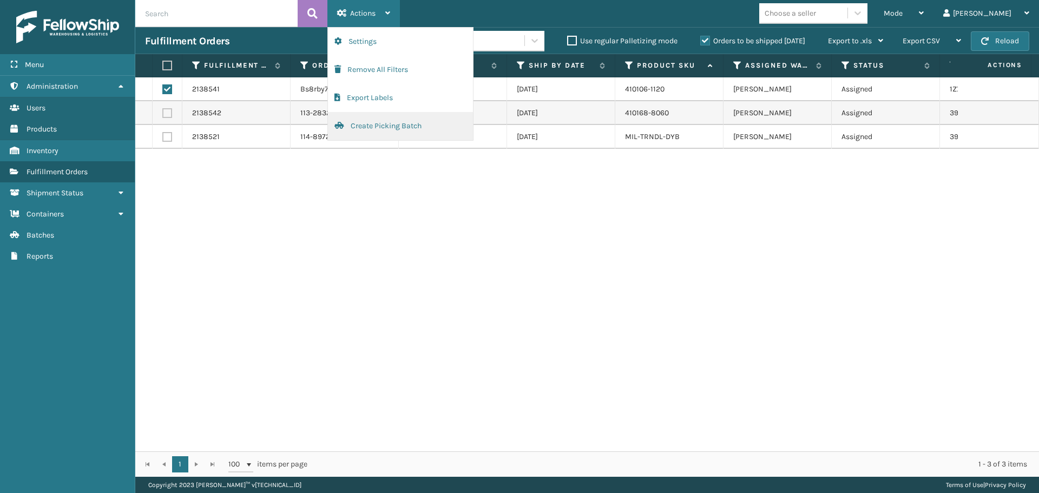
click at [380, 127] on button "Create Picking Batch" at bounding box center [400, 126] width 145 height 28
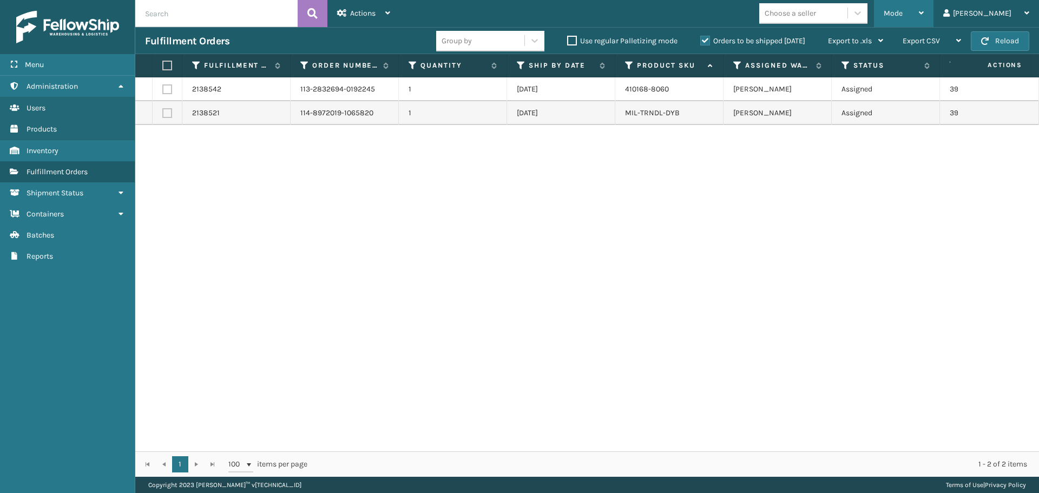
click at [924, 5] on div "Mode" at bounding box center [904, 13] width 40 height 27
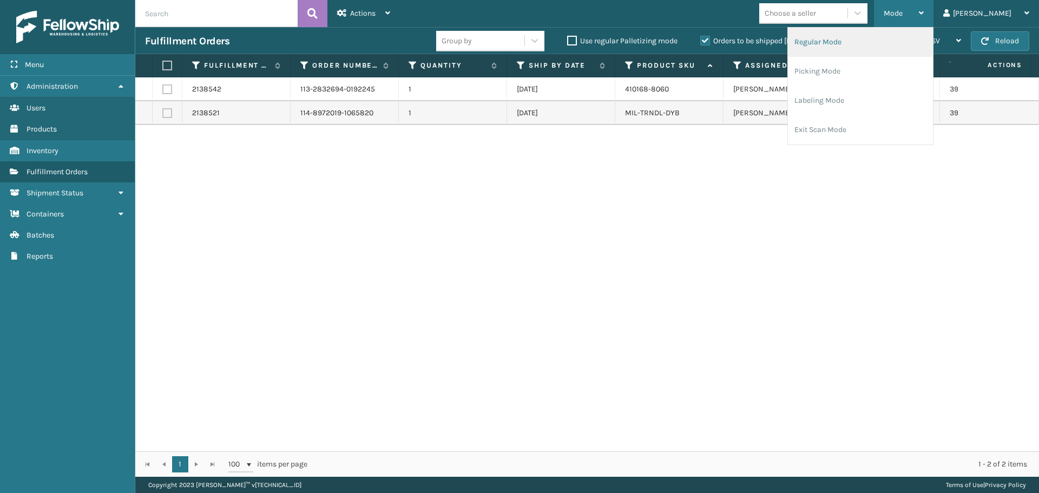
click at [901, 40] on li "Regular Mode" at bounding box center [860, 42] width 145 height 29
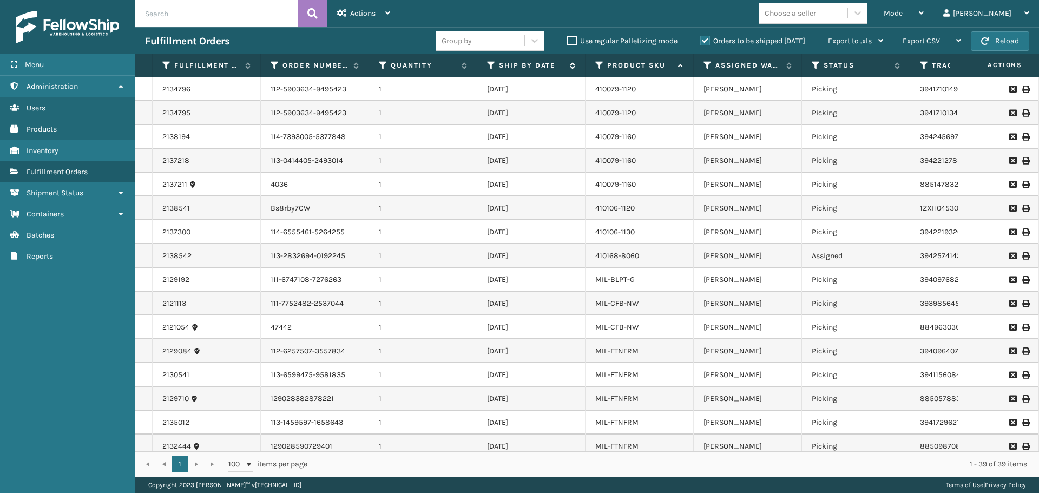
click at [492, 68] on icon at bounding box center [491, 66] width 9 height 10
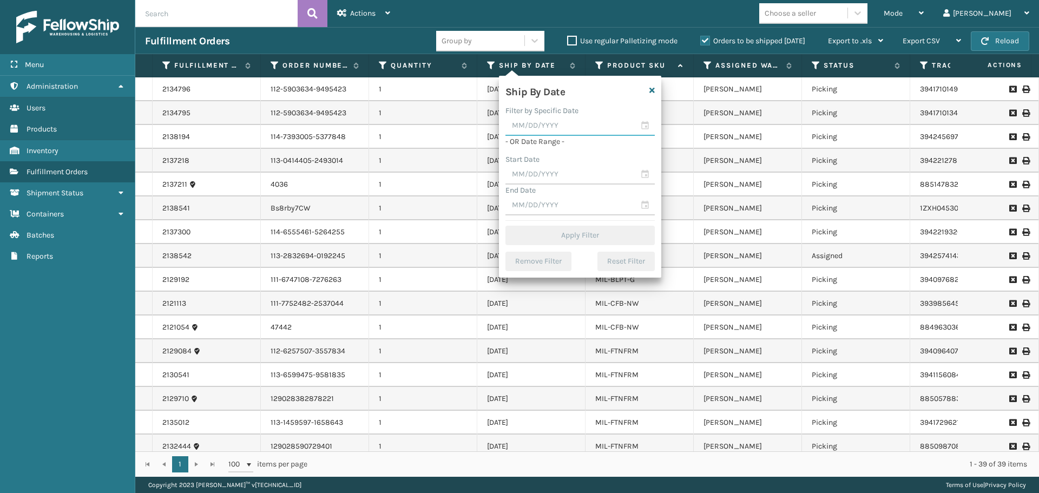
click at [555, 132] on input "text" at bounding box center [580, 125] width 149 height 19
click at [589, 96] on div "Ship By Date" at bounding box center [566, 90] width 135 height 16
click at [591, 175] on input "text" at bounding box center [580, 174] width 149 height 19
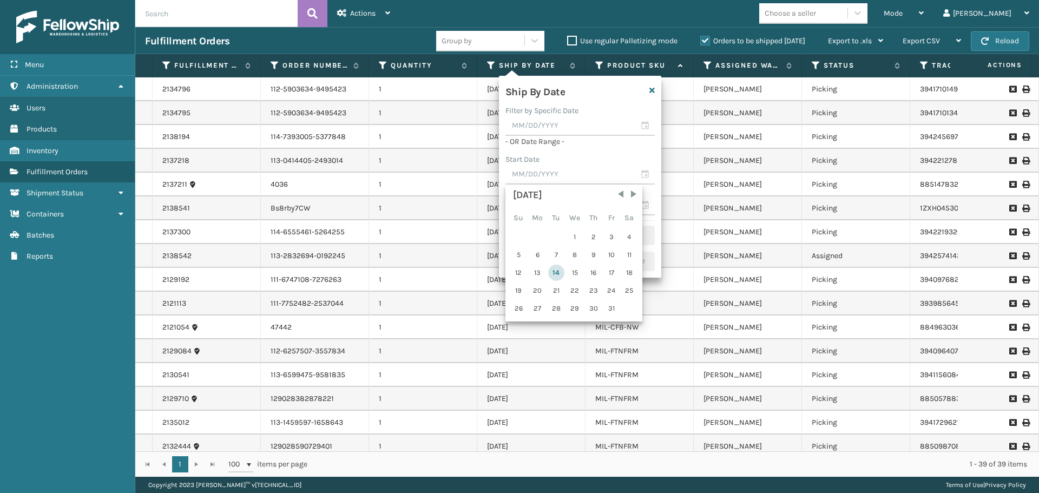
click at [557, 270] on div "14" at bounding box center [556, 273] width 16 height 16
type input "[DATE]"
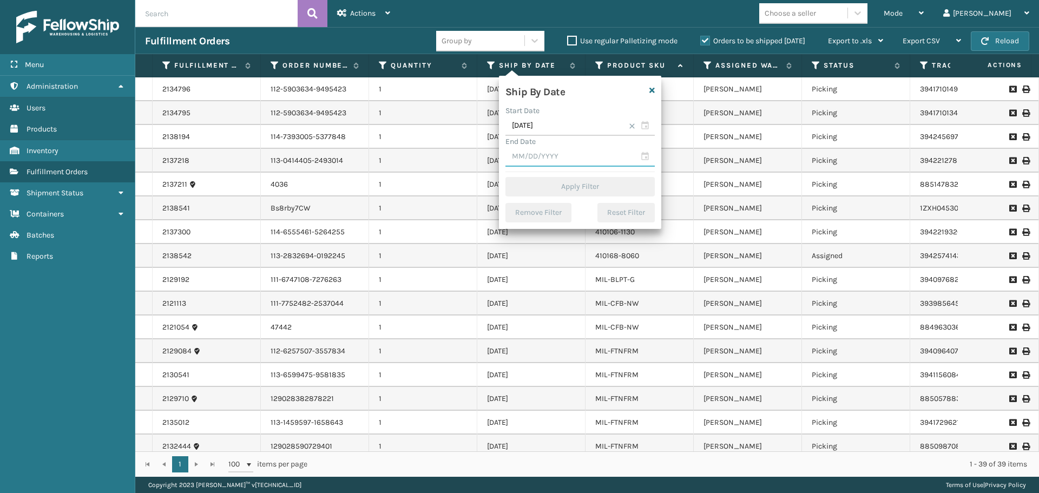
click at [572, 152] on input "text" at bounding box center [580, 156] width 149 height 19
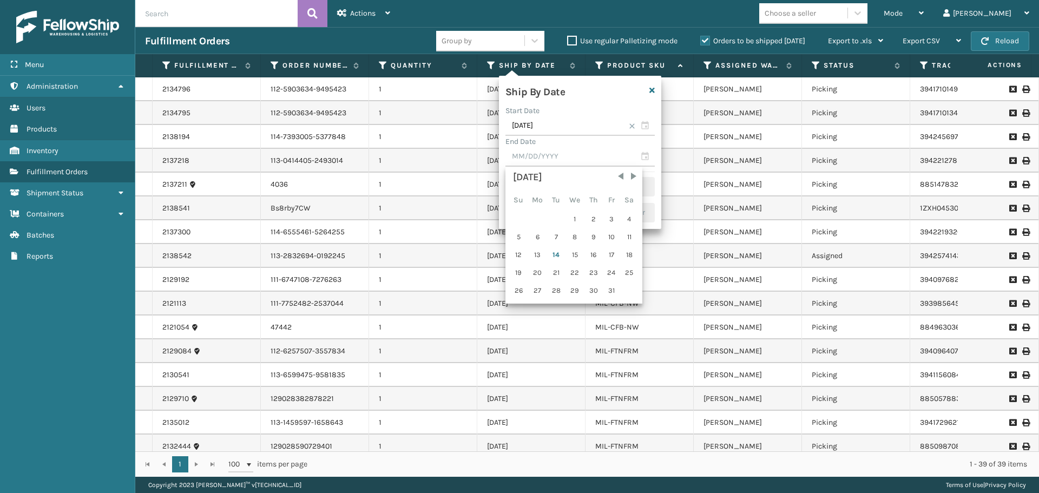
drag, startPoint x: 593, startPoint y: 256, endPoint x: 587, endPoint y: 239, distance: 17.3
click at [593, 255] on div "16" at bounding box center [594, 255] width 16 height 16
type input "[DATE]"
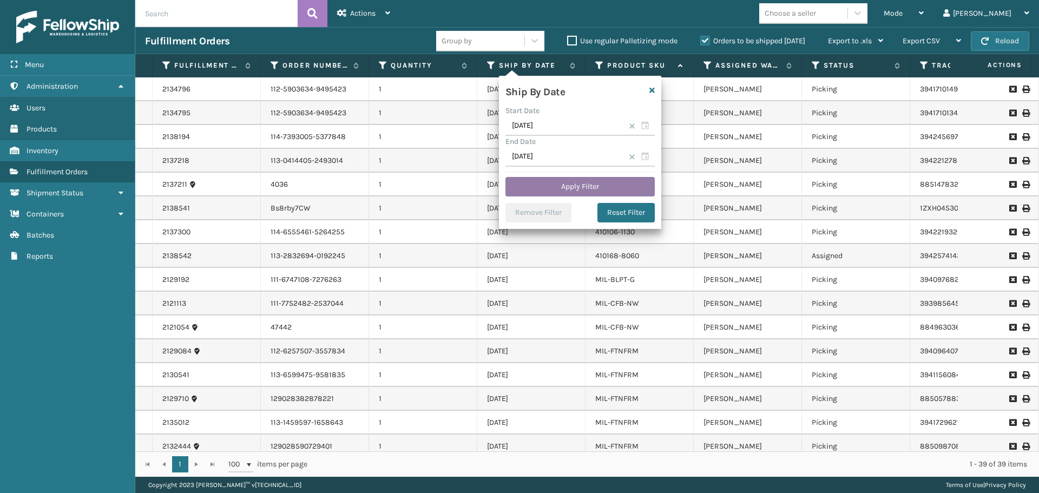
click at [581, 182] on button "Apply Filter" at bounding box center [580, 186] width 149 height 19
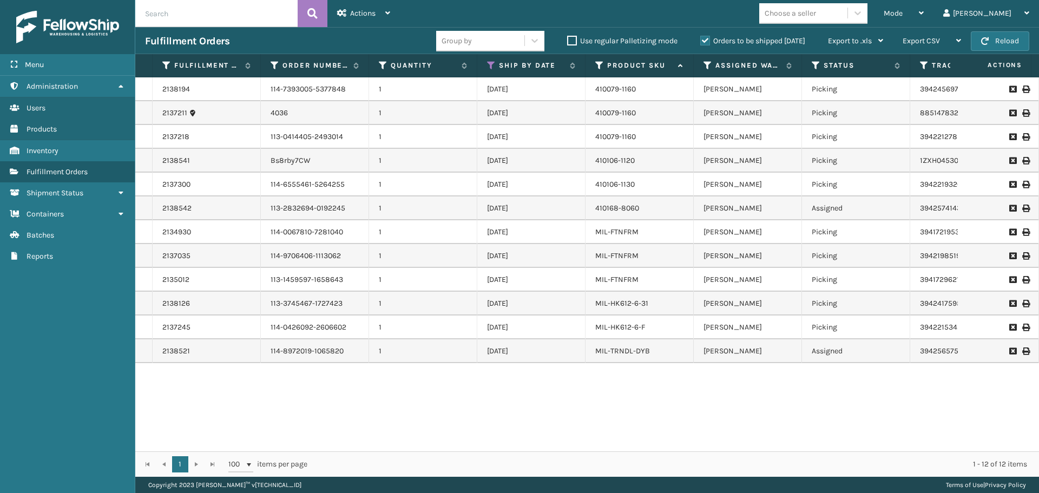
click at [702, 400] on div "2138194 114-7393005-5377848 1 [DATE] 410079-1160 [PERSON_NAME] Picking 39424569…" at bounding box center [587, 264] width 904 height 374
click at [1004, 39] on button "Reload" at bounding box center [1000, 40] width 58 height 19
click at [1004, 32] on button "Reload" at bounding box center [1000, 40] width 58 height 19
click at [996, 43] on button "Reload" at bounding box center [1000, 40] width 58 height 19
click at [1022, 38] on button "Reload" at bounding box center [1000, 40] width 58 height 19
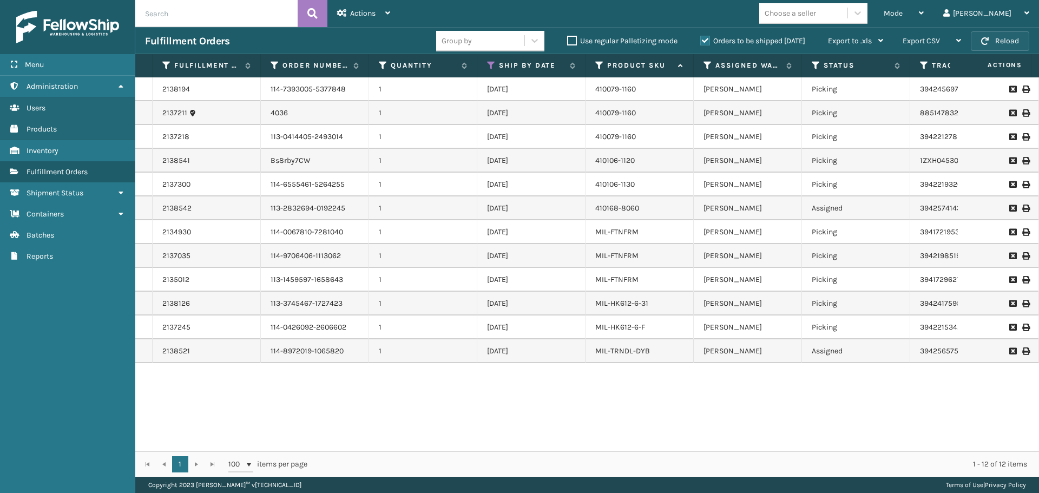
click at [991, 37] on button "Reload" at bounding box center [1000, 40] width 58 height 19
click at [1010, 34] on button "Reload" at bounding box center [1000, 40] width 58 height 19
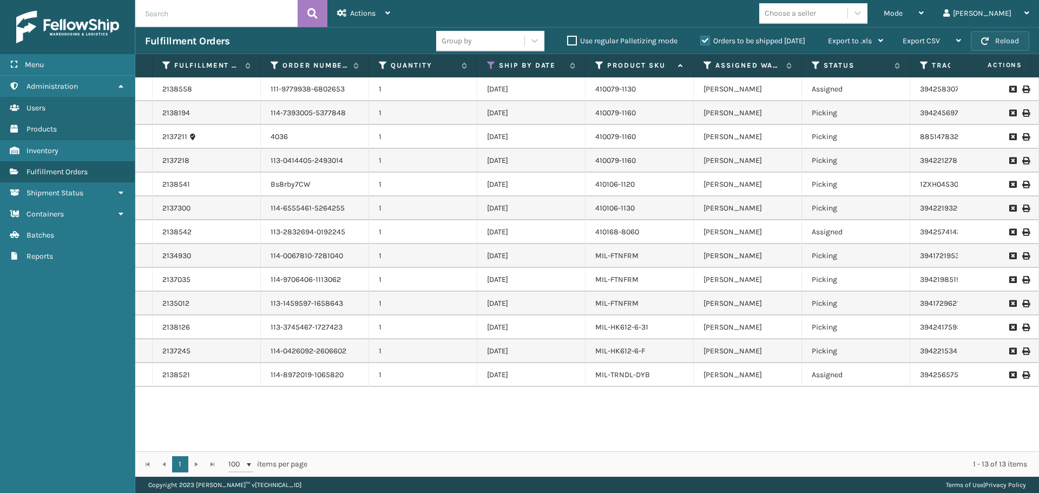
click at [1014, 42] on button "Reload" at bounding box center [1000, 40] width 58 height 19
click at [985, 36] on button "Reload" at bounding box center [1000, 40] width 58 height 19
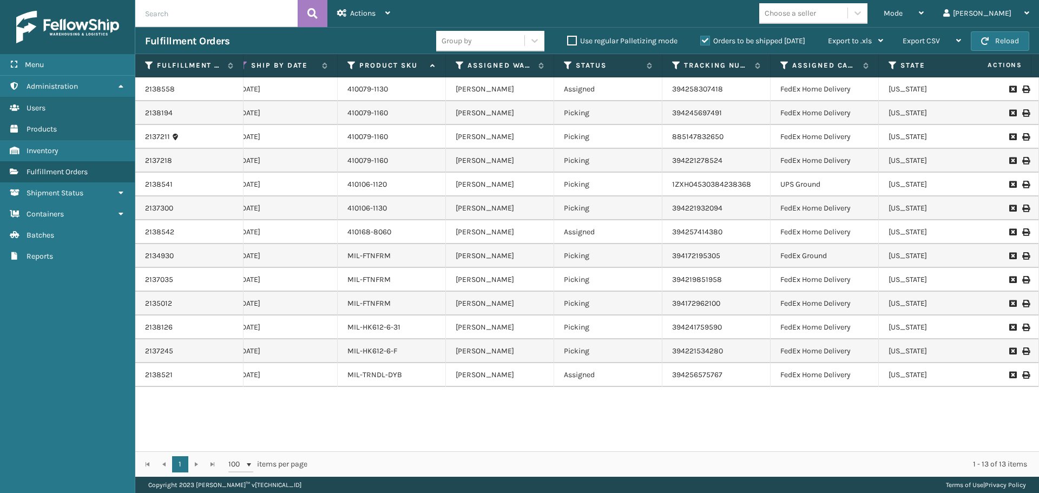
scroll to position [0, 344]
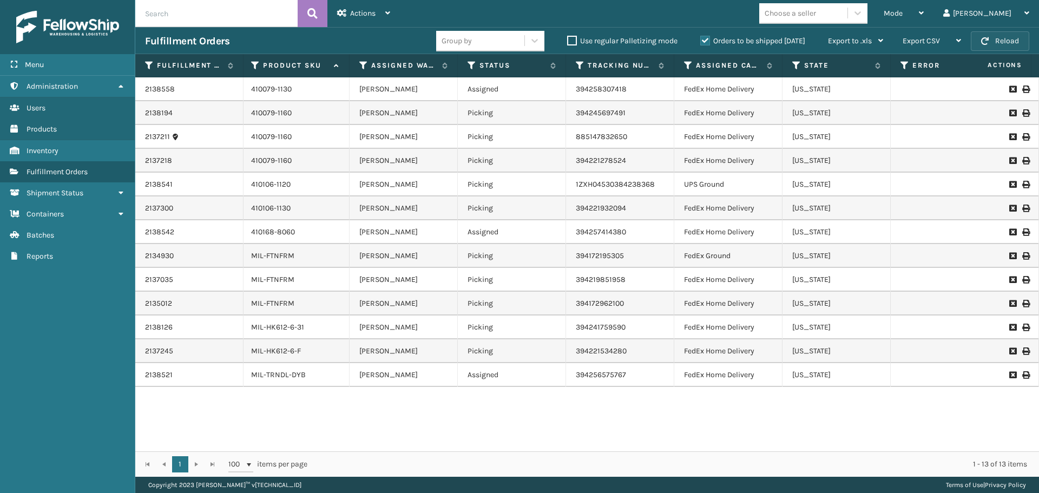
click at [1011, 48] on button "Reload" at bounding box center [1000, 40] width 58 height 19
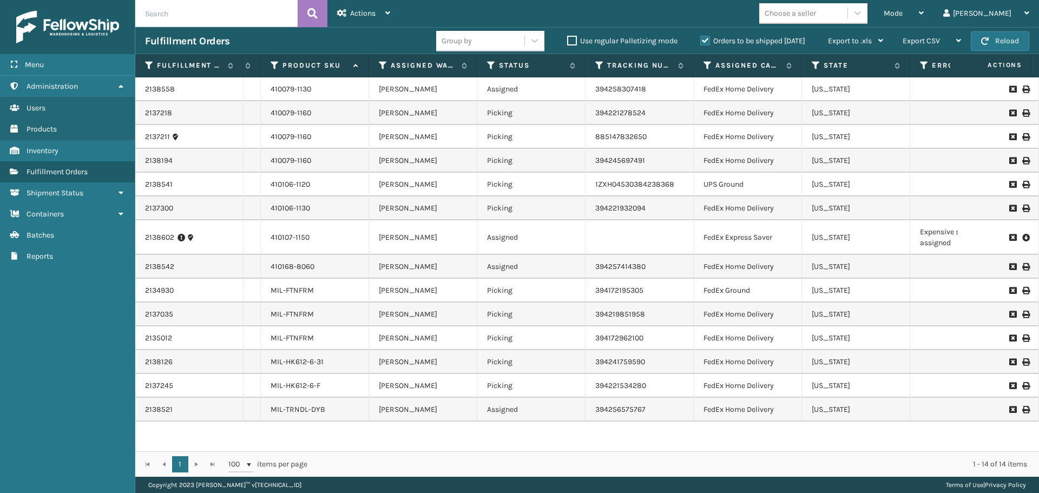
scroll to position [0, 393]
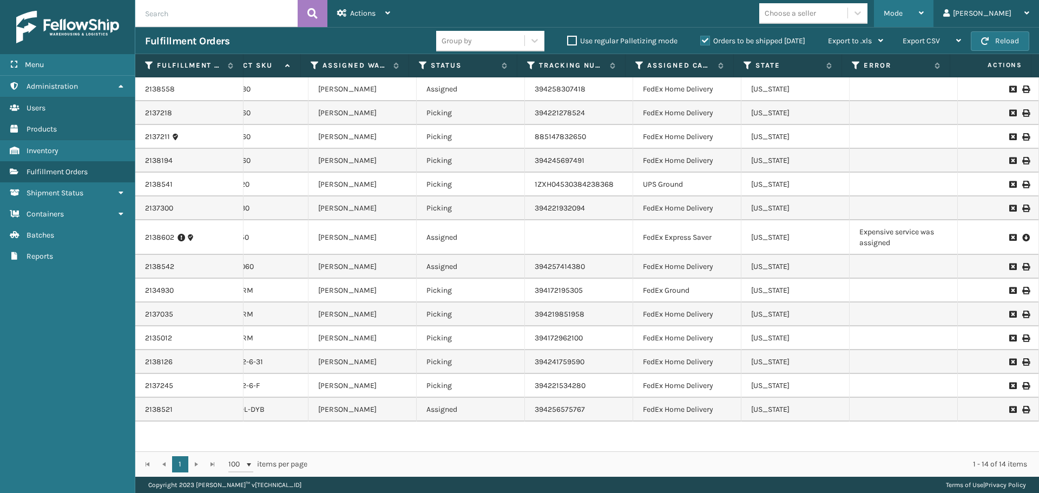
click at [924, 4] on div "Mode" at bounding box center [904, 13] width 40 height 27
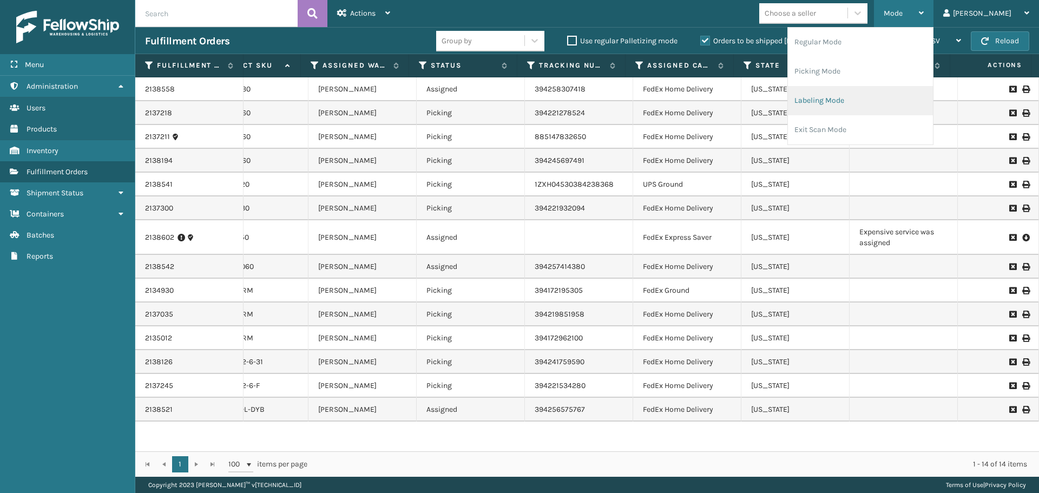
click at [881, 102] on li "Labeling Mode" at bounding box center [860, 100] width 145 height 29
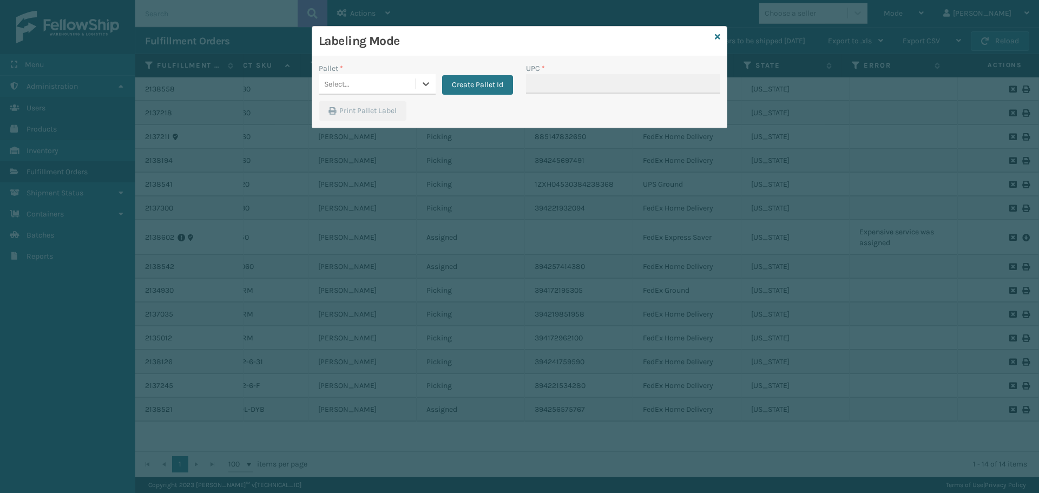
click at [363, 77] on div "Select..." at bounding box center [367, 84] width 97 height 18
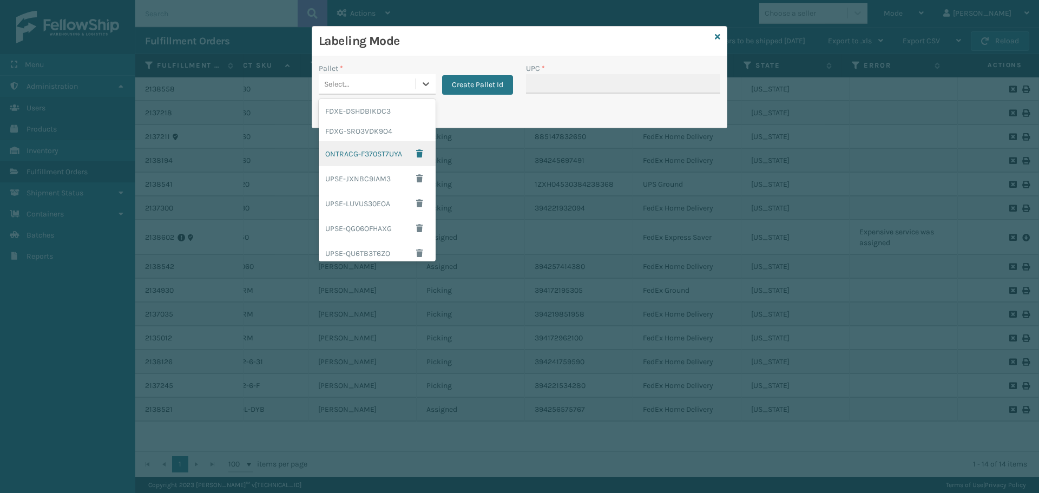
scroll to position [113, 0]
click at [363, 219] on div "UPSG-P4RSOXECIZ" at bounding box center [377, 222] width 117 height 25
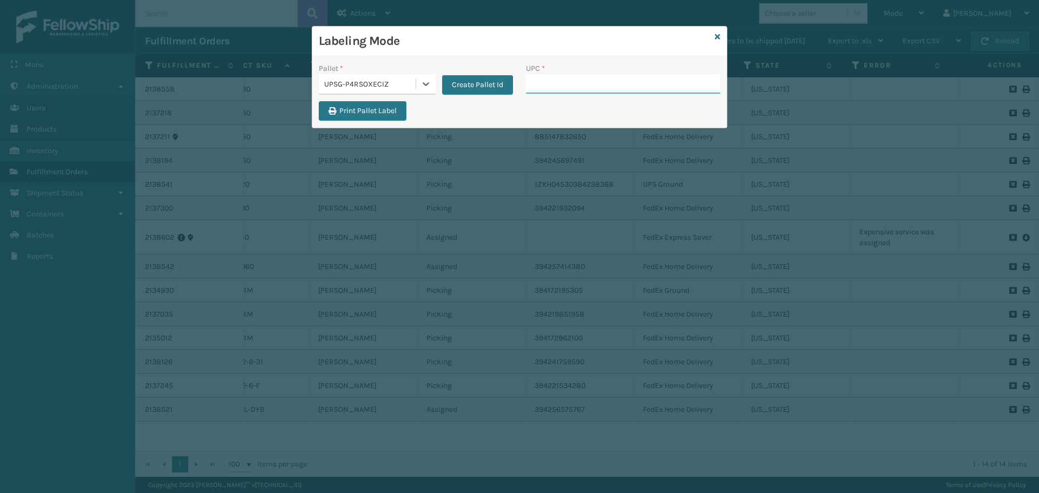
click at [573, 88] on input "UPC *" at bounding box center [623, 83] width 194 height 19
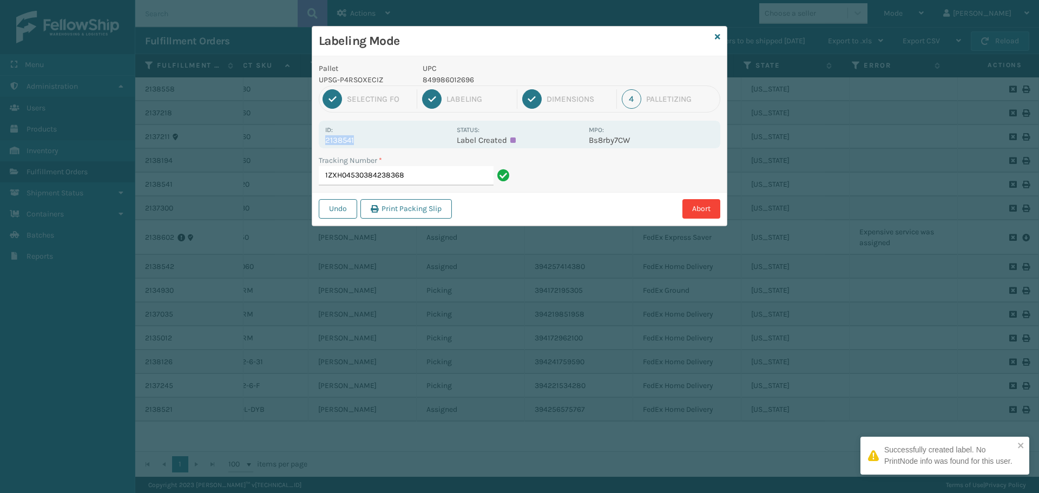
drag, startPoint x: 324, startPoint y: 140, endPoint x: 364, endPoint y: 142, distance: 39.6
click at [363, 142] on div "Id: 2138541 Status: Label Created MPO: Bs8rby7CW" at bounding box center [520, 135] width 402 height 28
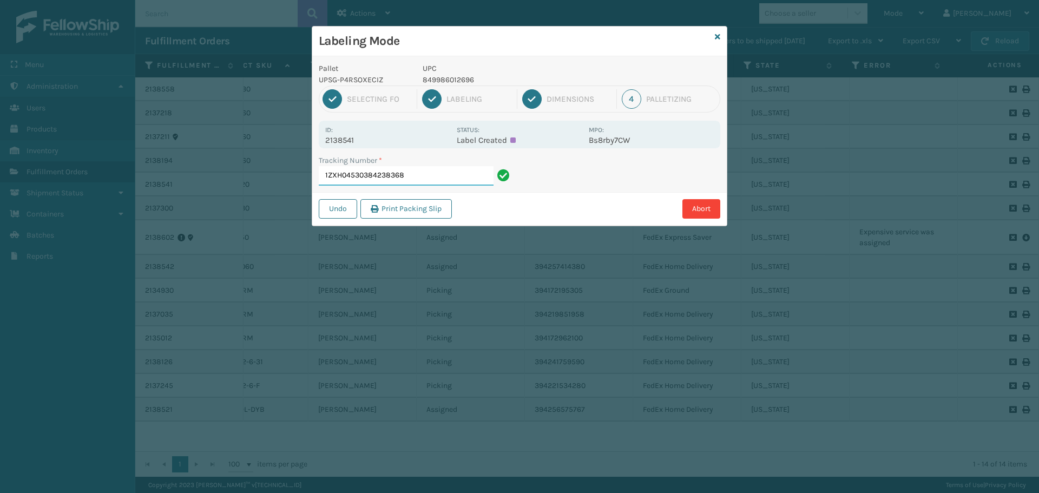
click at [408, 180] on input "1ZXH04530384238368" at bounding box center [406, 175] width 175 height 19
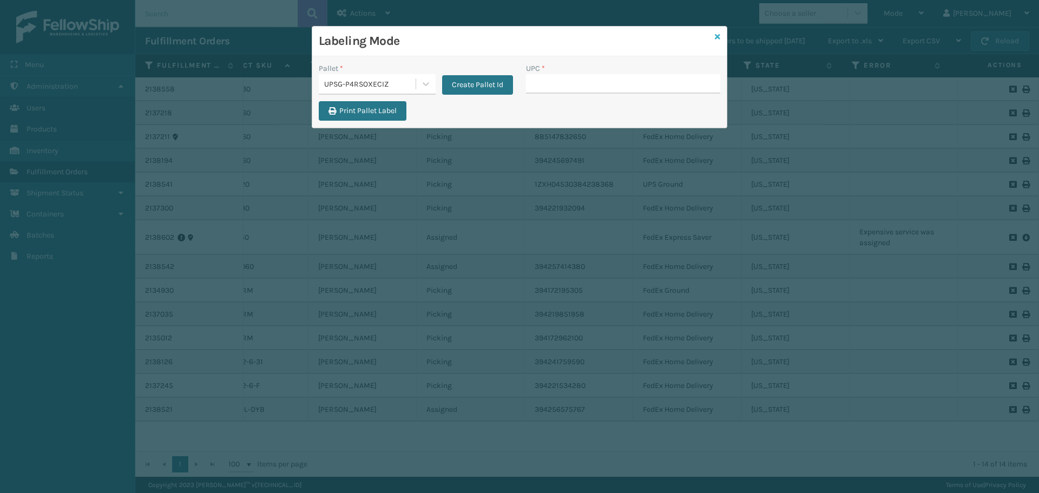
click at [717, 40] on icon at bounding box center [717, 37] width 5 height 8
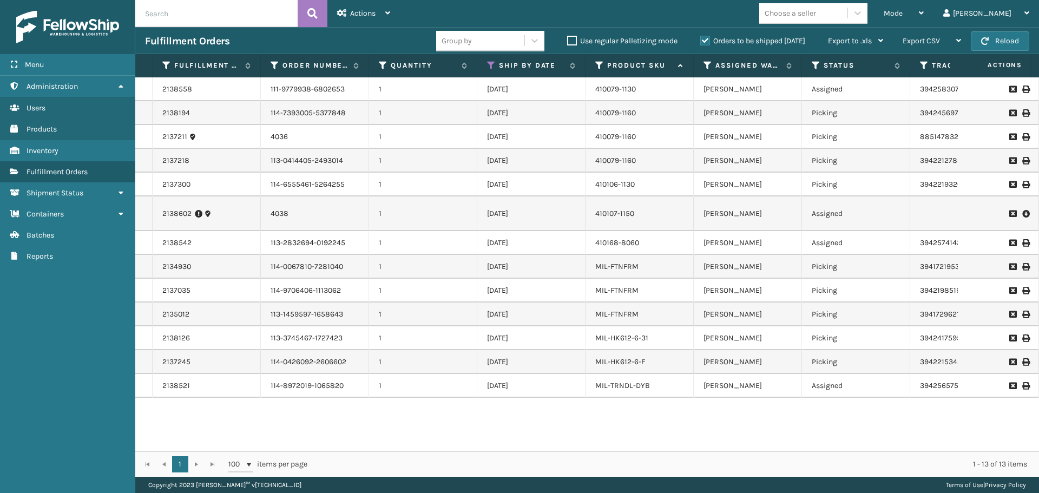
drag, startPoint x: 620, startPoint y: 460, endPoint x: 585, endPoint y: 462, distance: 34.7
click at [585, 462] on div "1 - 13 of 13 items" at bounding box center [675, 464] width 705 height 11
drag, startPoint x: 544, startPoint y: 440, endPoint x: 583, endPoint y: 439, distance: 39.5
click at [583, 439] on div "2138558 111-9779938-6802653 1 [DATE] 410079-1130 [PERSON_NAME] Assigned 3942583…" at bounding box center [587, 264] width 904 height 374
click at [903, 16] on span "Mode" at bounding box center [893, 13] width 19 height 9
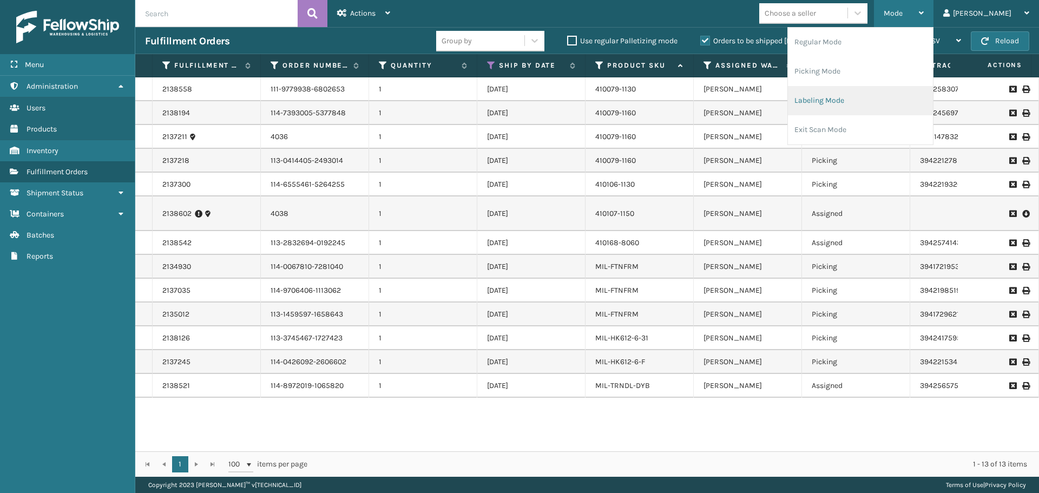
click at [871, 107] on li "Labeling Mode" at bounding box center [860, 100] width 145 height 29
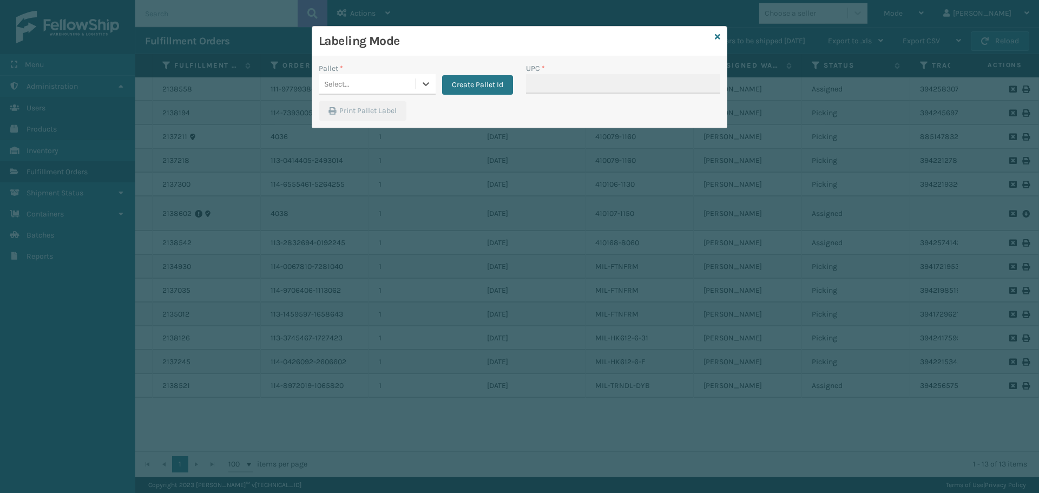
click at [383, 80] on div "Select..." at bounding box center [367, 84] width 97 height 18
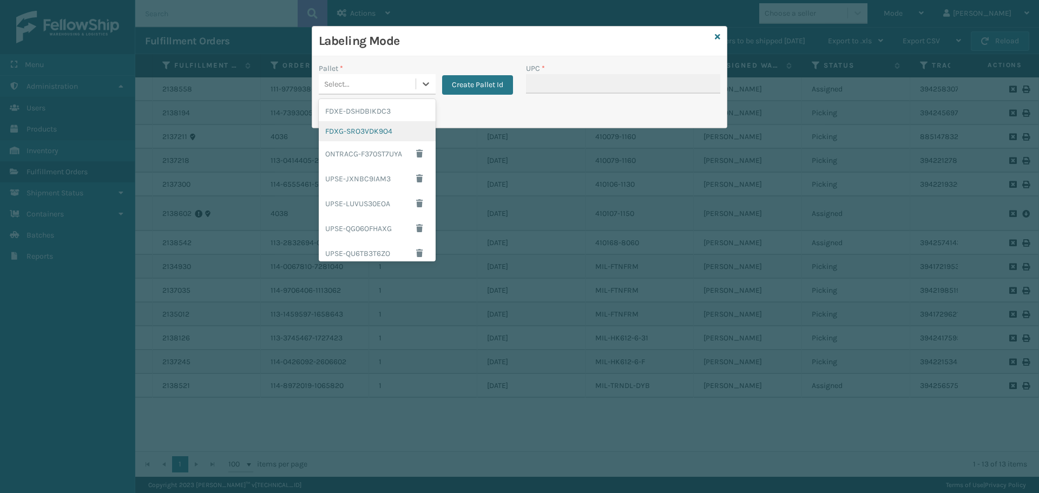
click at [385, 132] on div "FDXG-SRO3VDK9O4" at bounding box center [377, 131] width 117 height 20
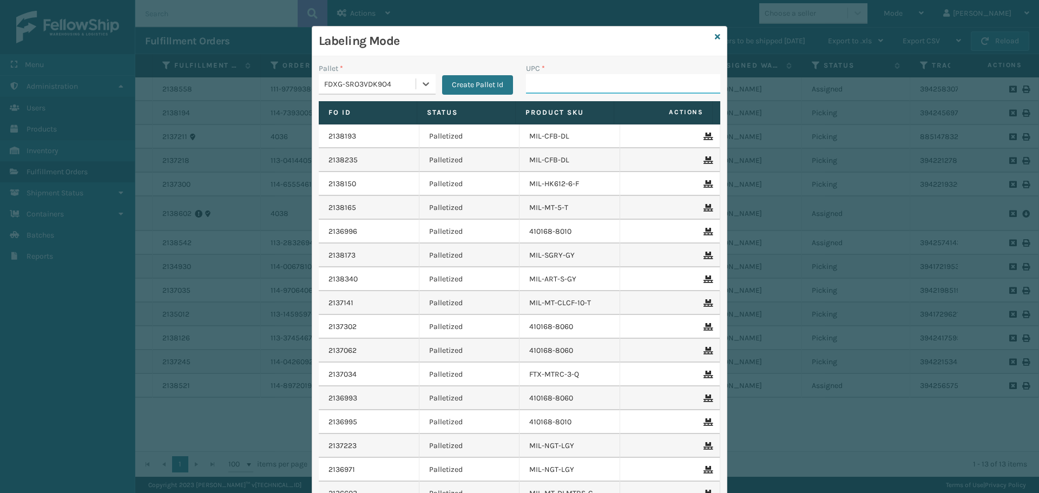
click at [560, 88] on input "UPC *" at bounding box center [623, 83] width 194 height 19
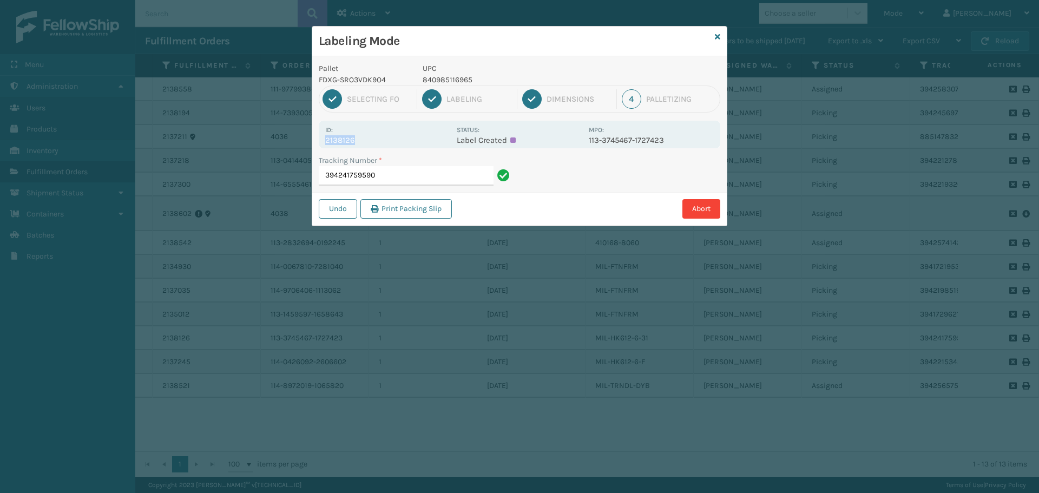
drag, startPoint x: 325, startPoint y: 141, endPoint x: 384, endPoint y: 145, distance: 59.2
click at [384, 145] on div "Id: 2138126 Status: Label Created MPO: 113-3745467-1727423" at bounding box center [520, 135] width 402 height 28
click at [401, 179] on input "394241759590" at bounding box center [406, 175] width 175 height 19
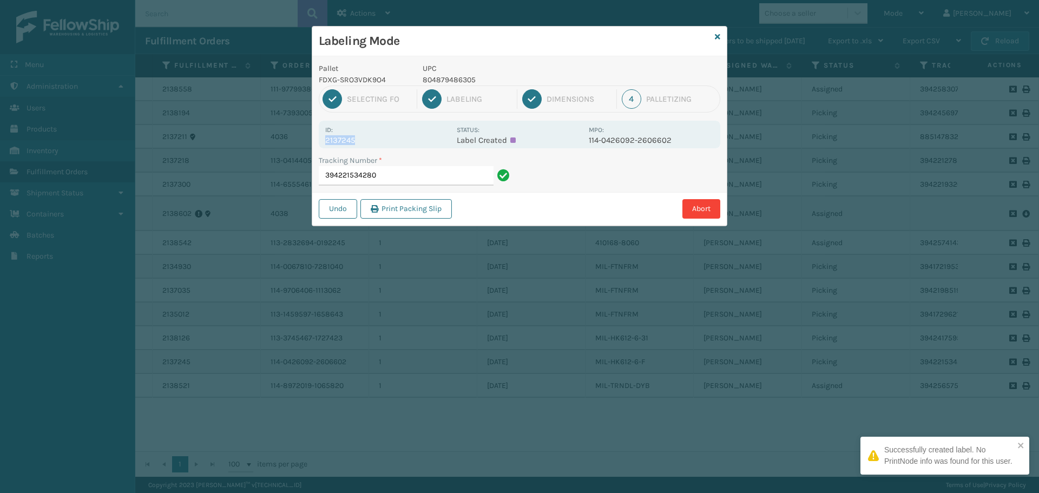
drag, startPoint x: 327, startPoint y: 139, endPoint x: 363, endPoint y: 136, distance: 36.4
click at [363, 136] on p "2137245" at bounding box center [387, 140] width 125 height 10
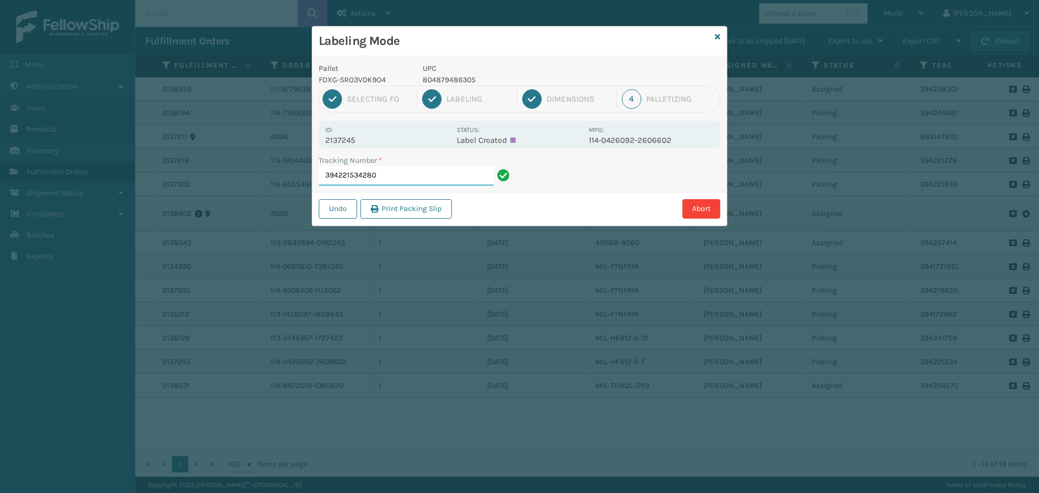
click at [402, 171] on input "394221534280" at bounding box center [406, 175] width 175 height 19
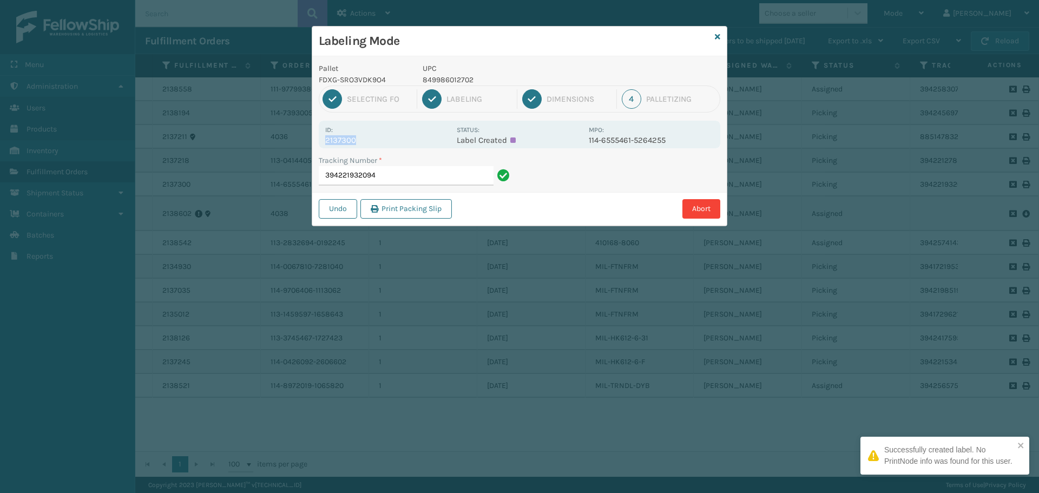
drag, startPoint x: 324, startPoint y: 140, endPoint x: 409, endPoint y: 145, distance: 85.1
click at [408, 142] on div "Id: 2137300 Status: Label Created MPO: 114-6555461-5264255" at bounding box center [520, 135] width 402 height 28
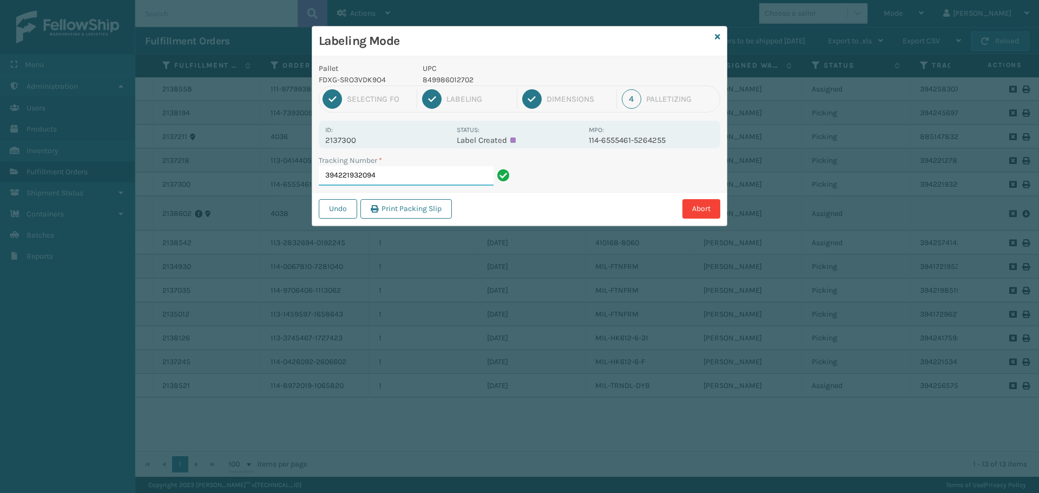
click at [428, 174] on input "394221932094" at bounding box center [406, 175] width 175 height 19
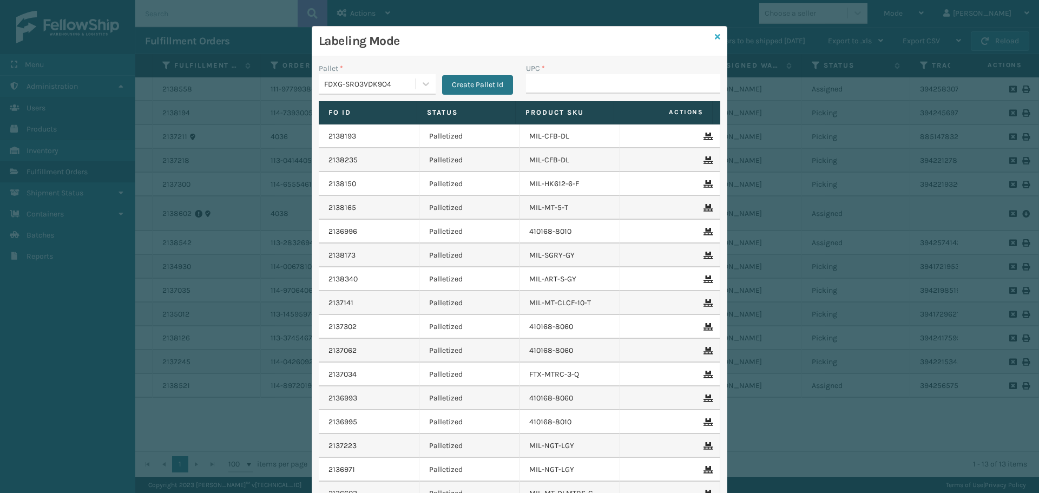
click at [715, 39] on icon at bounding box center [717, 37] width 5 height 8
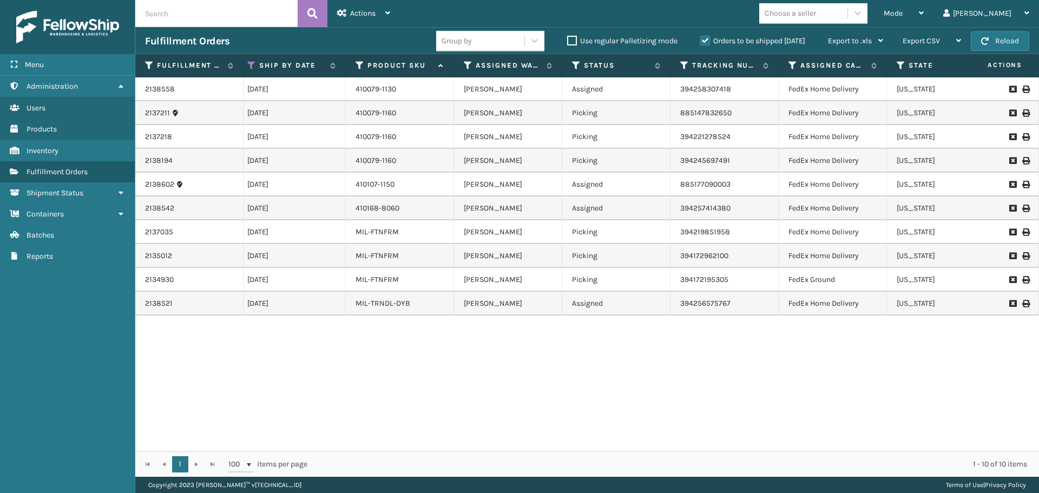
scroll to position [0, 233]
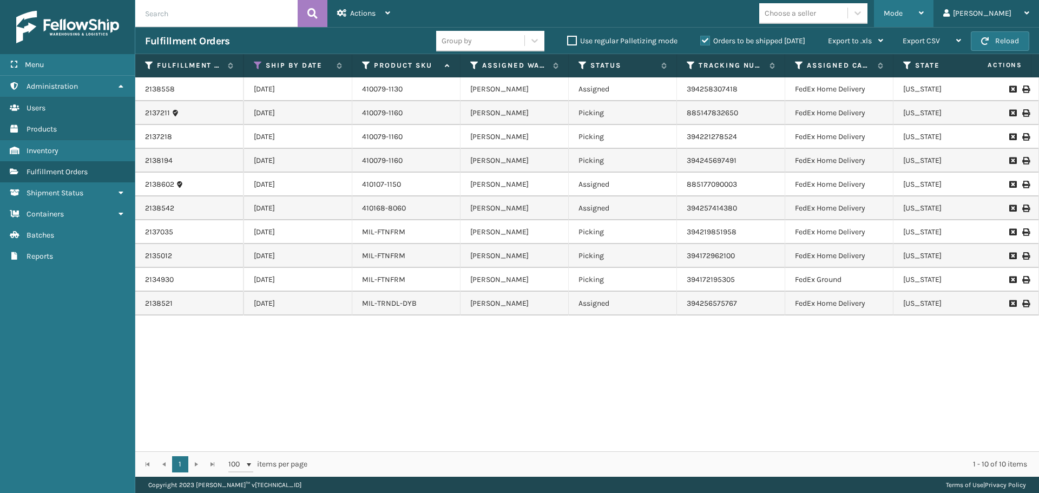
click at [924, 18] on div "Mode" at bounding box center [904, 13] width 40 height 27
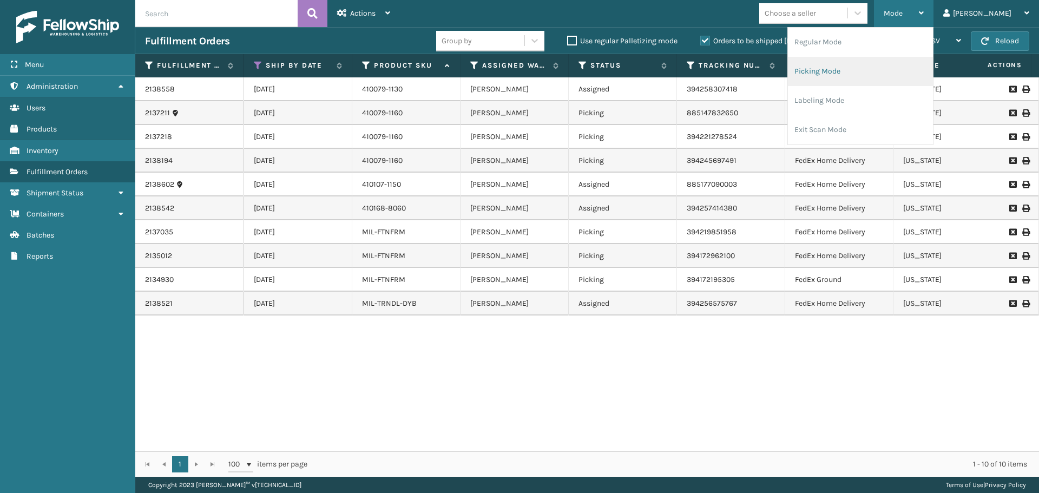
click at [899, 69] on li "Picking Mode" at bounding box center [860, 71] width 145 height 29
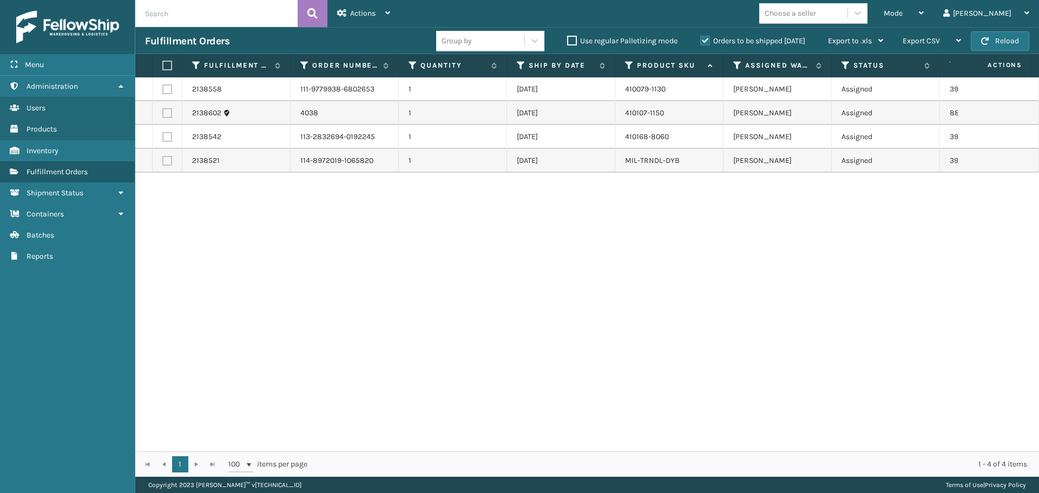
click at [167, 115] on label at bounding box center [167, 113] width 10 height 10
click at [163, 115] on input "checkbox" at bounding box center [162, 111] width 1 height 7
checkbox input "true"
click at [349, 7] on div "Actions" at bounding box center [363, 13] width 53 height 27
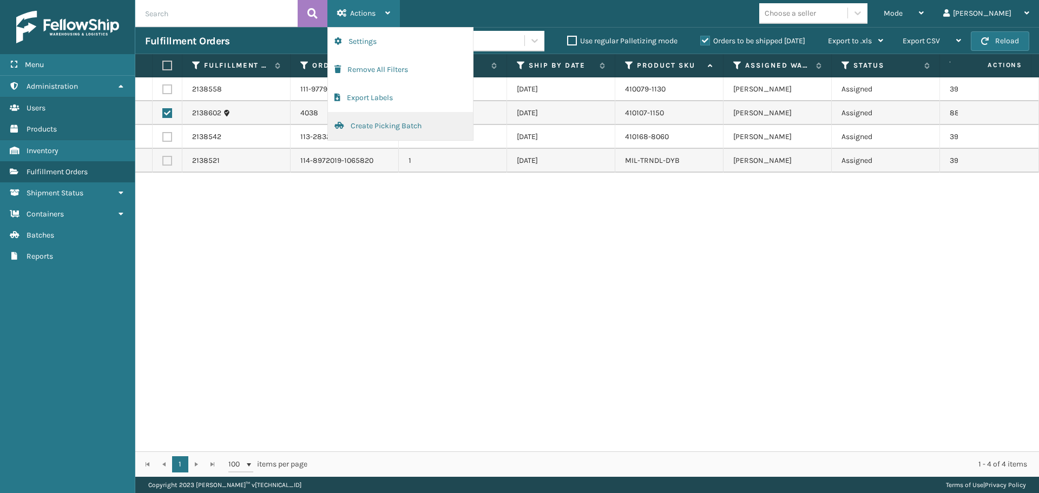
click at [431, 130] on button "Create Picking Batch" at bounding box center [400, 126] width 145 height 28
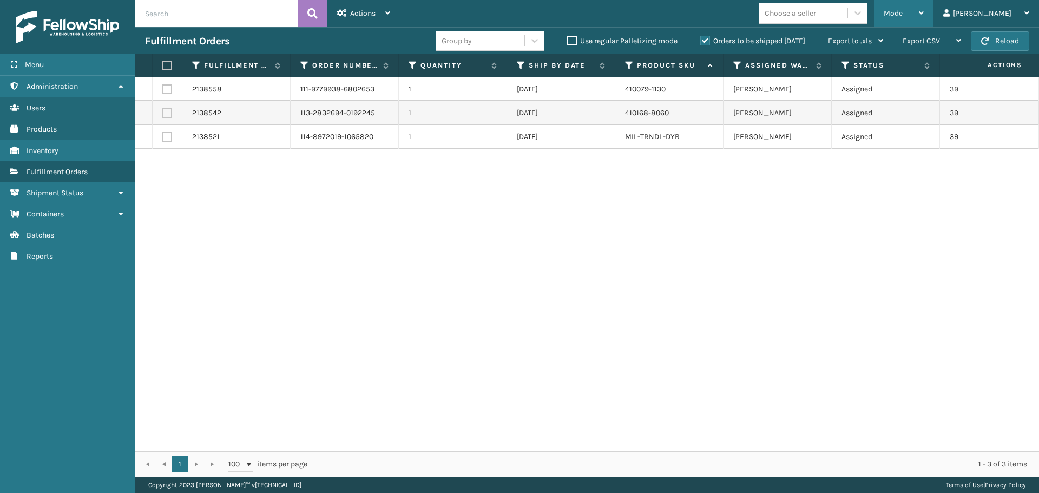
click at [924, 19] on div "Mode" at bounding box center [904, 13] width 40 height 27
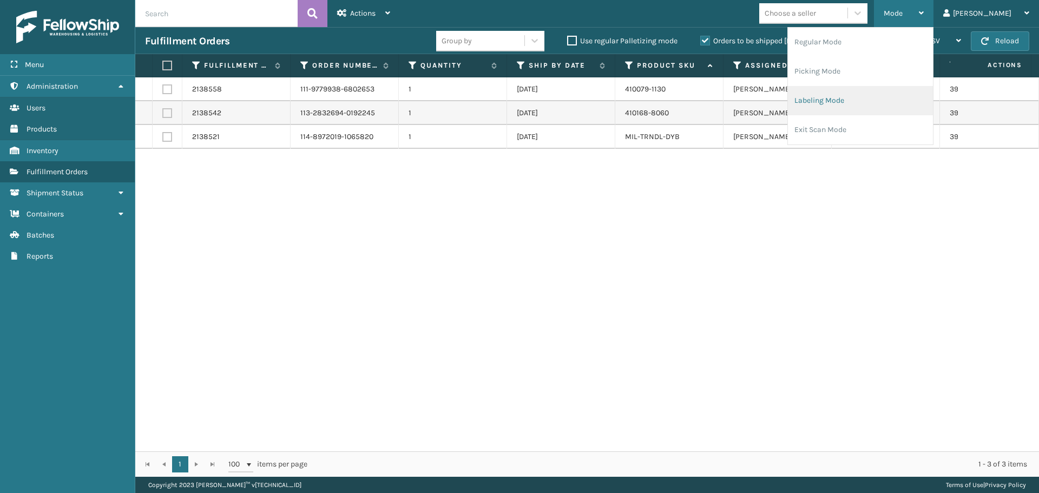
click at [873, 93] on li "Labeling Mode" at bounding box center [860, 100] width 145 height 29
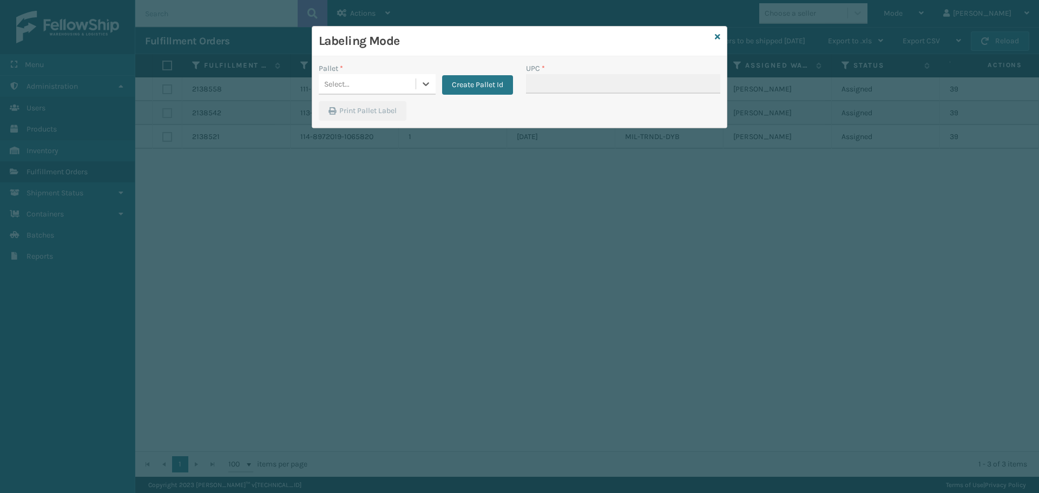
click at [387, 87] on div "Select..." at bounding box center [367, 84] width 97 height 18
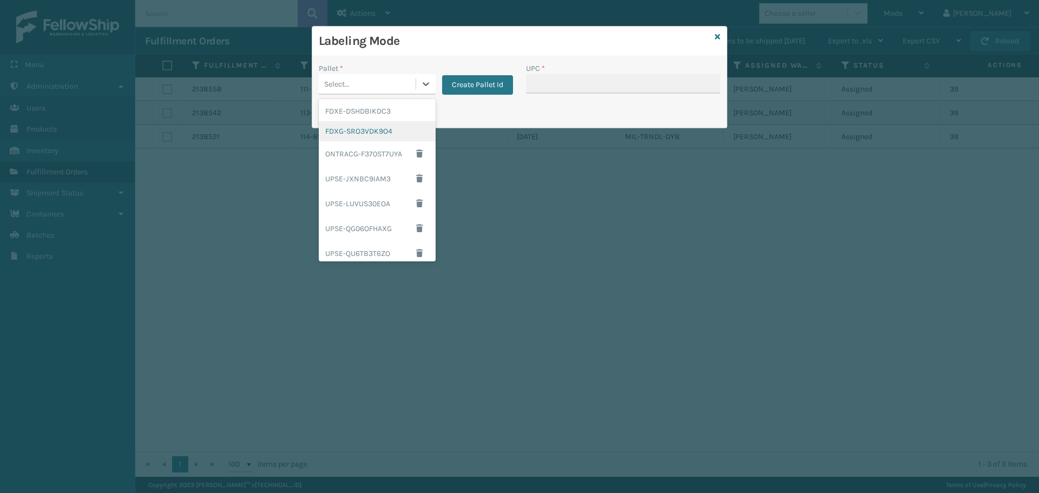
click at [364, 126] on div "FDXG-SRO3VDK9O4" at bounding box center [377, 131] width 117 height 20
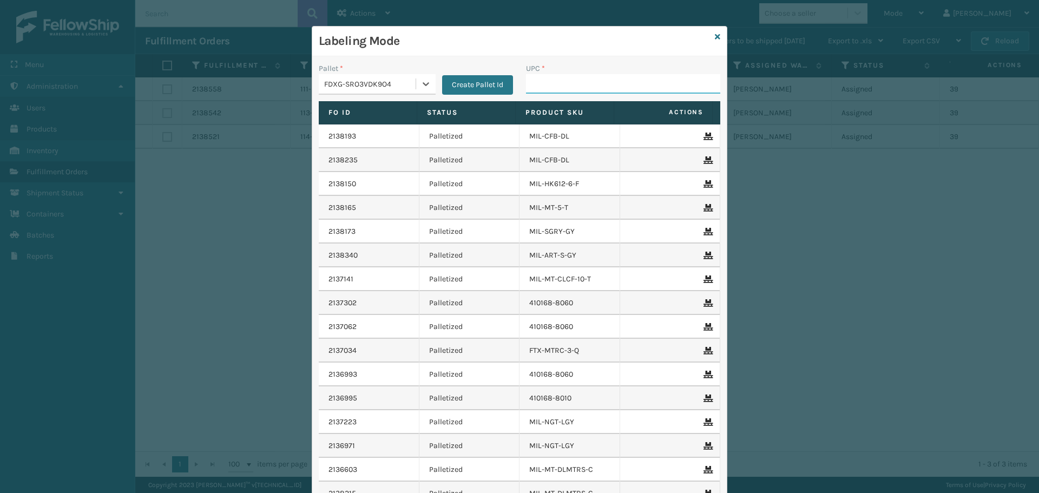
click at [555, 88] on input "UPC *" at bounding box center [623, 83] width 194 height 19
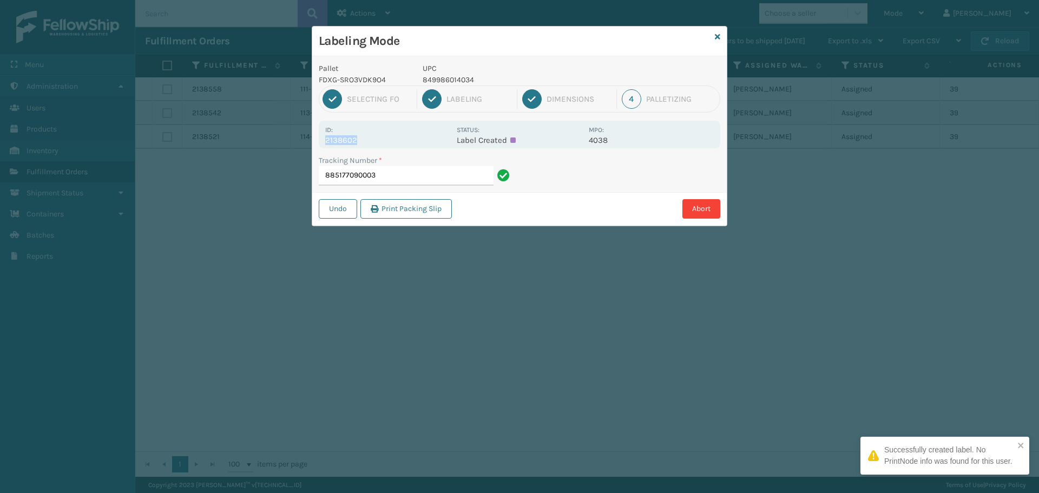
drag, startPoint x: 326, startPoint y: 145, endPoint x: 396, endPoint y: 137, distance: 70.3
click at [396, 137] on div "Id: 2138602 Status: Label Created MPO: 4038" at bounding box center [520, 135] width 402 height 28
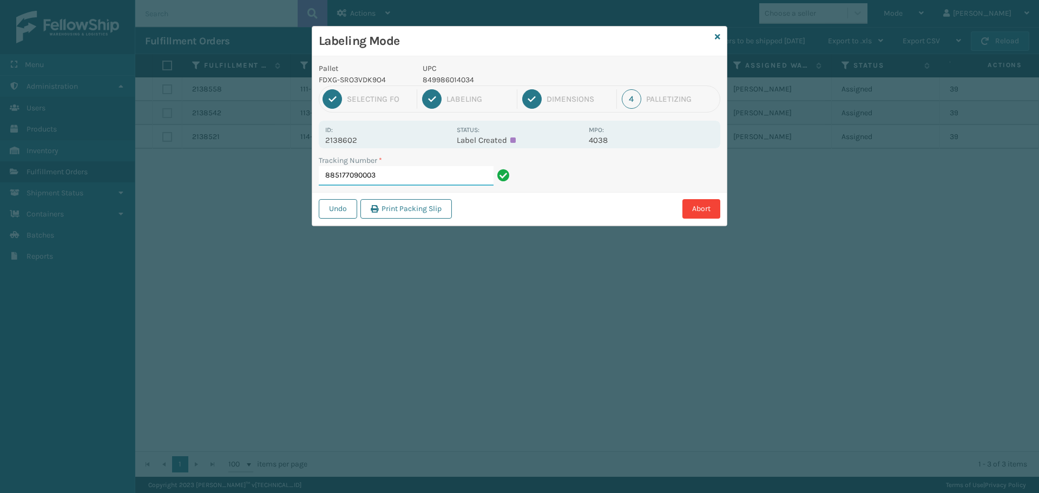
click at [434, 174] on input "885177090003" at bounding box center [406, 175] width 175 height 19
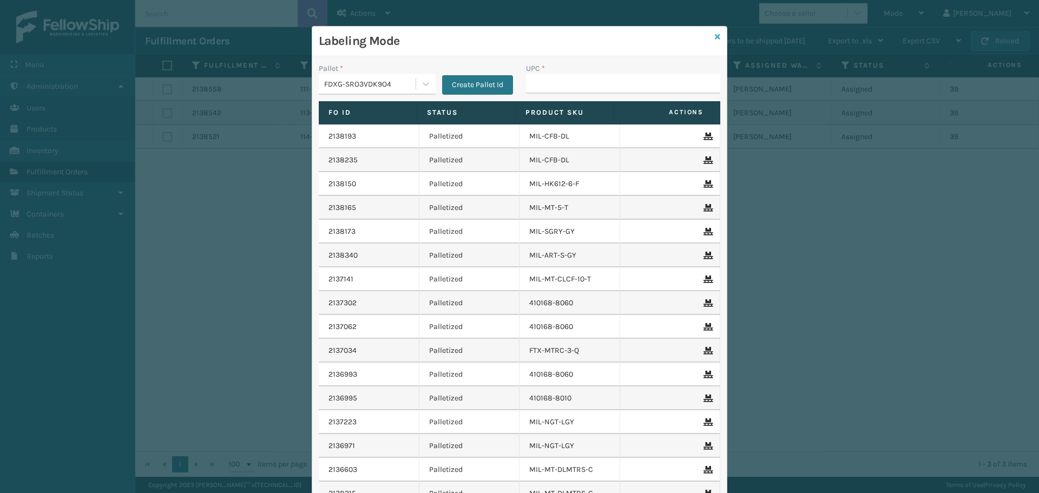
click at [715, 40] on icon at bounding box center [717, 37] width 5 height 8
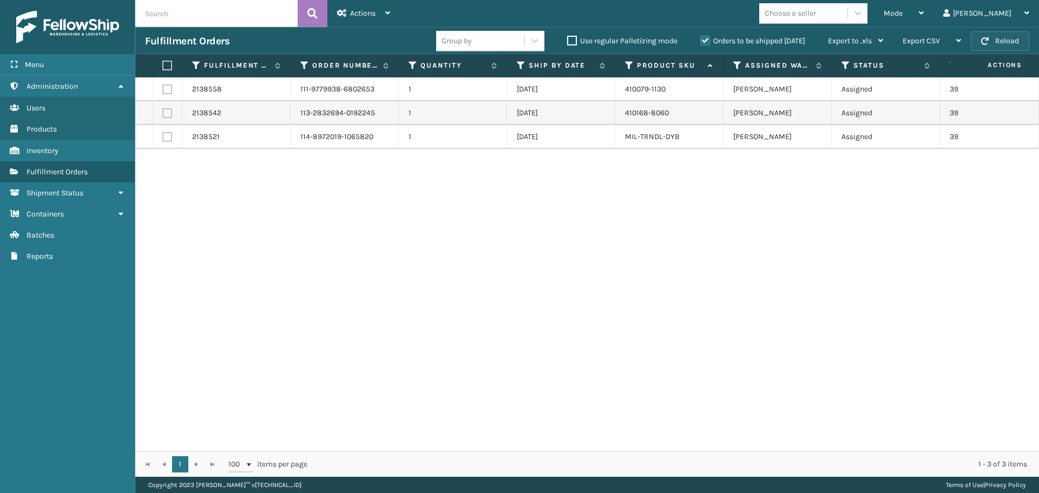
click at [999, 49] on button "Reload" at bounding box center [1000, 40] width 58 height 19
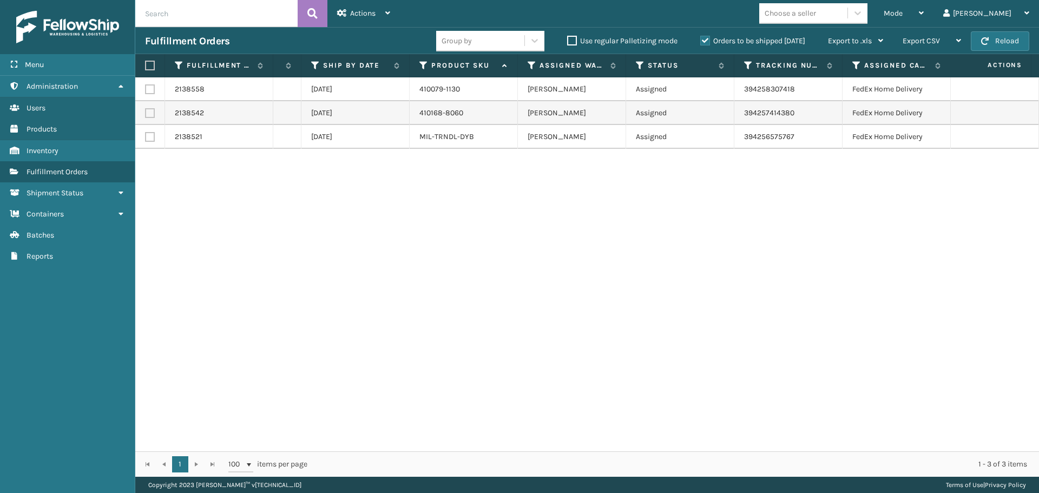
scroll to position [0, 63]
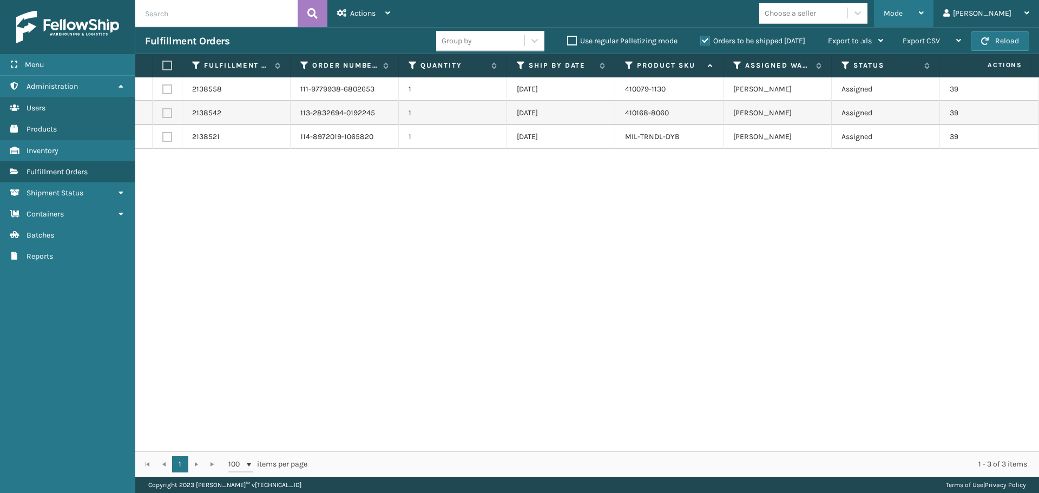
click at [924, 5] on div "Mode" at bounding box center [904, 13] width 40 height 27
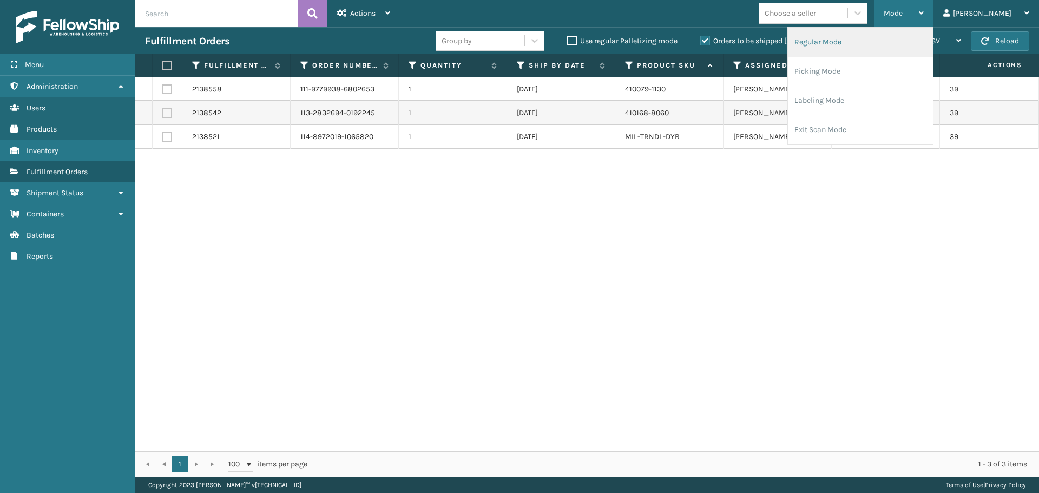
click at [895, 50] on li "Regular Mode" at bounding box center [860, 42] width 145 height 29
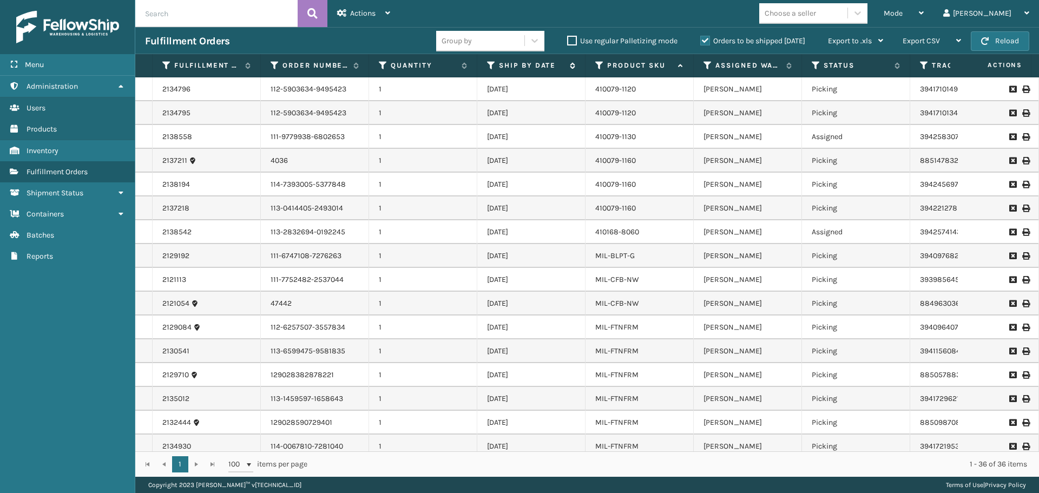
click at [491, 65] on icon at bounding box center [491, 66] width 9 height 10
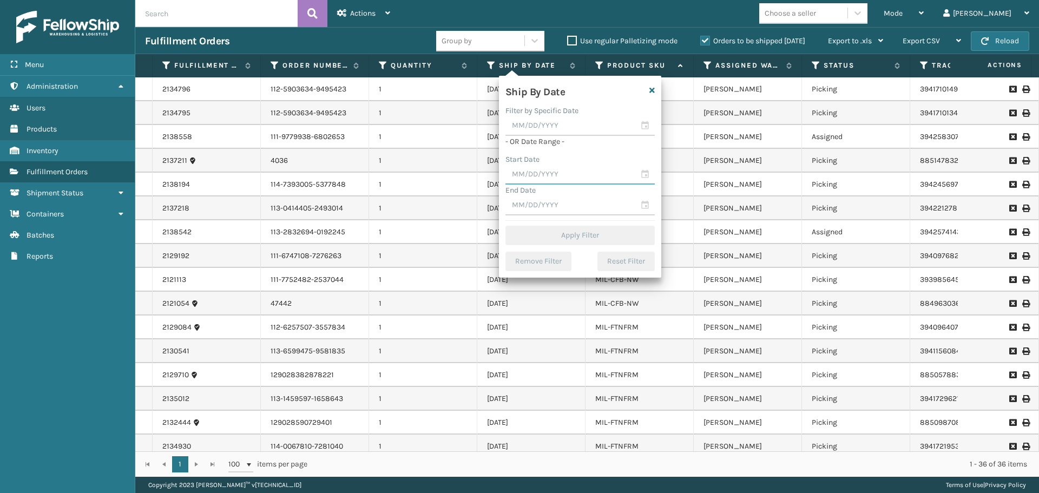
click at [580, 173] on input "text" at bounding box center [580, 174] width 149 height 19
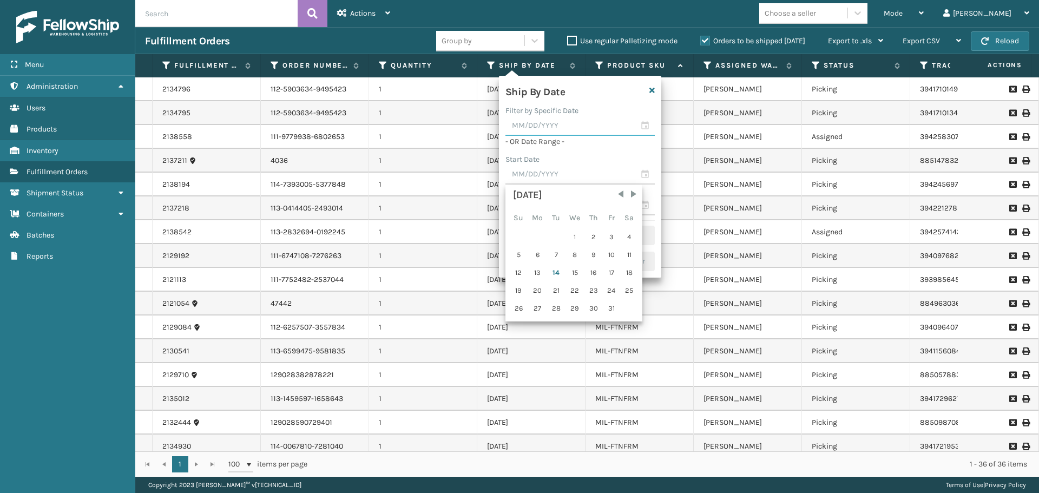
click at [580, 123] on input "text" at bounding box center [580, 125] width 149 height 19
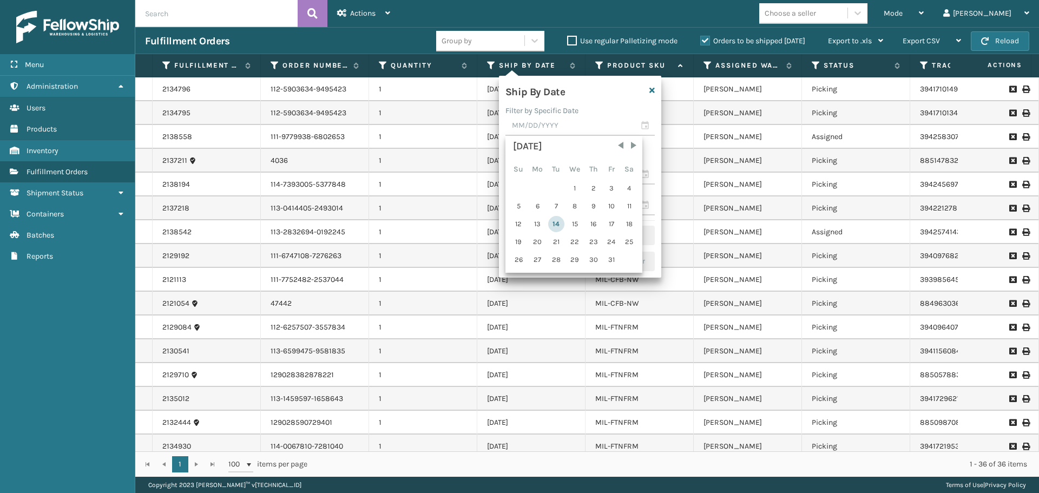
click at [556, 230] on div "14" at bounding box center [556, 224] width 16 height 16
type input "[DATE]"
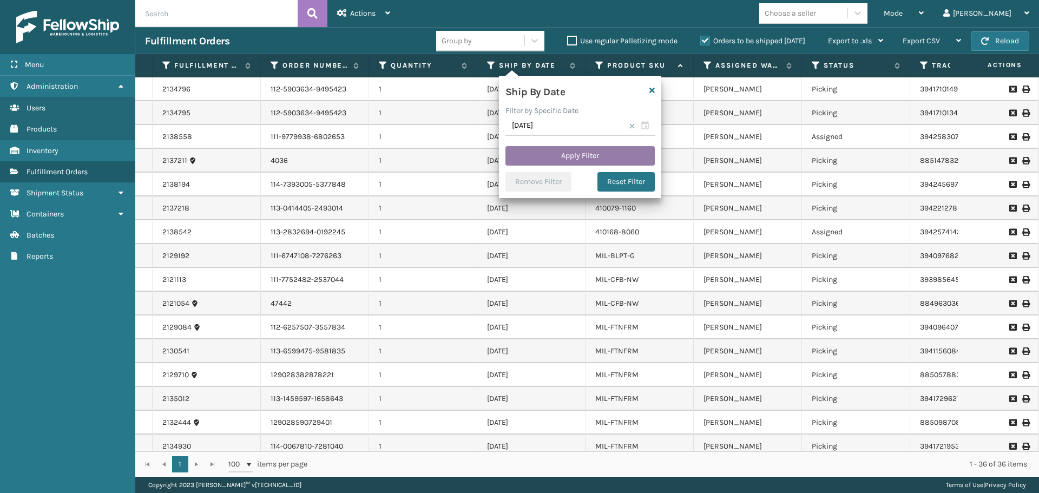
click at [576, 154] on button "Apply Filter" at bounding box center [580, 155] width 149 height 19
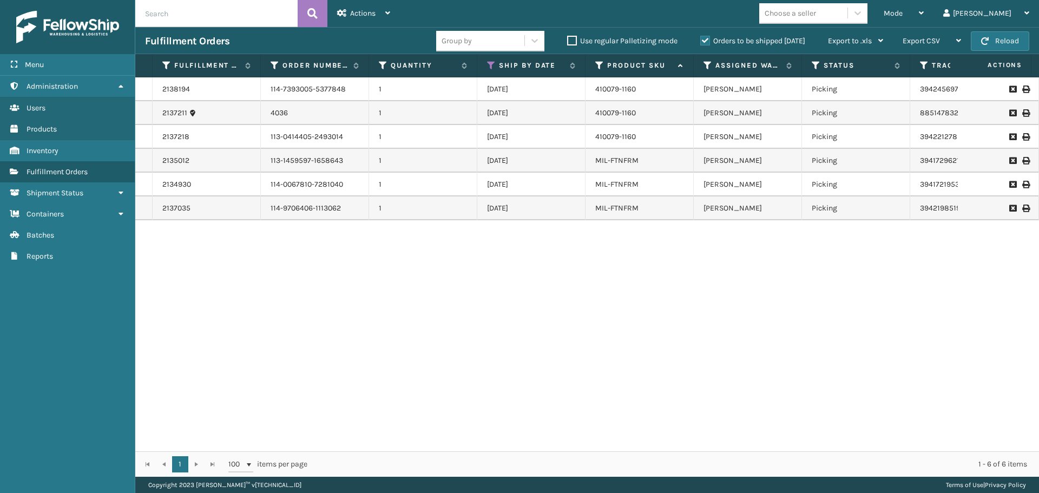
drag, startPoint x: 726, startPoint y: 442, endPoint x: 743, endPoint y: 441, distance: 17.3
click at [743, 441] on div "2138194 114-7393005-5377848 1 [DATE] 410079-1160 [PERSON_NAME] Picking 39424569…" at bounding box center [587, 264] width 904 height 374
click at [733, 265] on div "2138194 114-7393005-5377848 1 [DATE] 410079-1160 [PERSON_NAME] Picking 39424569…" at bounding box center [587, 264] width 904 height 374
click at [995, 37] on button "Reload" at bounding box center [1000, 40] width 58 height 19
click at [992, 43] on button "Reload" at bounding box center [1000, 40] width 58 height 19
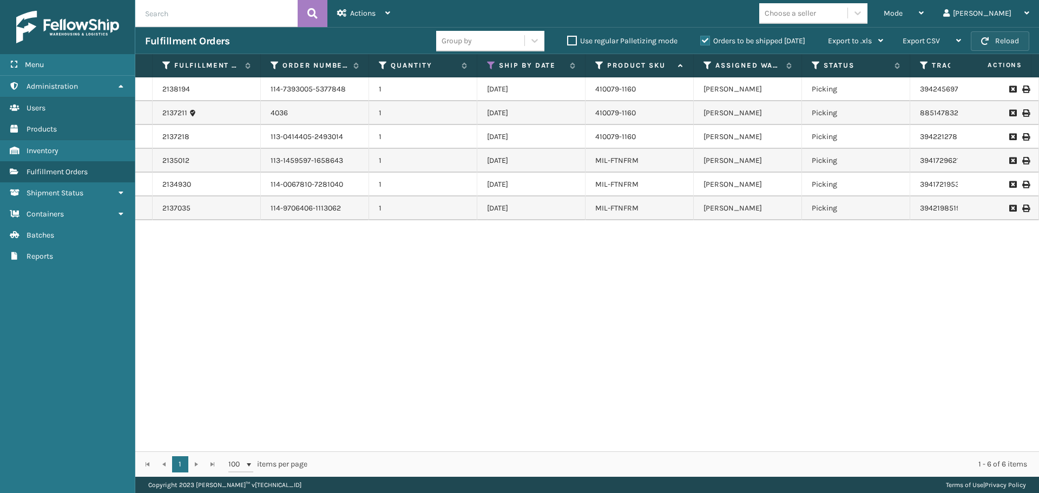
click at [998, 42] on button "Reload" at bounding box center [1000, 40] width 58 height 19
click at [998, 44] on button "Reload" at bounding box center [1000, 40] width 58 height 19
click at [997, 44] on button "Reload" at bounding box center [1000, 40] width 58 height 19
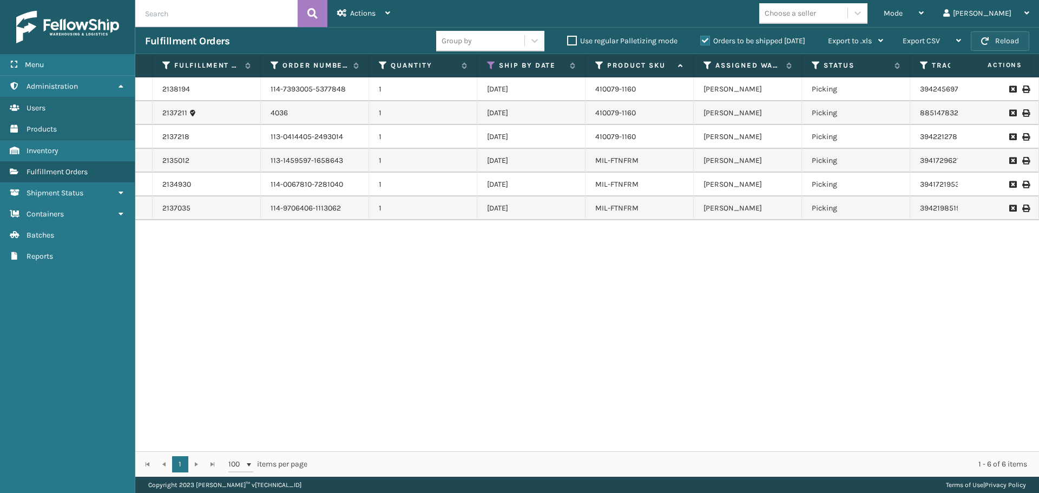
click at [1002, 36] on button "Reload" at bounding box center [1000, 40] width 58 height 19
click at [997, 44] on button "Reload" at bounding box center [1000, 40] width 58 height 19
click at [1006, 38] on button "Reload" at bounding box center [1000, 40] width 58 height 19
click at [994, 42] on button "Reload" at bounding box center [1000, 40] width 58 height 19
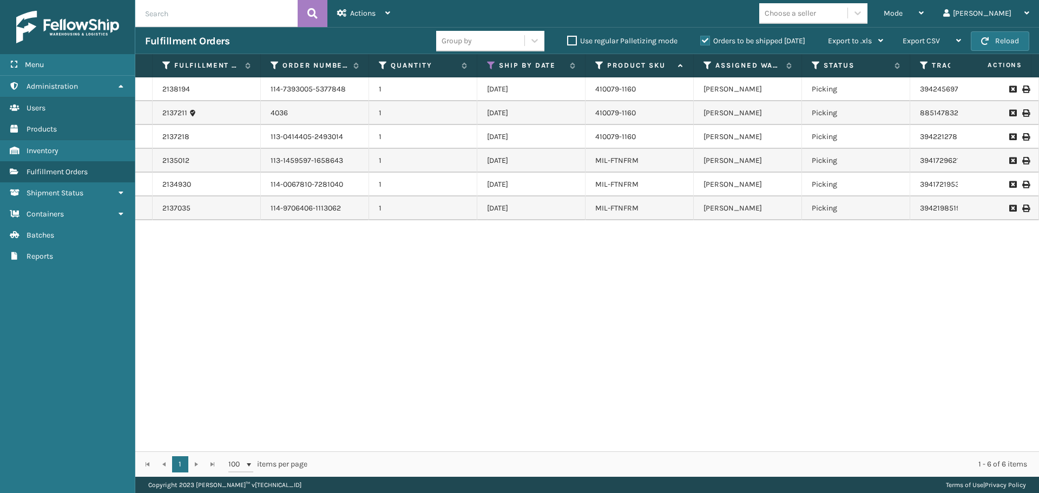
click at [994, 42] on button "Reload" at bounding box center [1000, 40] width 58 height 19
click at [989, 37] on span "button" at bounding box center [986, 41] width 8 height 8
click at [1000, 42] on button "Reload" at bounding box center [1000, 40] width 58 height 19
click at [994, 35] on button "Reload" at bounding box center [1000, 40] width 58 height 19
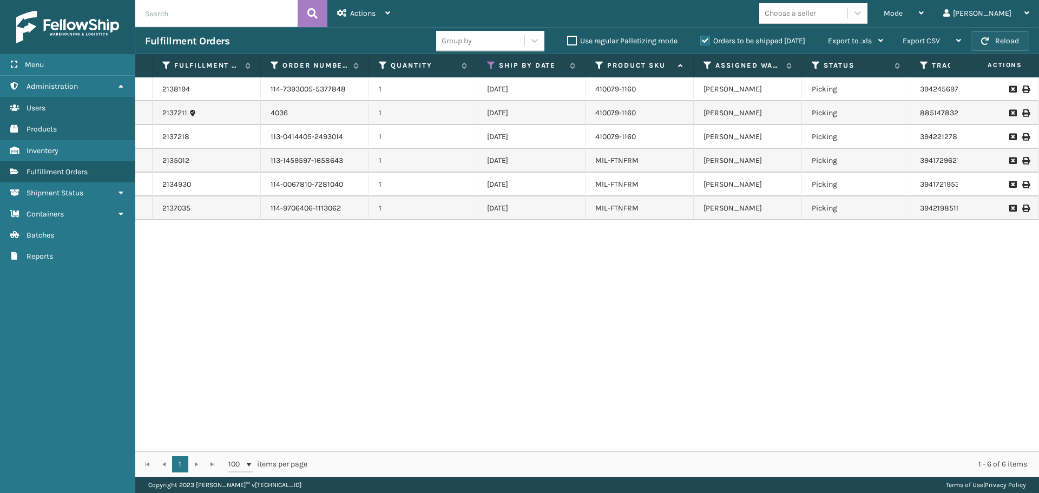
click at [993, 38] on button "Reload" at bounding box center [1000, 40] width 58 height 19
click at [1016, 40] on button "Reload" at bounding box center [1000, 40] width 58 height 19
click at [998, 38] on button "Reload" at bounding box center [1000, 40] width 58 height 19
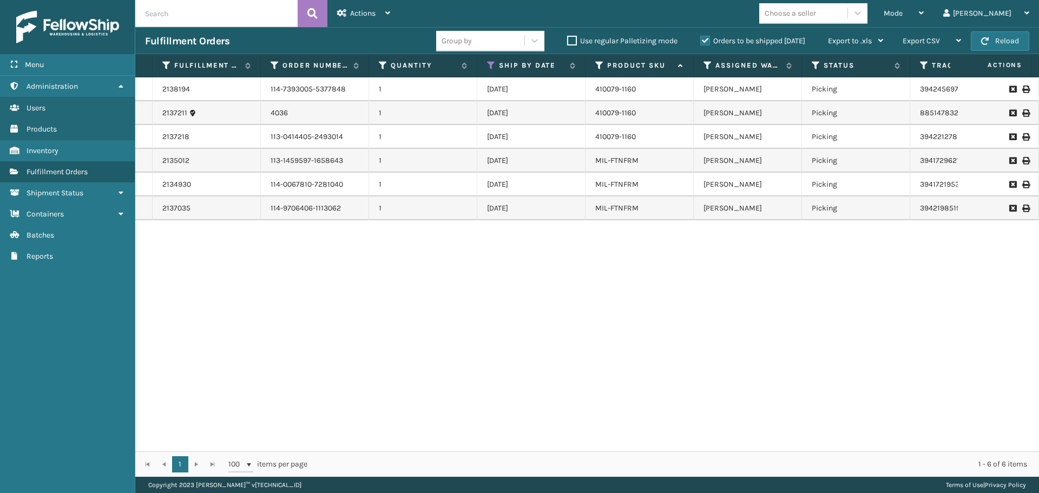
click at [998, 38] on button "Reload" at bounding box center [1000, 40] width 58 height 19
click at [1016, 37] on button "Reload" at bounding box center [1000, 40] width 58 height 19
click at [873, 283] on div "2138194 114-7393005-5377848 1 [DATE] 410079-1160 [PERSON_NAME] Picking 39424569…" at bounding box center [587, 264] width 904 height 374
click at [924, 4] on div "Mode" at bounding box center [904, 13] width 40 height 27
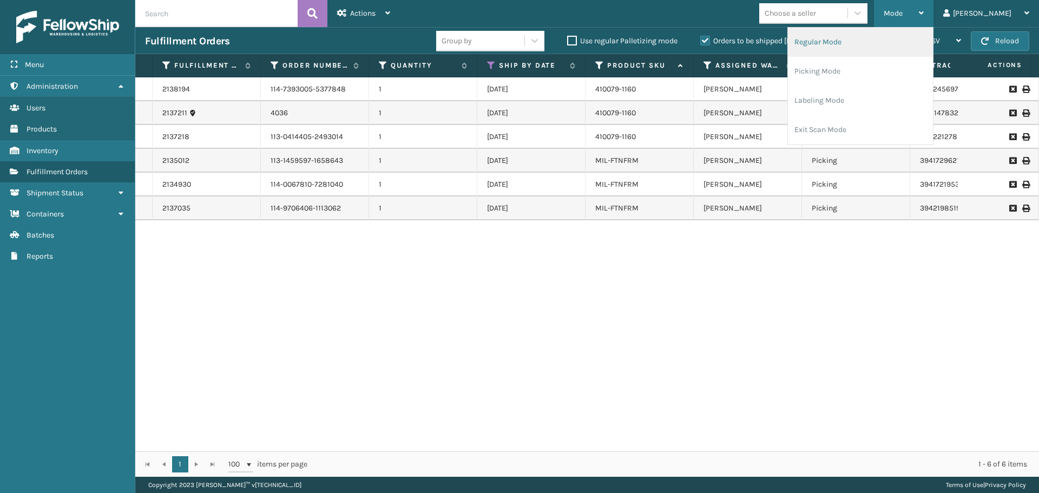
click at [900, 37] on li "Regular Mode" at bounding box center [860, 42] width 145 height 29
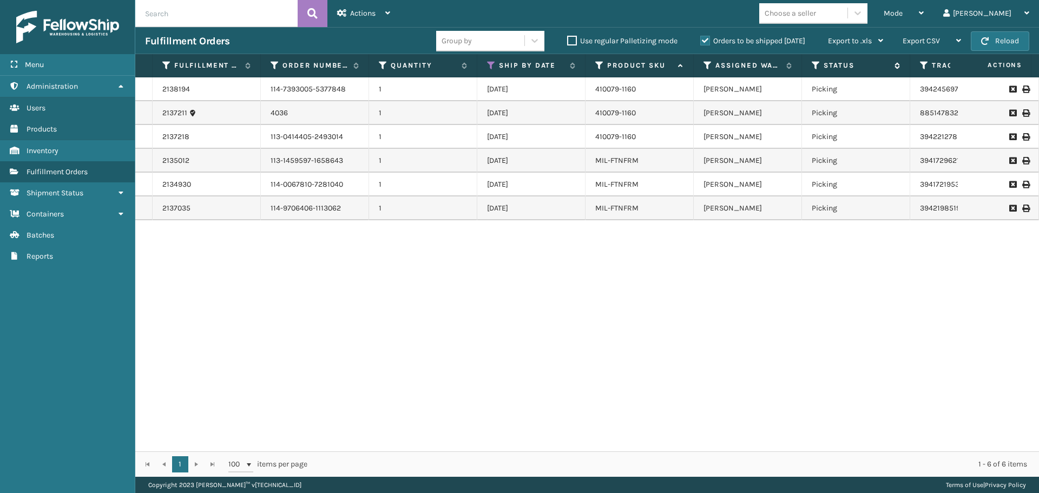
click at [813, 66] on icon at bounding box center [816, 66] width 9 height 10
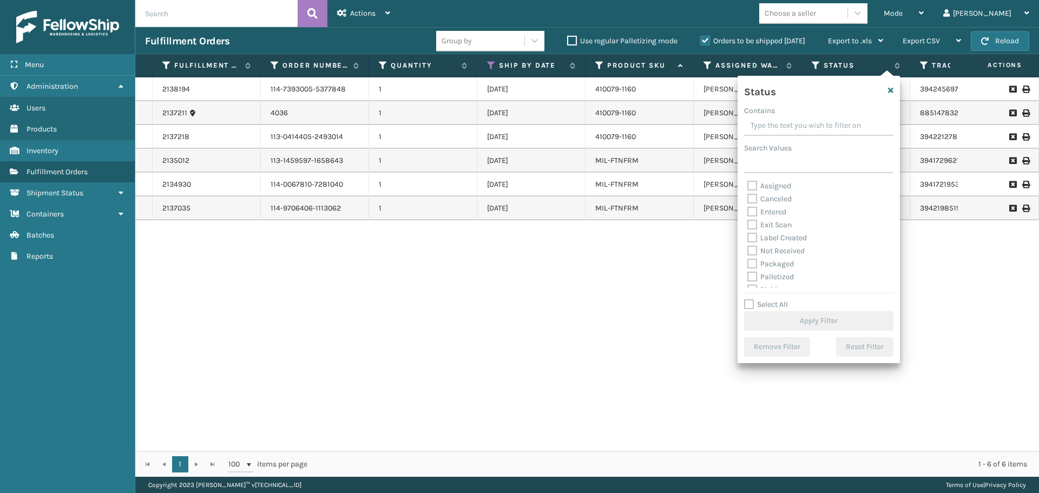
click at [782, 272] on label "Palletized" at bounding box center [771, 276] width 47 height 9
click at [748, 272] on input "Palletized" at bounding box center [748, 274] width 1 height 7
checkbox input "true"
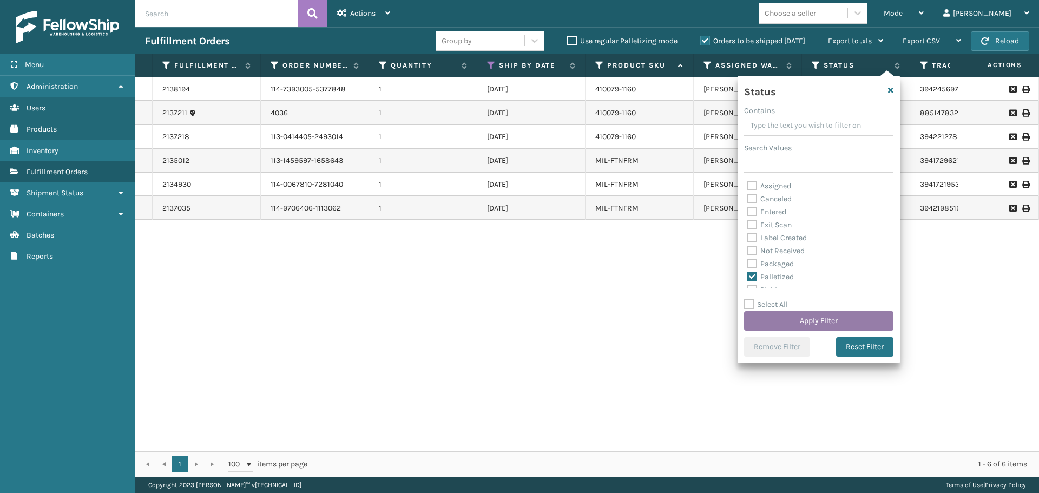
click at [803, 325] on button "Apply Filter" at bounding box center [818, 320] width 149 height 19
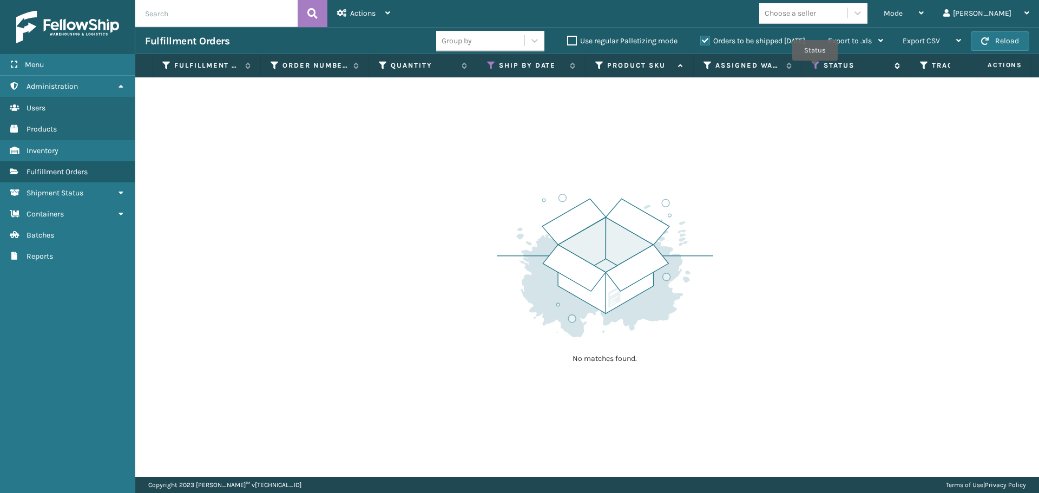
click at [815, 68] on icon at bounding box center [816, 66] width 9 height 10
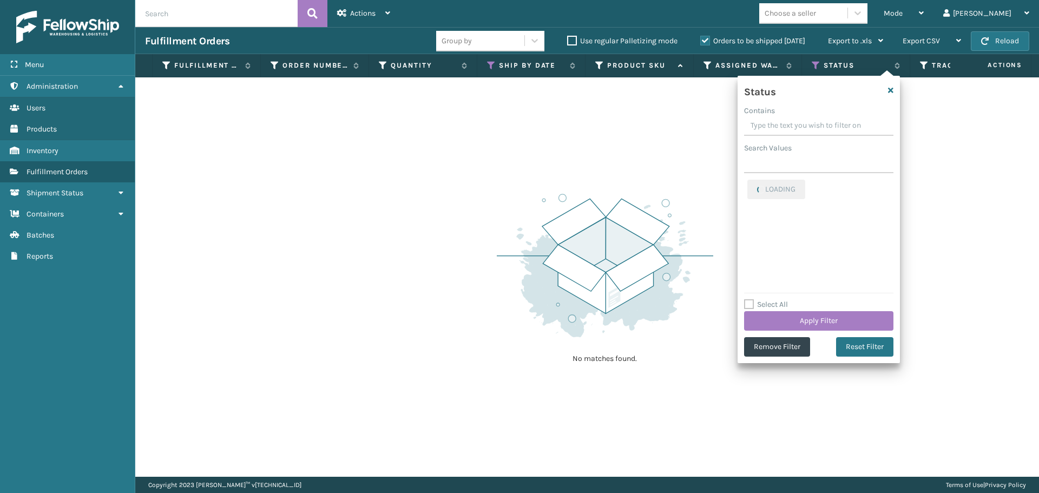
click at [677, 329] on img at bounding box center [605, 266] width 217 height 150
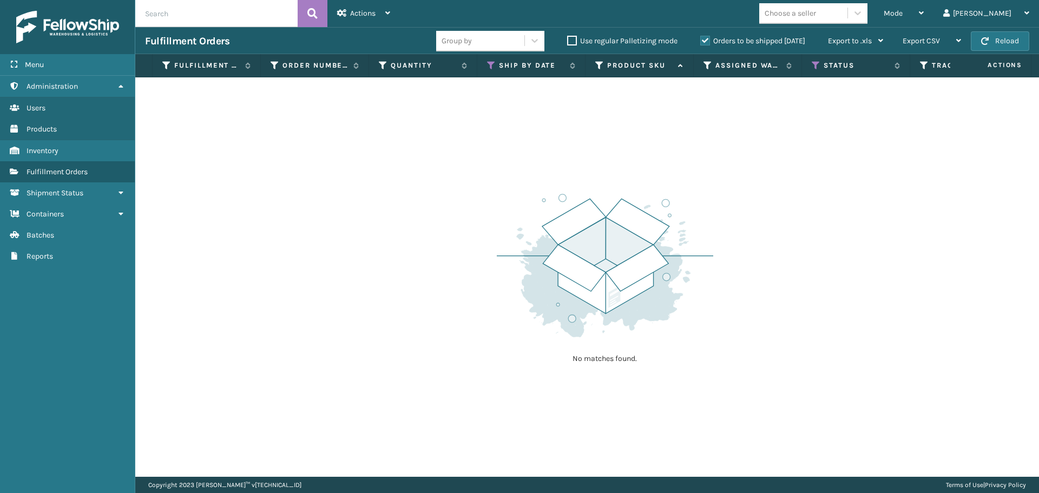
click at [703, 40] on label "Orders to be shipped [DATE]" at bounding box center [753, 40] width 105 height 9
click at [701, 40] on input "Orders to be shipped [DATE]" at bounding box center [701, 38] width 1 height 7
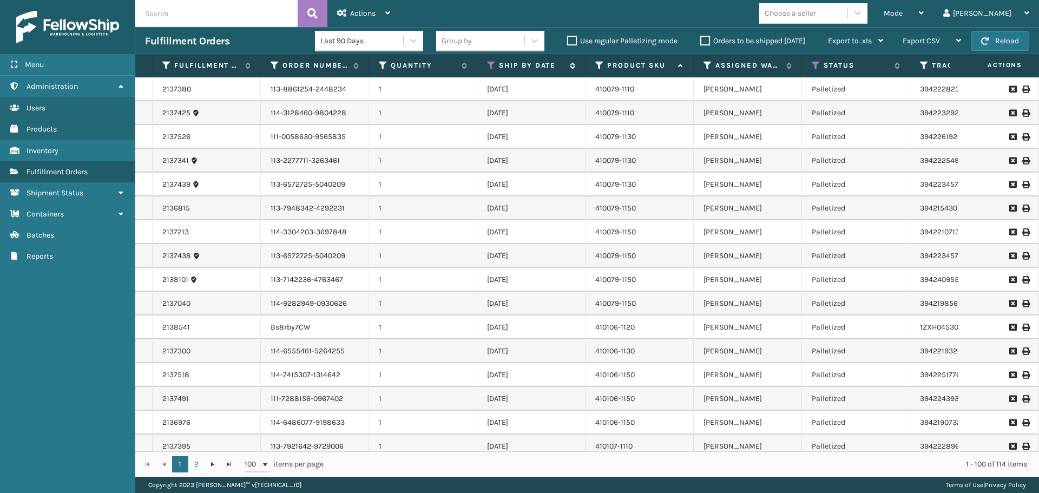
click at [491, 66] on icon at bounding box center [491, 66] width 9 height 10
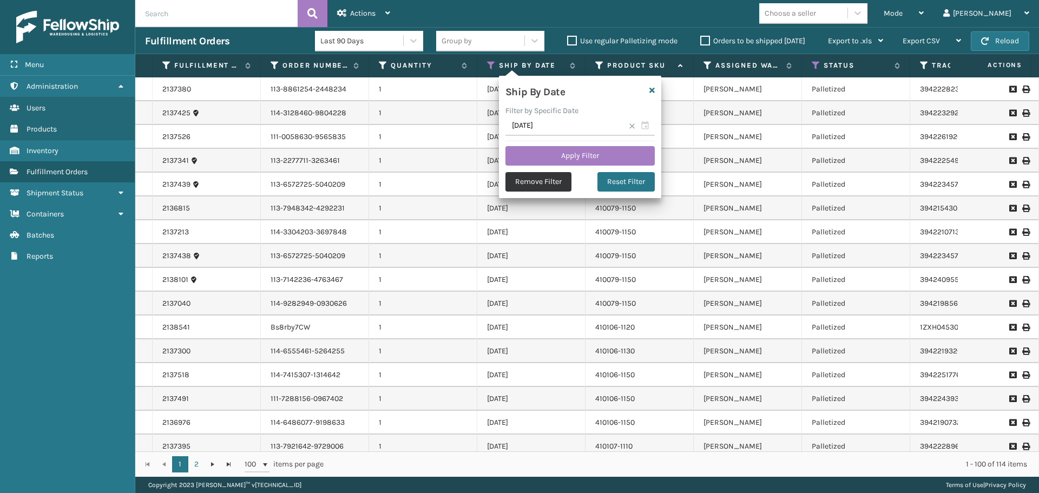
click at [547, 182] on button "Remove Filter" at bounding box center [539, 181] width 66 height 19
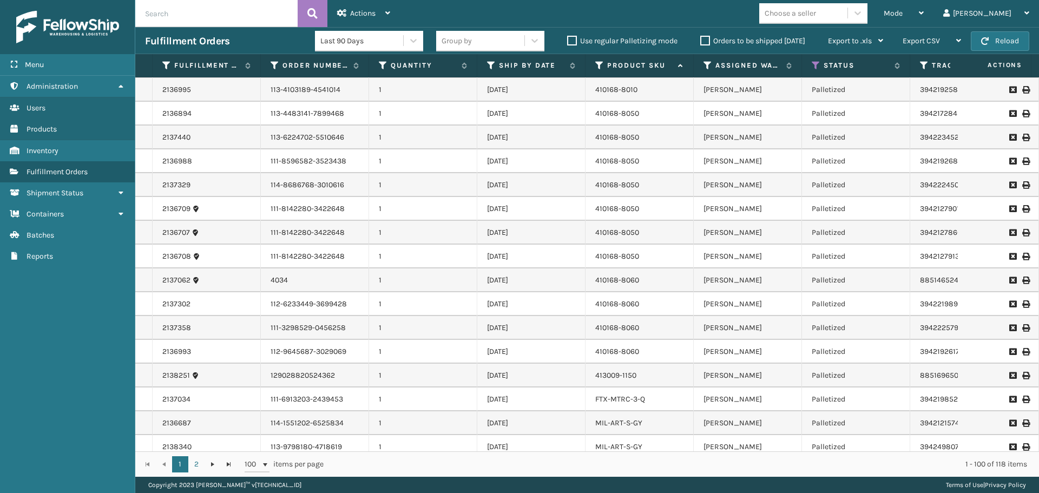
scroll to position [693, 0]
click at [703, 42] on label "Orders to be shipped [DATE]" at bounding box center [753, 40] width 105 height 9
click at [701, 42] on input "Orders to be shipped [DATE]" at bounding box center [701, 38] width 1 height 7
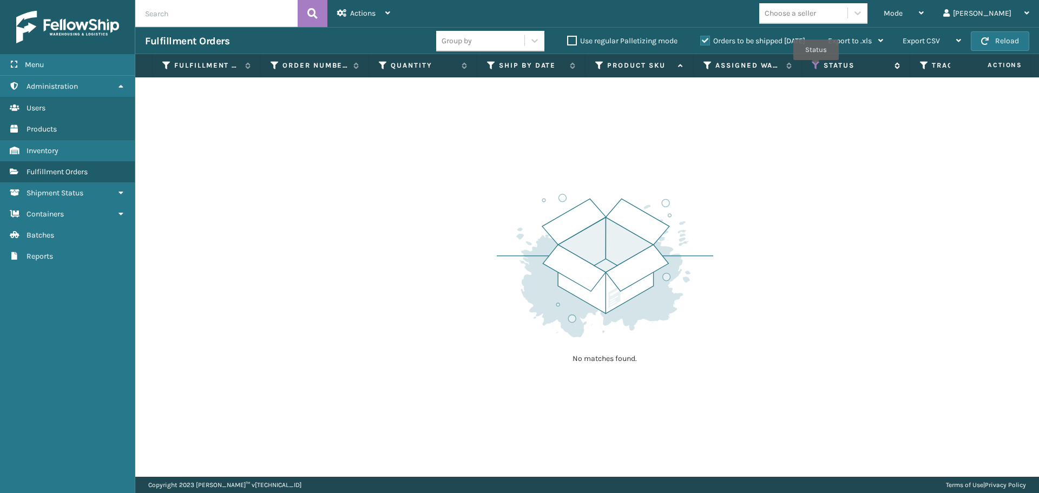
click at [816, 68] on icon at bounding box center [816, 66] width 9 height 10
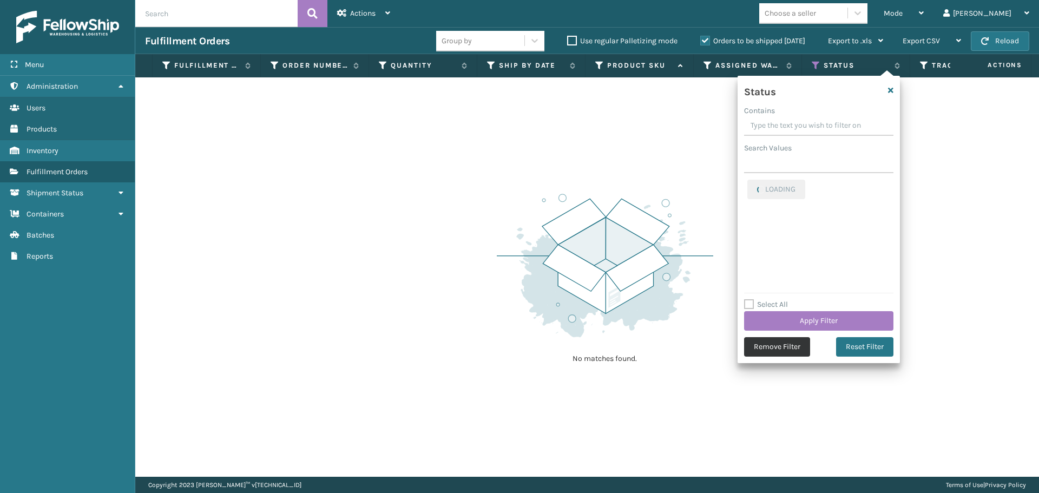
click at [776, 348] on button "Remove Filter" at bounding box center [777, 346] width 66 height 19
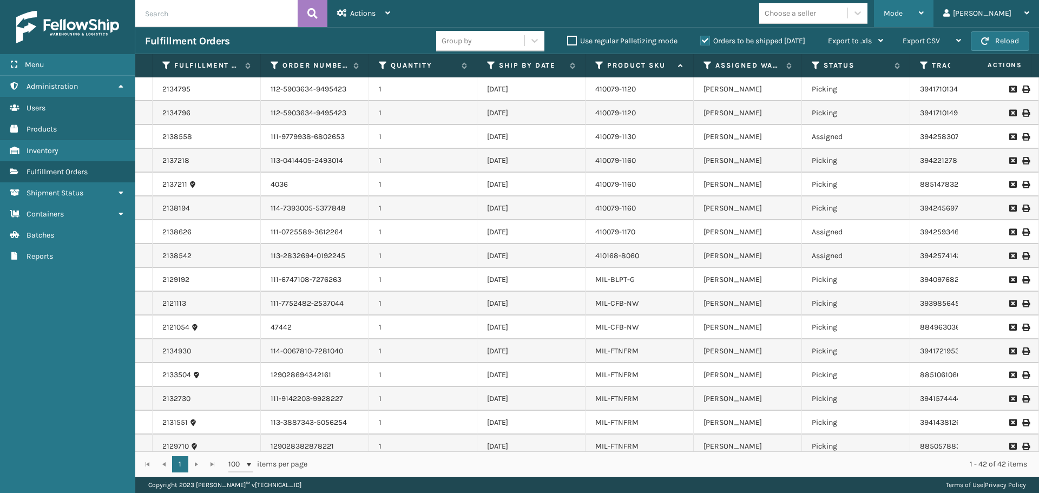
click at [921, 18] on div "Mode" at bounding box center [904, 13] width 40 height 27
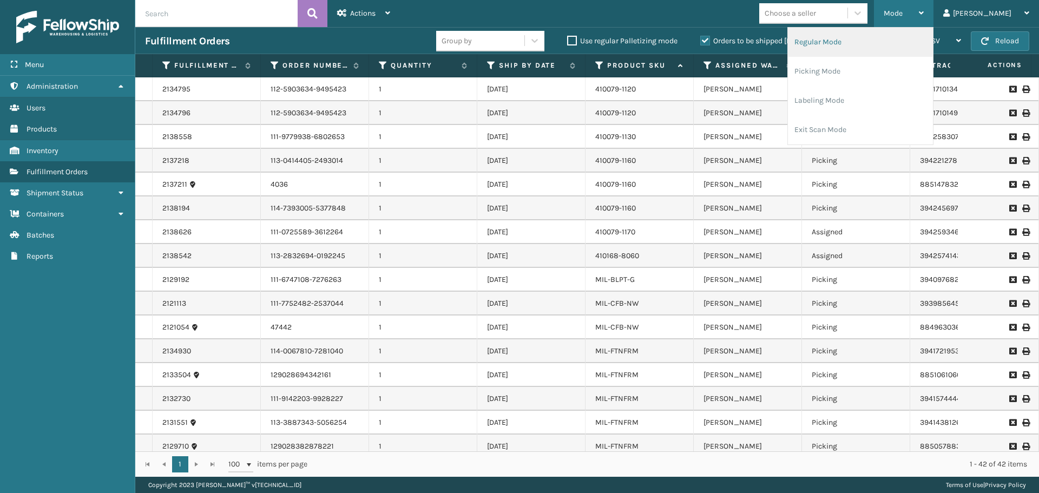
click at [856, 50] on li "Regular Mode" at bounding box center [860, 42] width 145 height 29
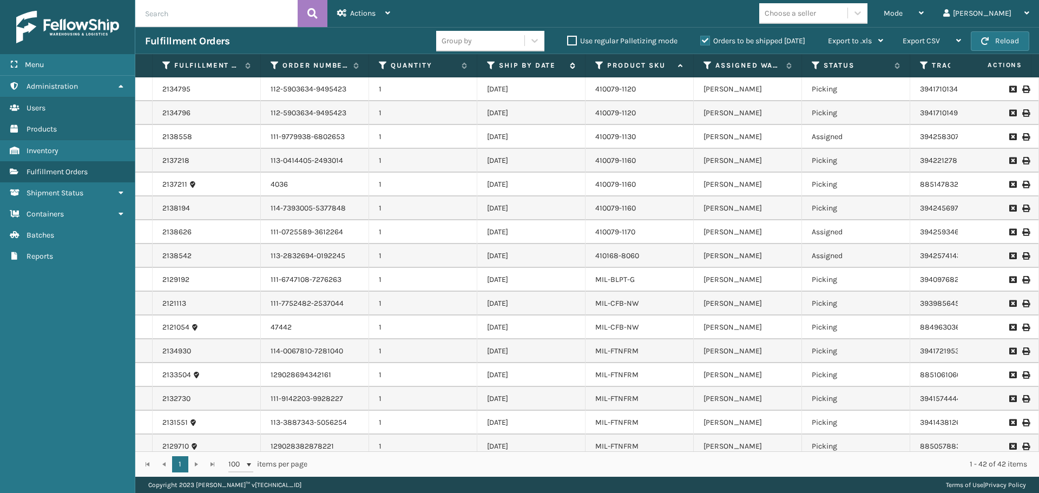
click at [489, 64] on icon at bounding box center [491, 66] width 9 height 10
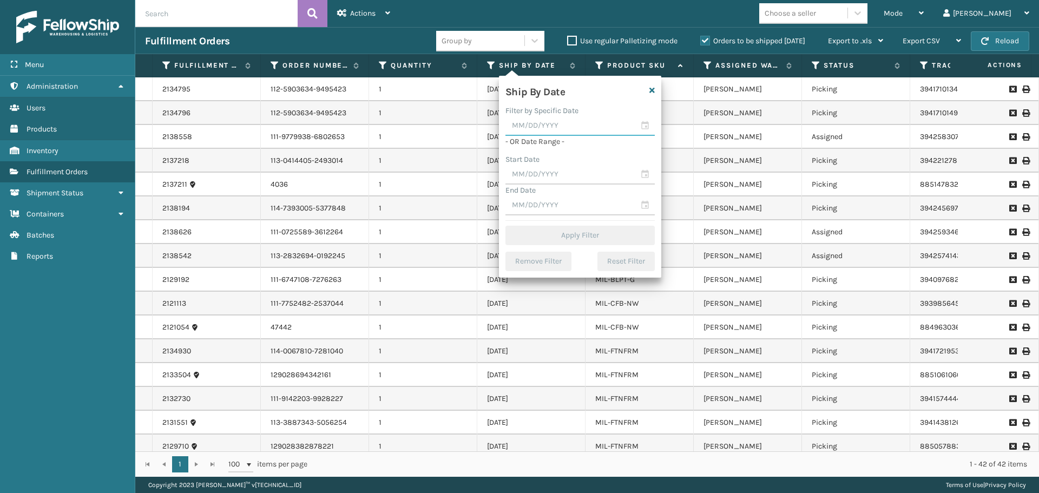
click at [557, 130] on input "text" at bounding box center [580, 125] width 149 height 19
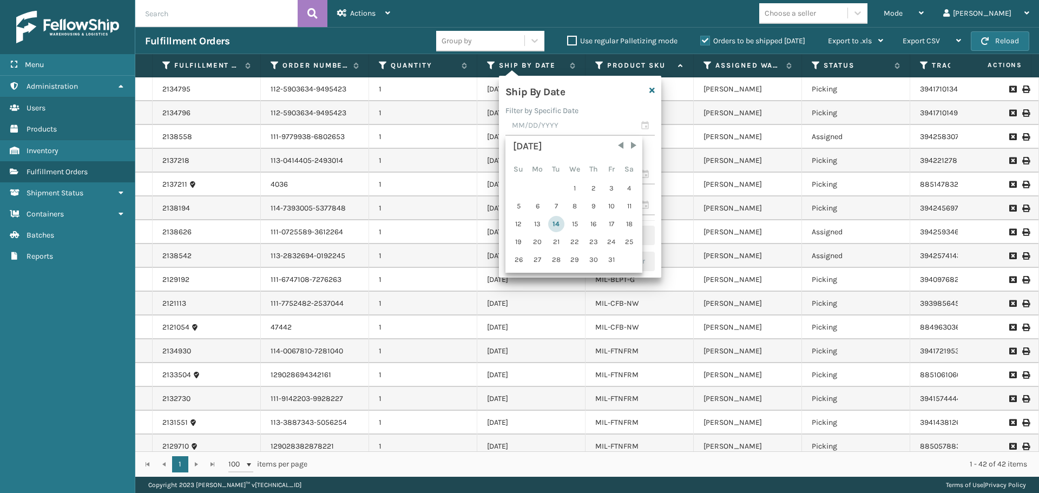
click at [558, 223] on div "14" at bounding box center [556, 224] width 16 height 16
type input "[DATE]"
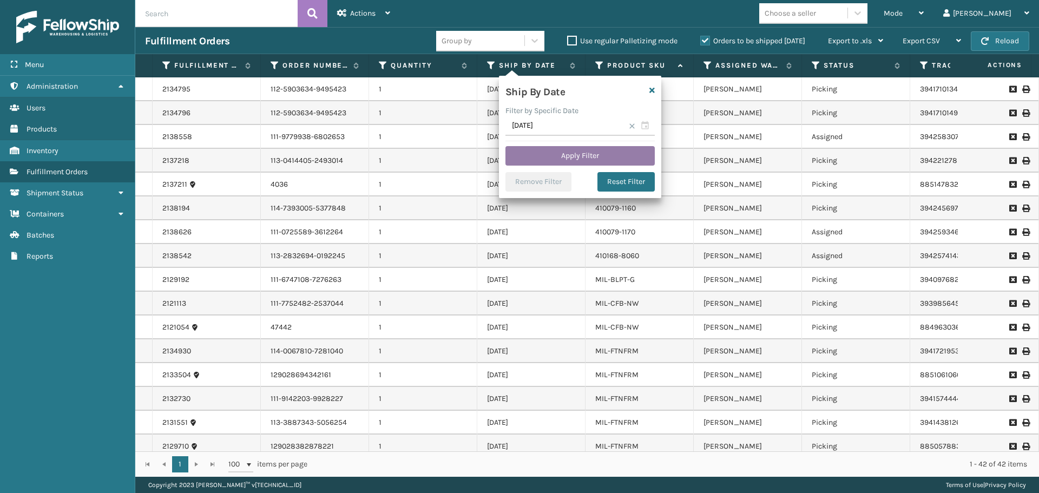
click at [588, 162] on button "Apply Filter" at bounding box center [580, 155] width 149 height 19
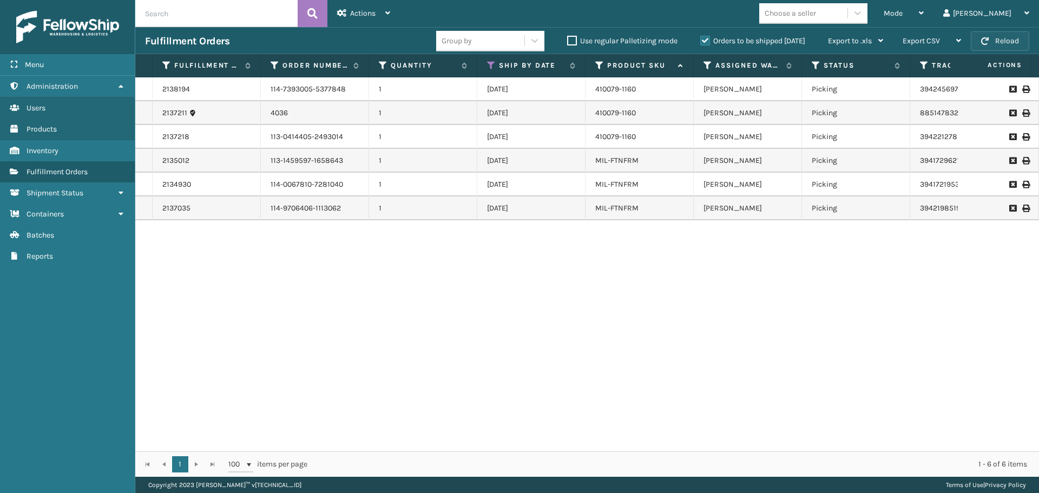
click at [989, 46] on button "Reload" at bounding box center [1000, 40] width 58 height 19
click at [997, 47] on button "Reload" at bounding box center [1000, 40] width 58 height 19
click at [910, 299] on div "2138194 114-7393005-5377848 1 [DATE] 410079-1160 [PERSON_NAME] Picking 39424569…" at bounding box center [587, 264] width 904 height 374
click at [1010, 45] on button "Reload" at bounding box center [1000, 40] width 58 height 19
click at [924, 16] on div "Mode" at bounding box center [904, 13] width 40 height 27
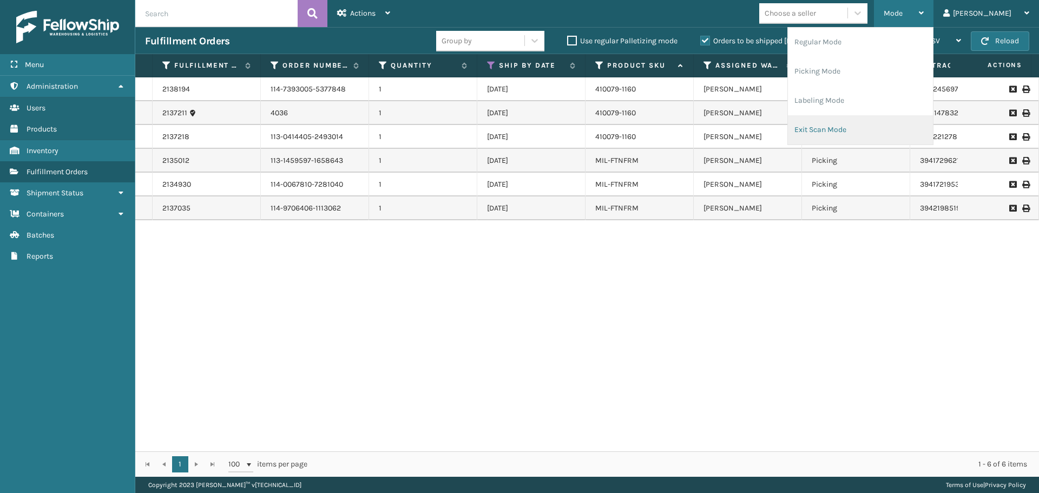
click at [890, 128] on li "Exit Scan Mode" at bounding box center [860, 129] width 145 height 29
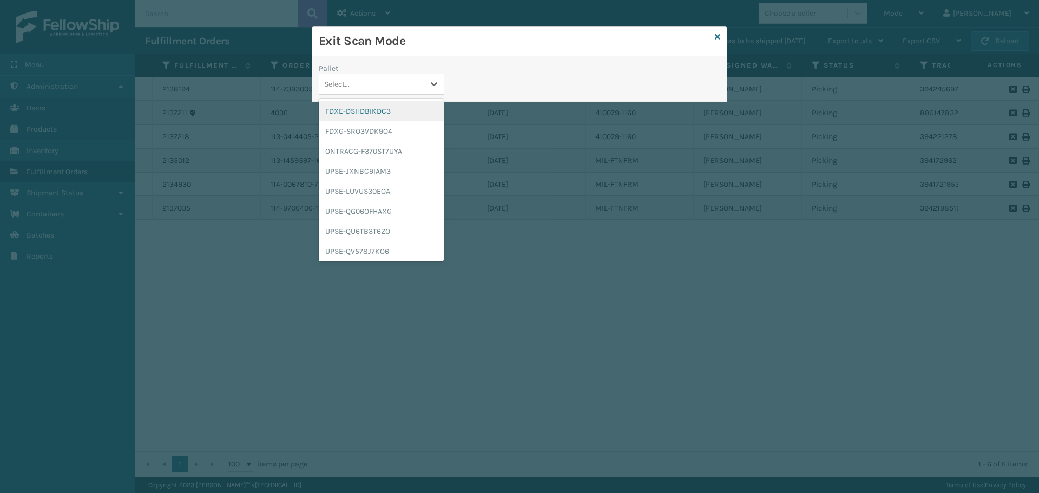
click at [397, 85] on div "Select..." at bounding box center [371, 84] width 105 height 18
click at [397, 128] on div "FDXG-SRO3VDK9O4" at bounding box center [381, 131] width 125 height 20
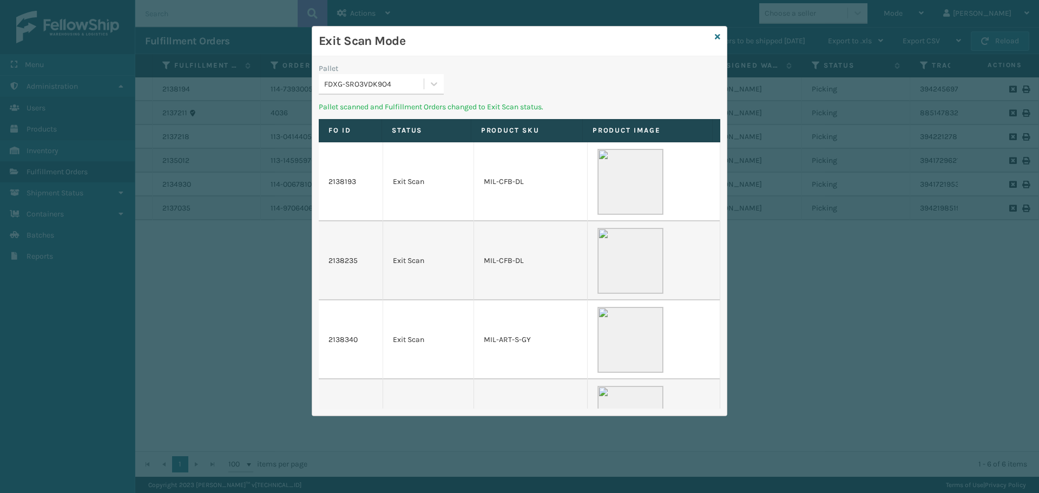
click at [409, 84] on div "FDXG-SRO3VDK9O4" at bounding box center [374, 84] width 101 height 11
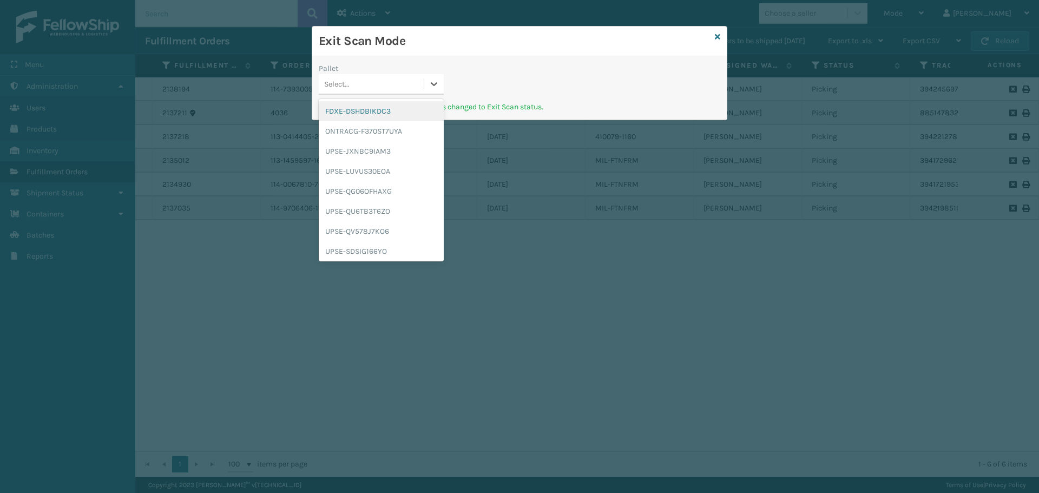
click at [395, 114] on div "FDXE-DSHDBIKDC3" at bounding box center [381, 111] width 125 height 20
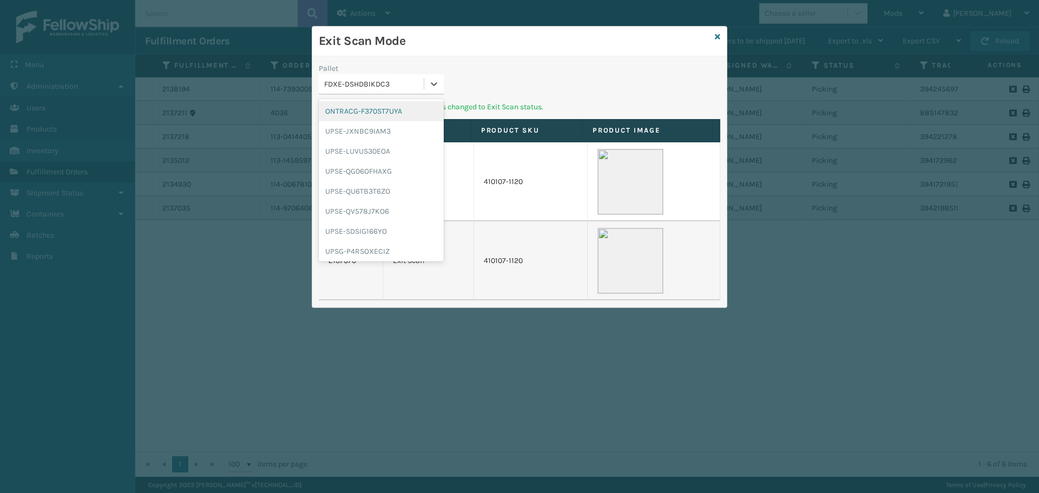
click at [422, 80] on div "FDXE-DSHDBIKDC3" at bounding box center [374, 84] width 101 height 11
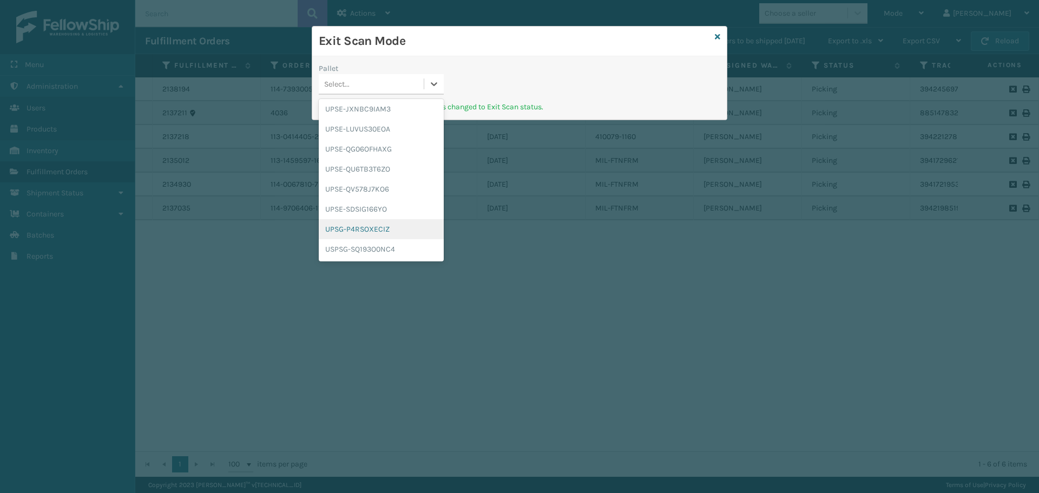
click at [388, 232] on div "UPSG-P4RSOXECIZ" at bounding box center [381, 229] width 125 height 20
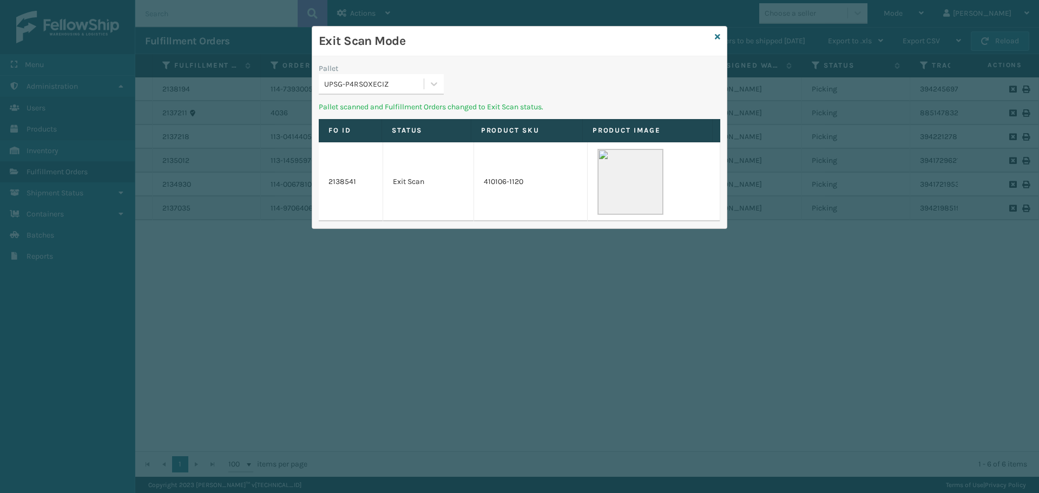
click at [714, 37] on div "Exit Scan Mode" at bounding box center [519, 42] width 415 height 30
click at [717, 38] on icon at bounding box center [717, 37] width 5 height 8
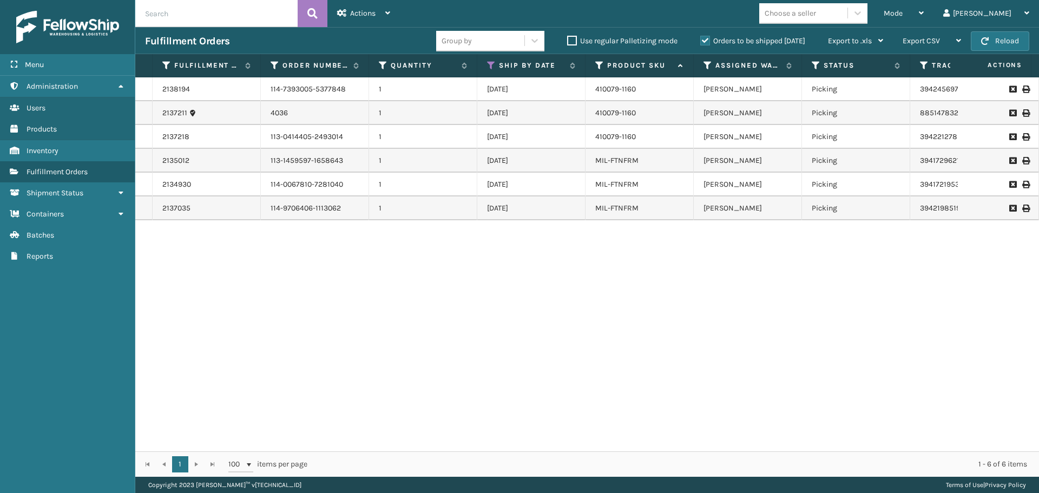
click at [712, 285] on div "2138194 114-7393005-5377848 1 [DATE] 410079-1160 [PERSON_NAME] Picking 39424569…" at bounding box center [587, 264] width 904 height 374
